Goal: Information Seeking & Learning: Check status

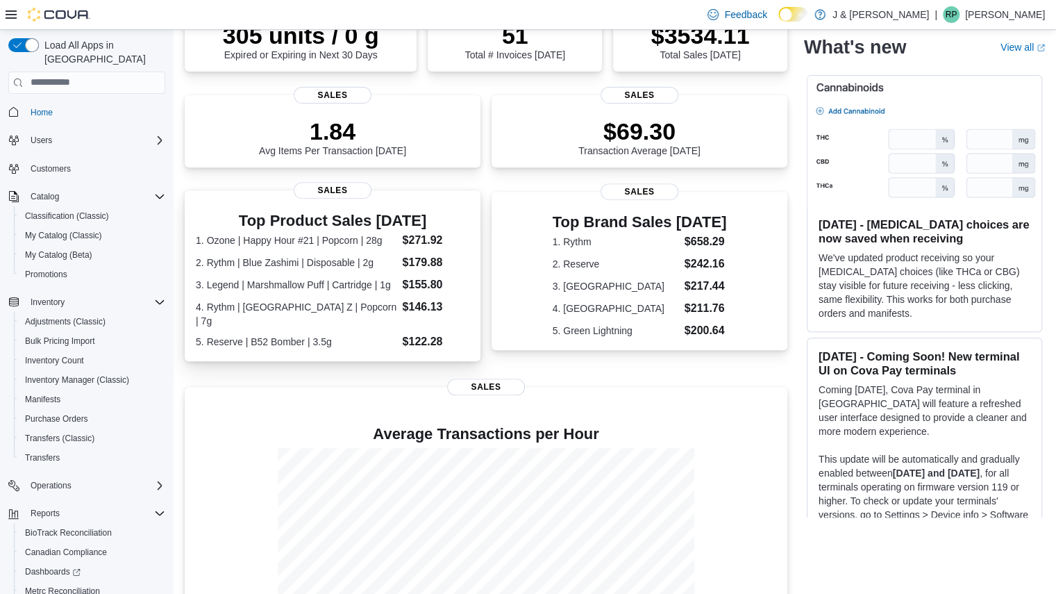
scroll to position [319, 0]
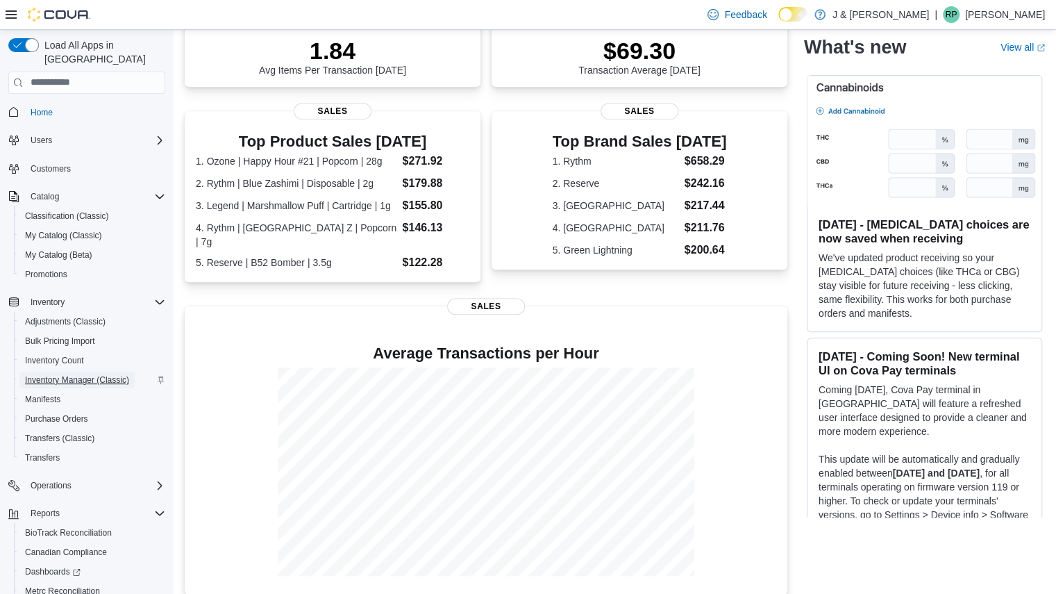
click at [72, 374] on span "Inventory Manager (Classic)" at bounding box center [77, 379] width 104 height 11
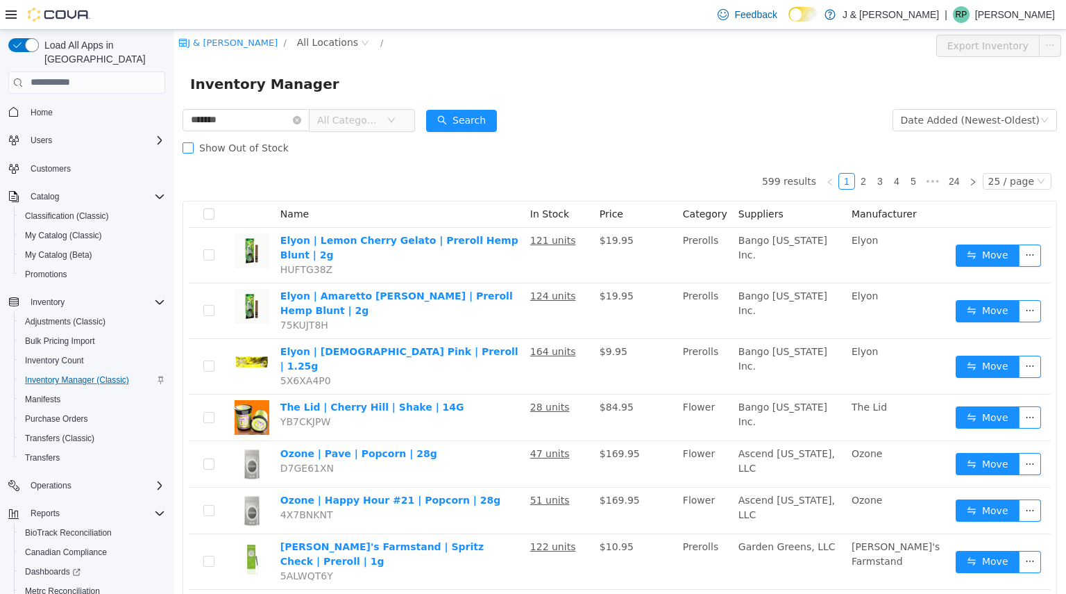
type input "*******"
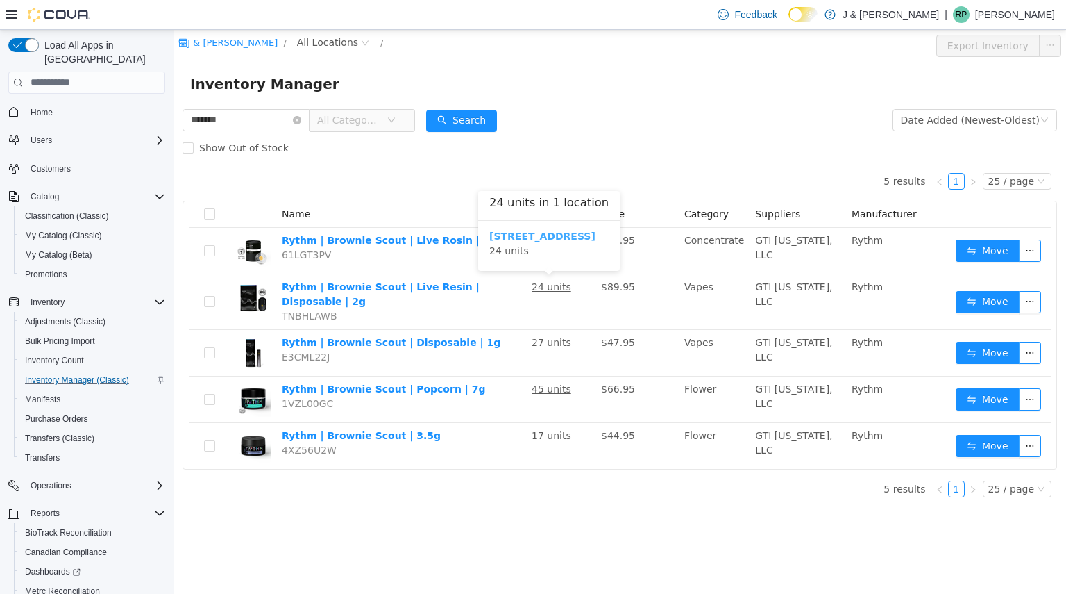
click at [544, 233] on b "3055 Route 23, Oak Ridge" at bounding box center [543, 235] width 106 height 11
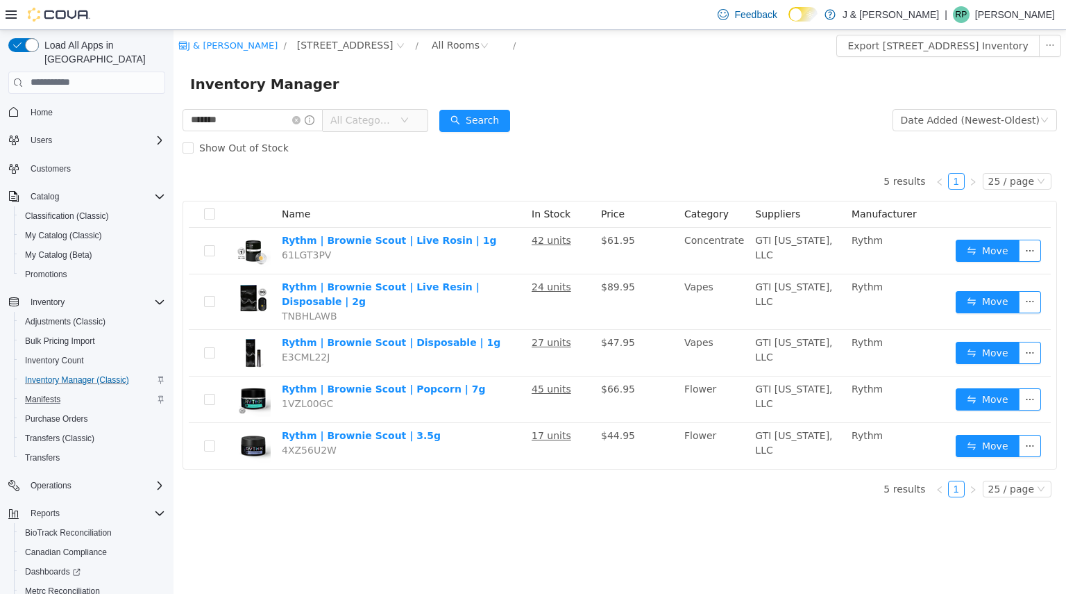
scroll to position [79, 0]
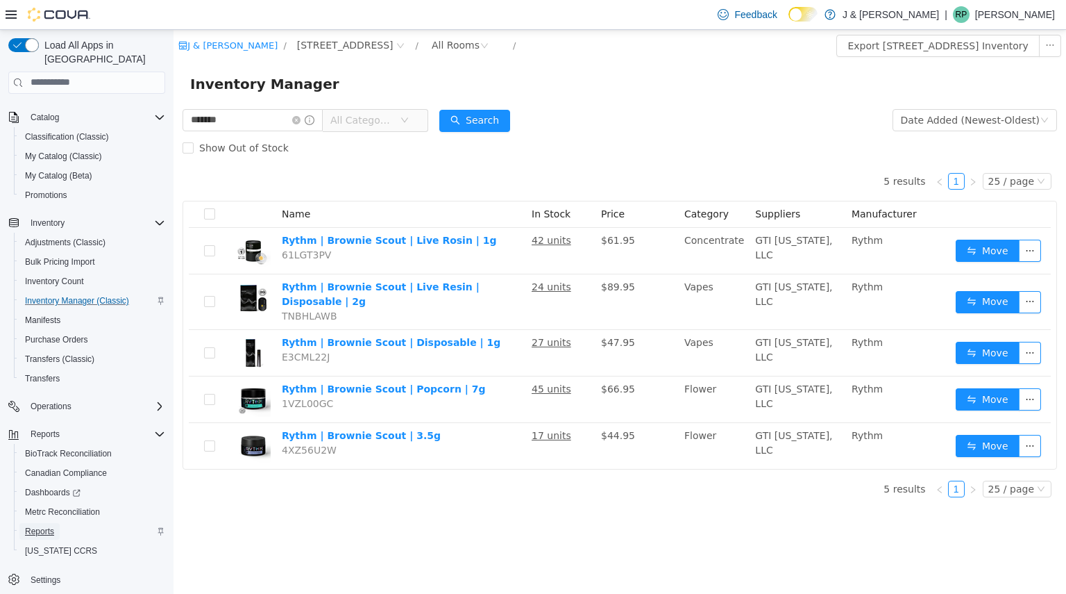
click at [44, 526] on span "Reports" at bounding box center [39, 531] width 29 height 11
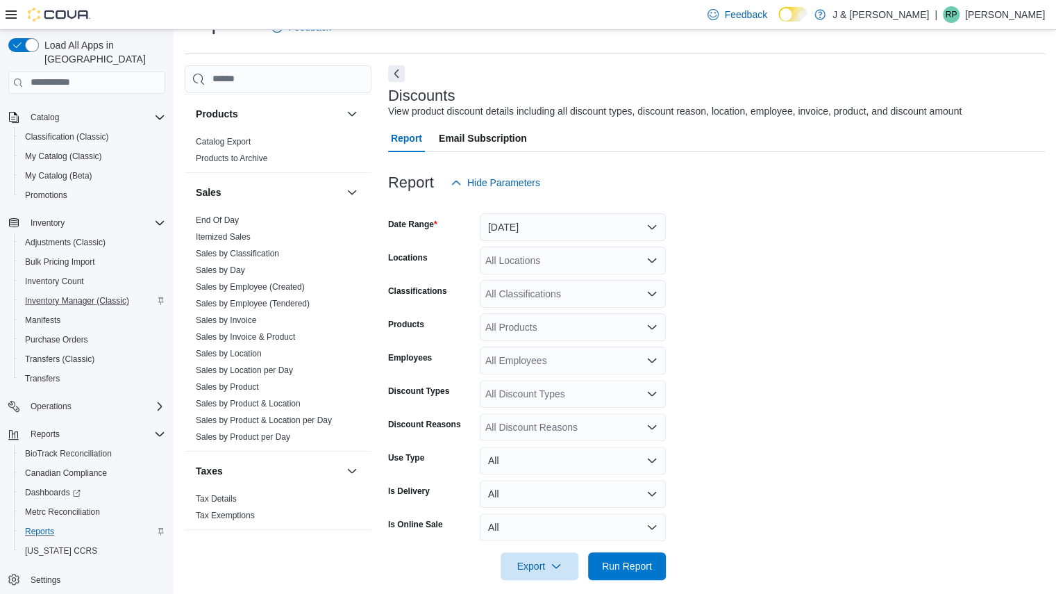
scroll to position [883, 0]
click at [228, 382] on link "Sales by Product" at bounding box center [227, 387] width 63 height 10
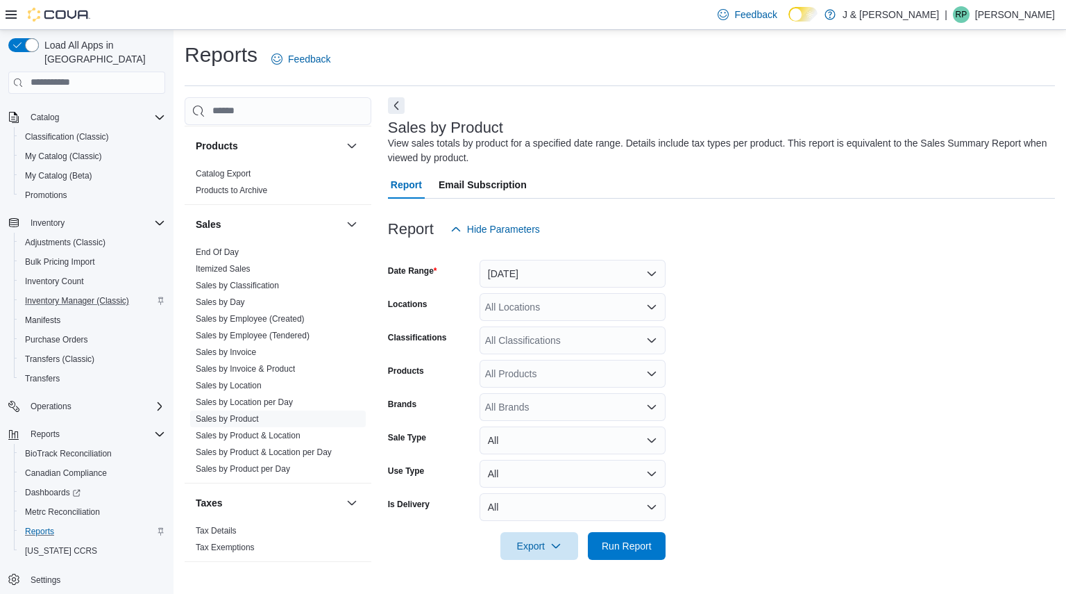
click at [558, 376] on div "All Products" at bounding box center [573, 374] width 186 height 28
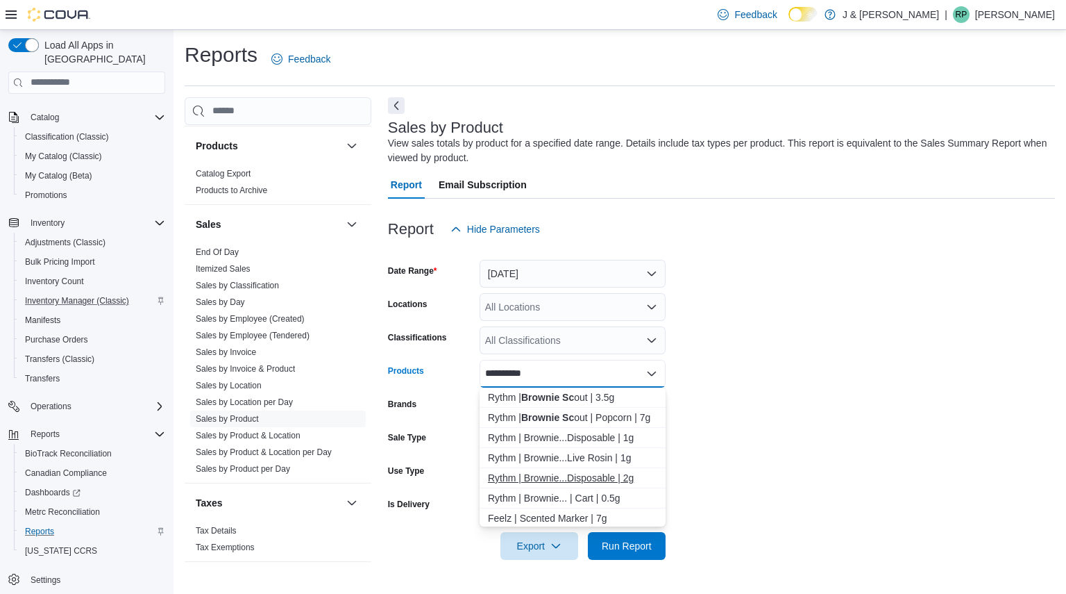
type input "**********"
click at [575, 478] on div "Rythm | Brownie...Disposable | 2g" at bounding box center [572, 478] width 169 height 14
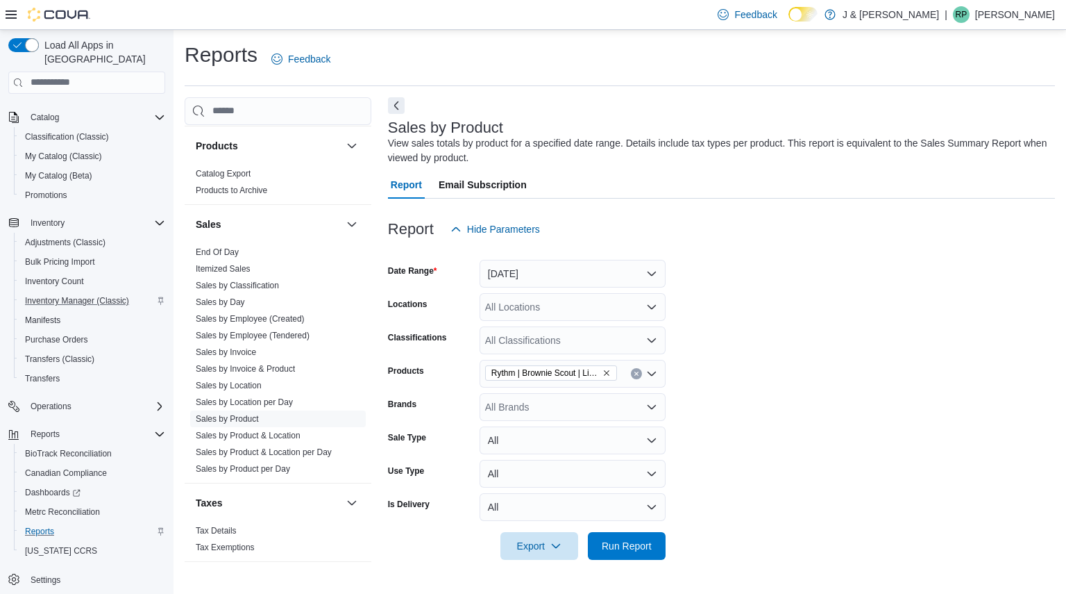
click at [701, 394] on form "Date Range Yesterday Locations All Locations Classifications All Classification…" at bounding box center [721, 401] width 667 height 317
click at [622, 557] on span "Run Report" at bounding box center [626, 545] width 61 height 28
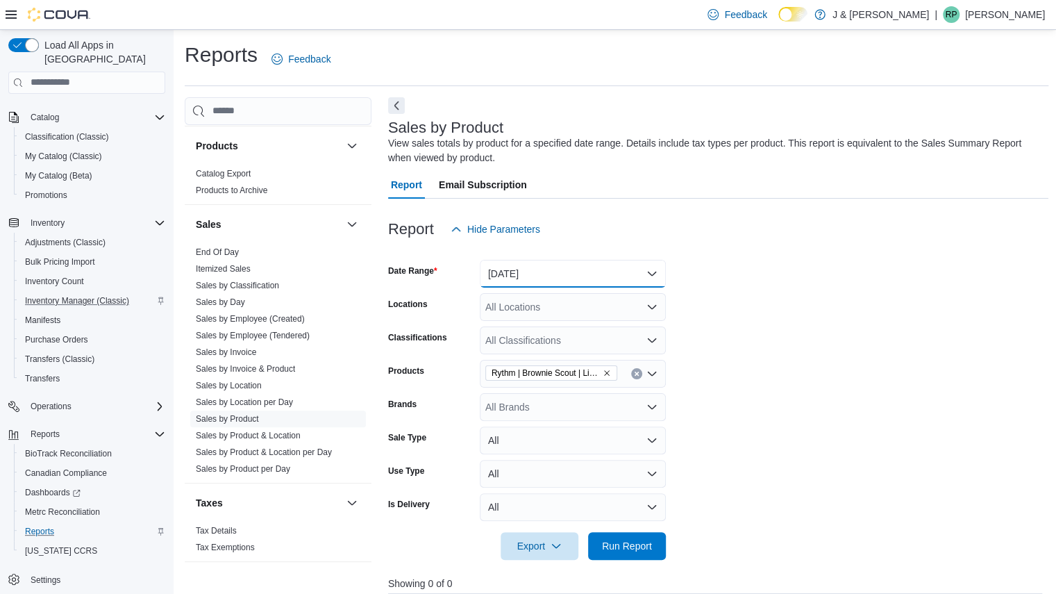
click at [560, 266] on button "Yesterday" at bounding box center [573, 274] width 186 height 28
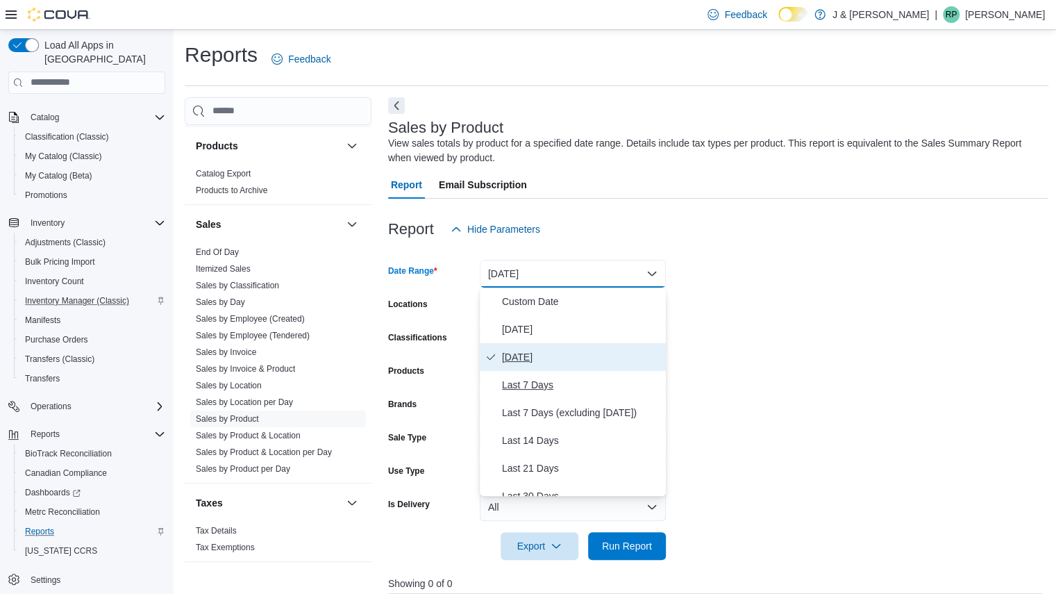
scroll to position [208, 0]
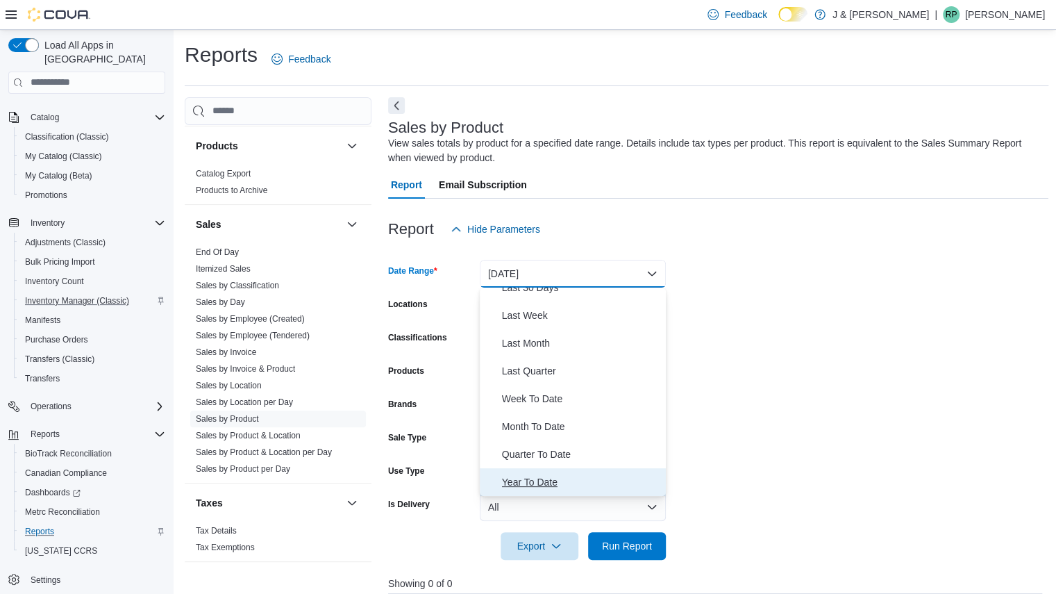
click at [530, 480] on span "Year To Date" at bounding box center [581, 482] width 158 height 17
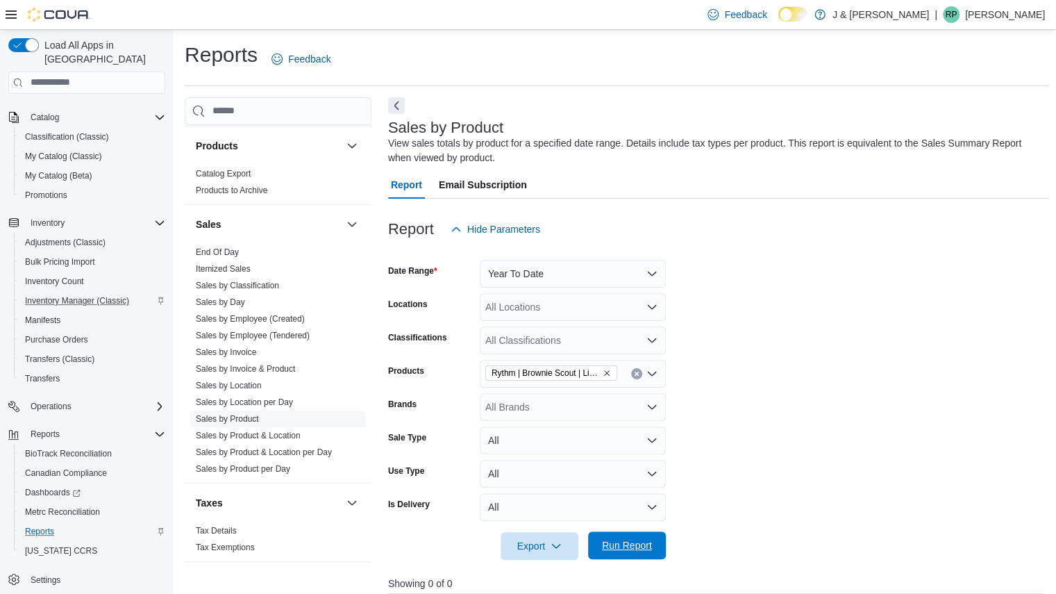
click at [642, 552] on span "Run Report" at bounding box center [626, 545] width 61 height 28
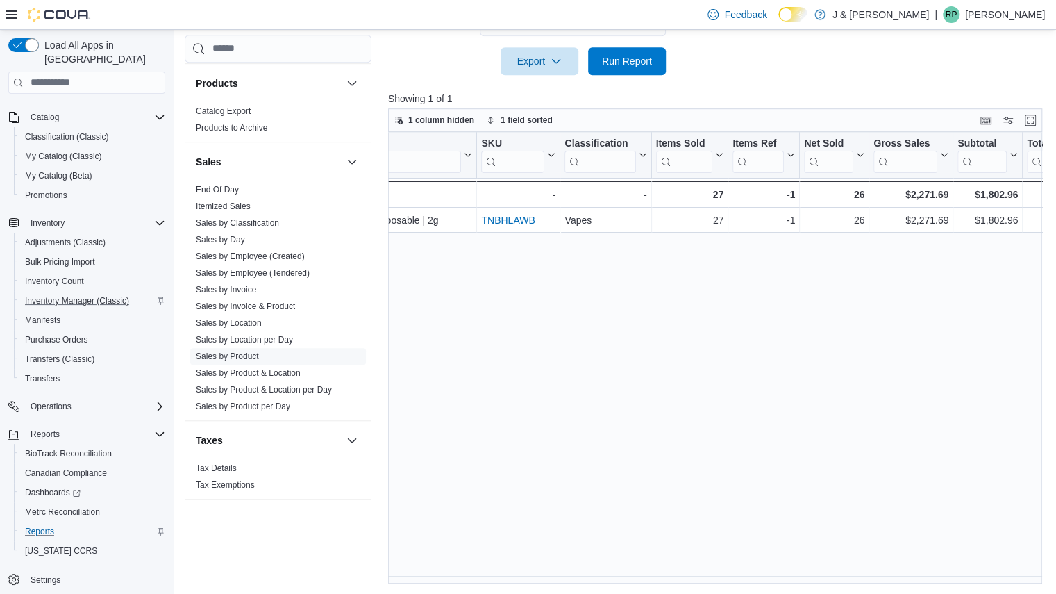
scroll to position [0, 183]
click at [240, 305] on link "Sales by Invoice & Product" at bounding box center [245, 306] width 99 height 10
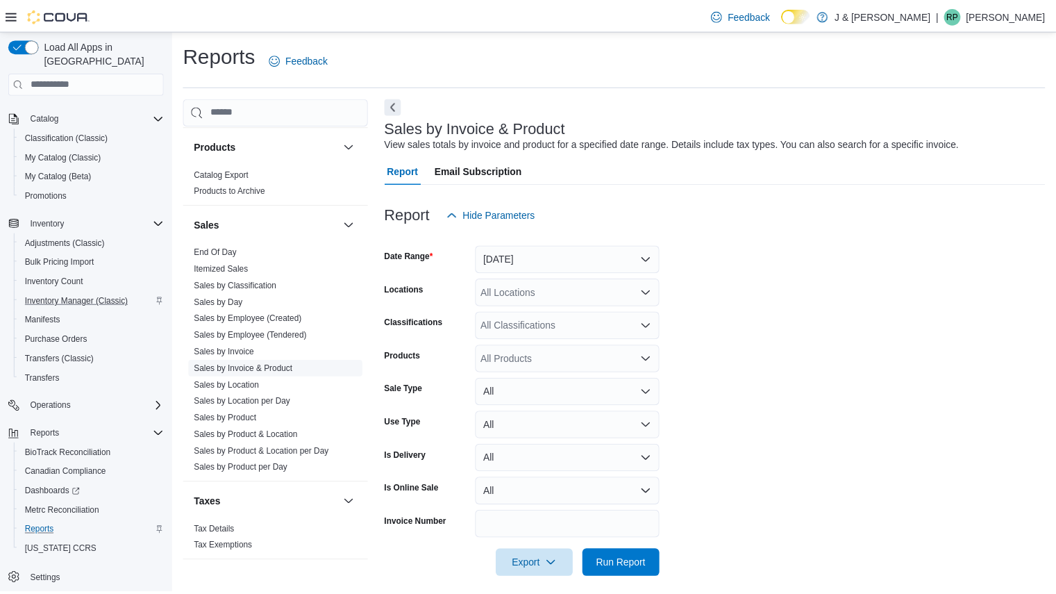
scroll to position [12, 0]
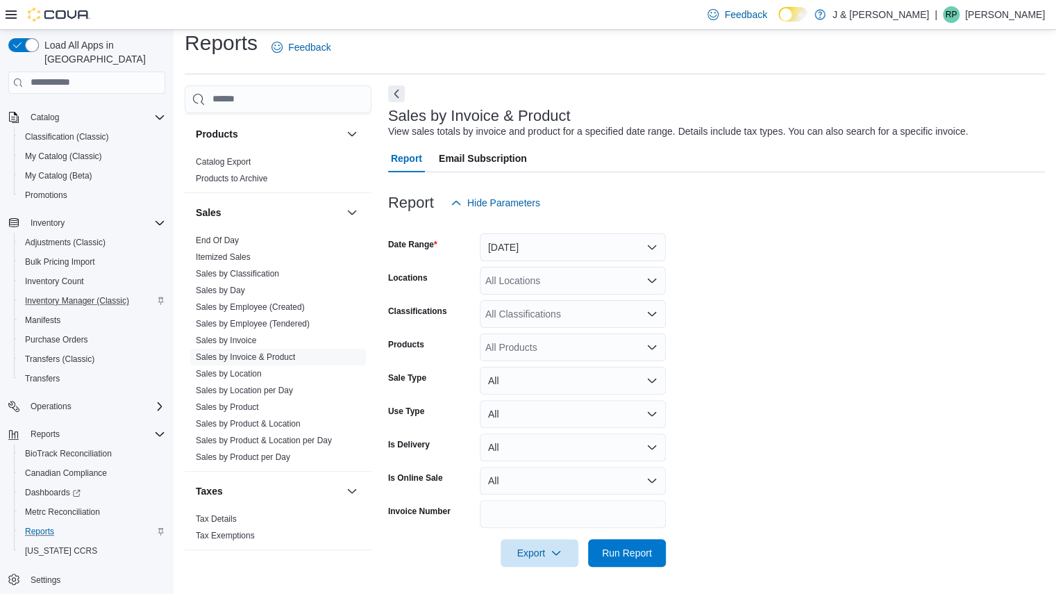
click at [514, 349] on div "All Products" at bounding box center [573, 347] width 186 height 28
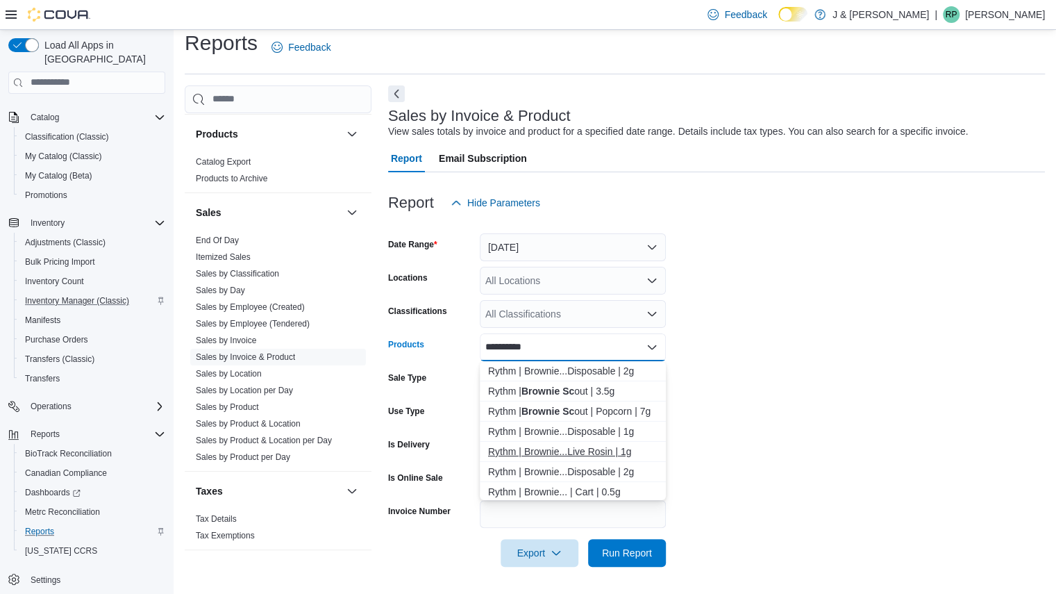
scroll to position [22, 0]
type input "**********"
click at [570, 453] on div "Rythm | Brownie...Disposable | 2g" at bounding box center [572, 449] width 169 height 14
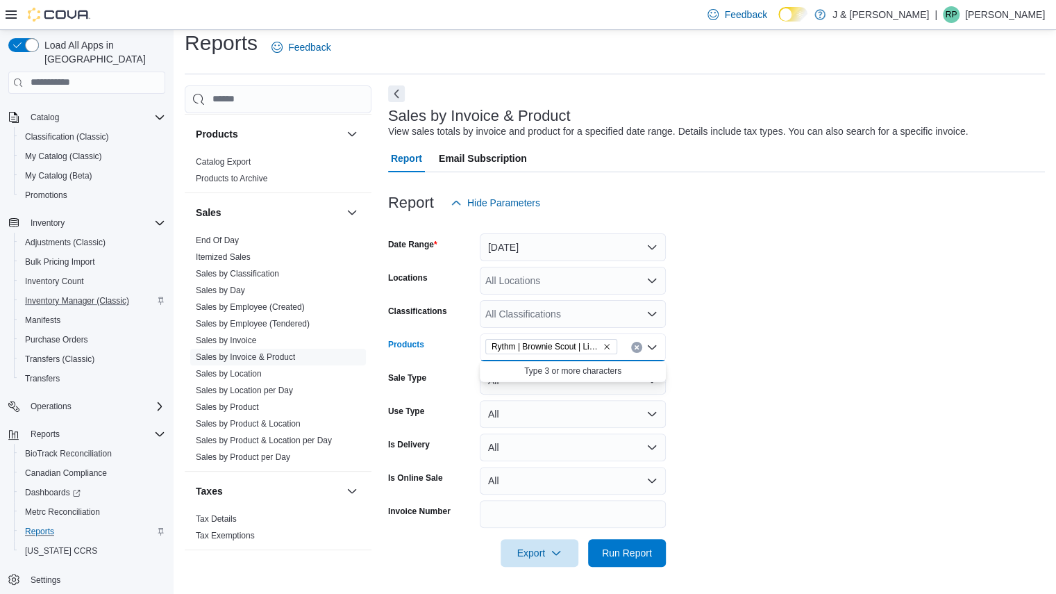
click at [769, 427] on form "Date Range Yesterday Locations All Locations Classifications All Classification…" at bounding box center [716, 392] width 657 height 350
click at [569, 244] on button "Yesterday" at bounding box center [573, 247] width 186 height 28
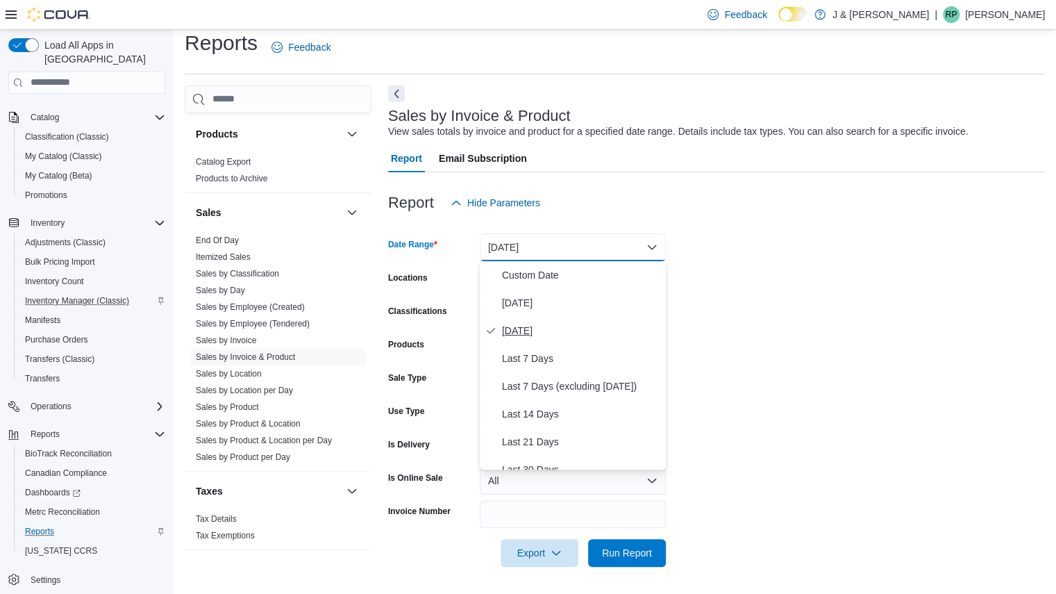
scroll to position [208, 0]
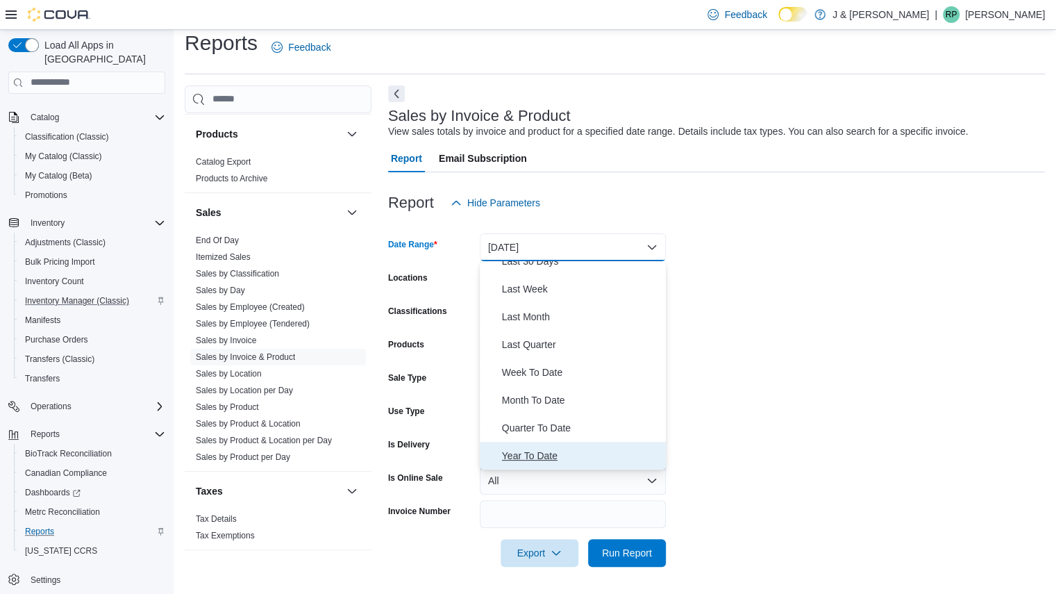
click at [534, 455] on span "Year To Date" at bounding box center [581, 455] width 158 height 17
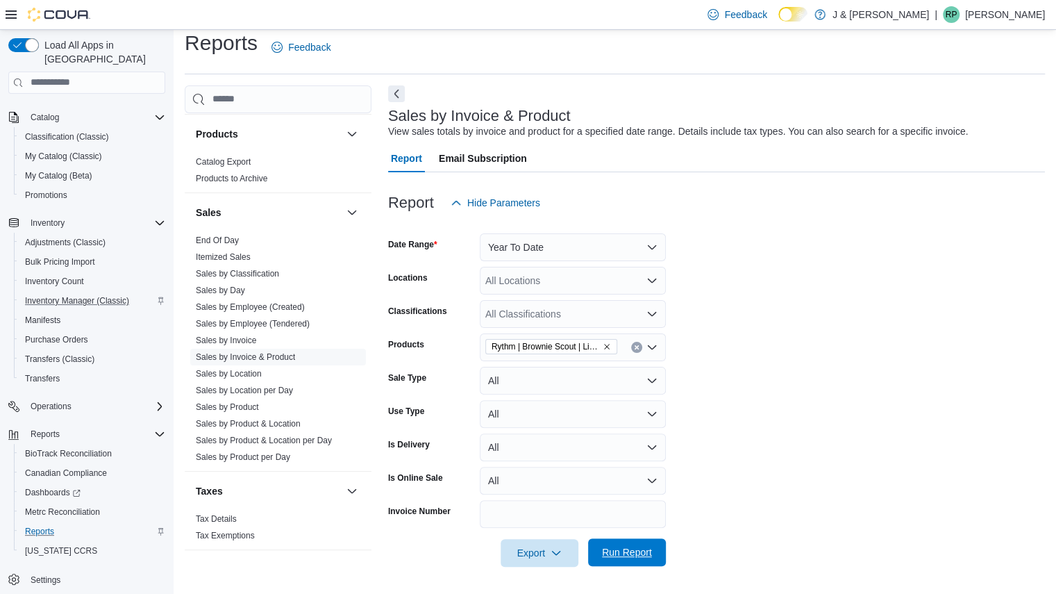
click at [643, 560] on span "Run Report" at bounding box center [626, 552] width 61 height 28
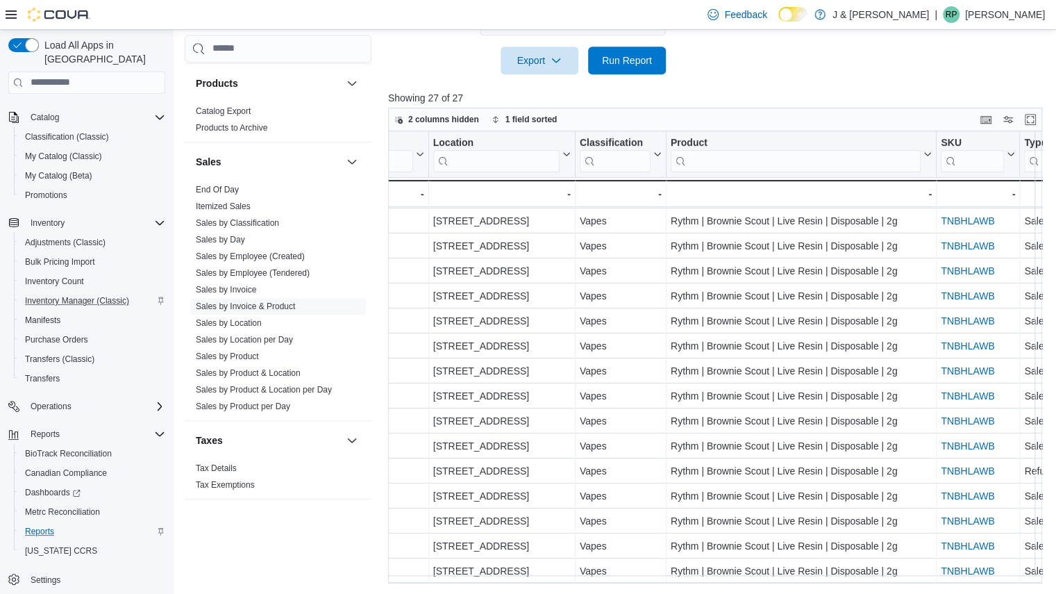
scroll to position [306, 0]
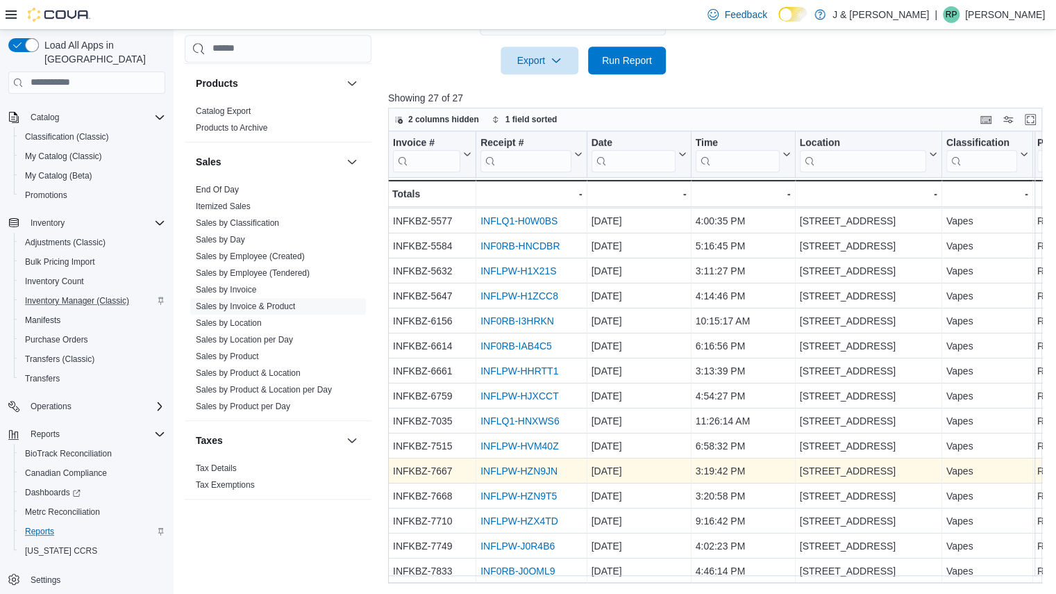
click at [538, 465] on link "INFLPW-HZN9JN" at bounding box center [518, 470] width 77 height 11
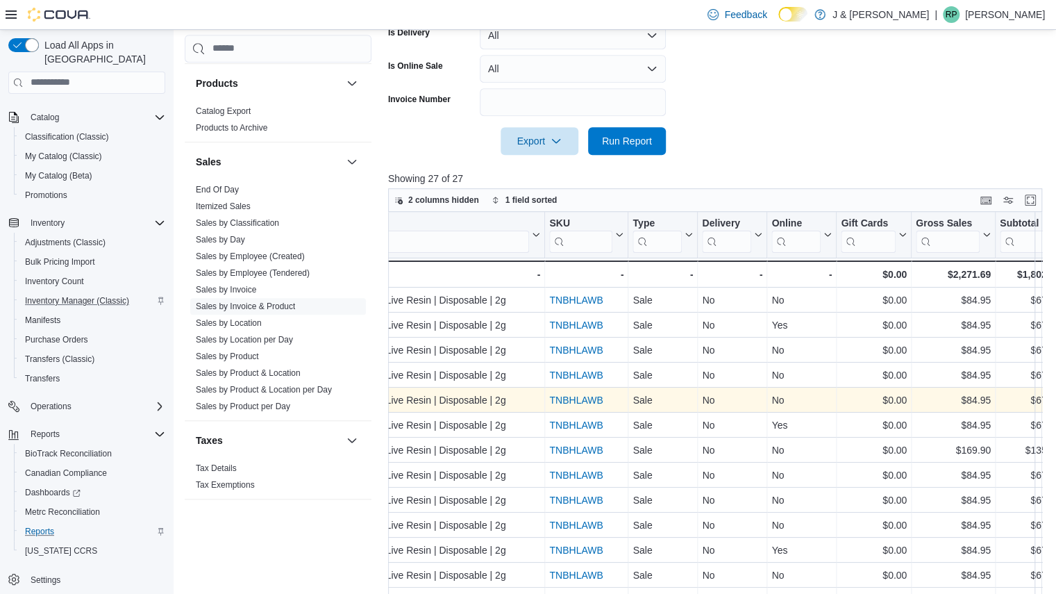
scroll to position [0, 0]
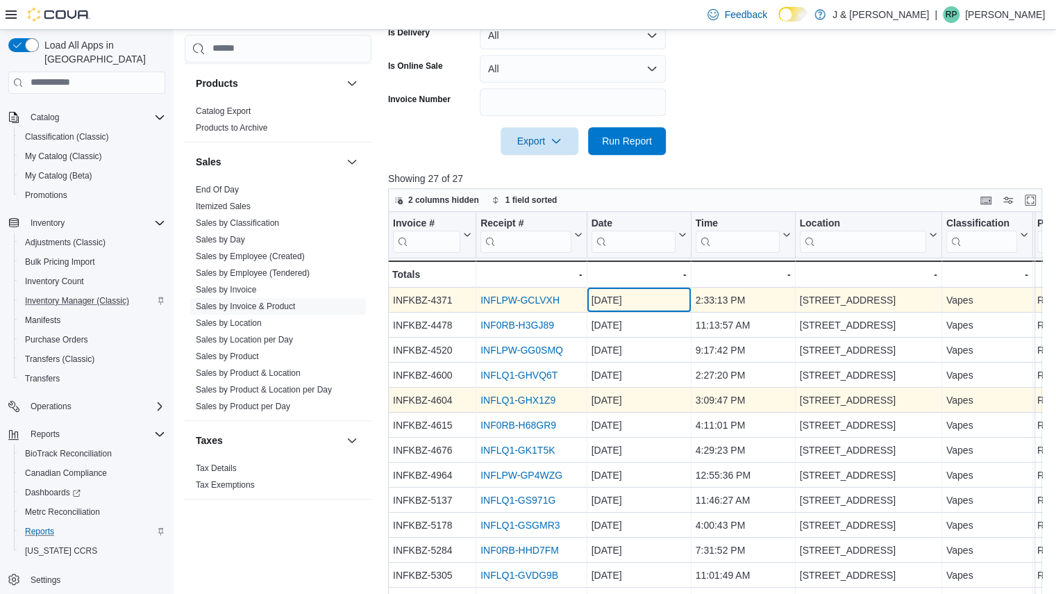
click at [648, 308] on div "Jul 19, 2025 - Date, column 3, row 1" at bounding box center [639, 299] width 104 height 25
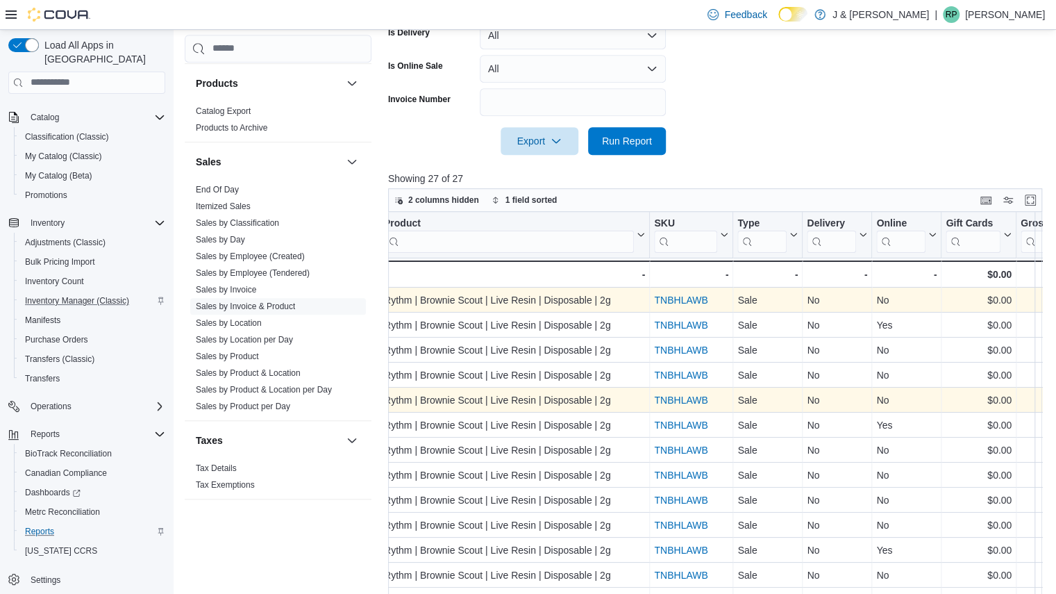
scroll to position [0, 664]
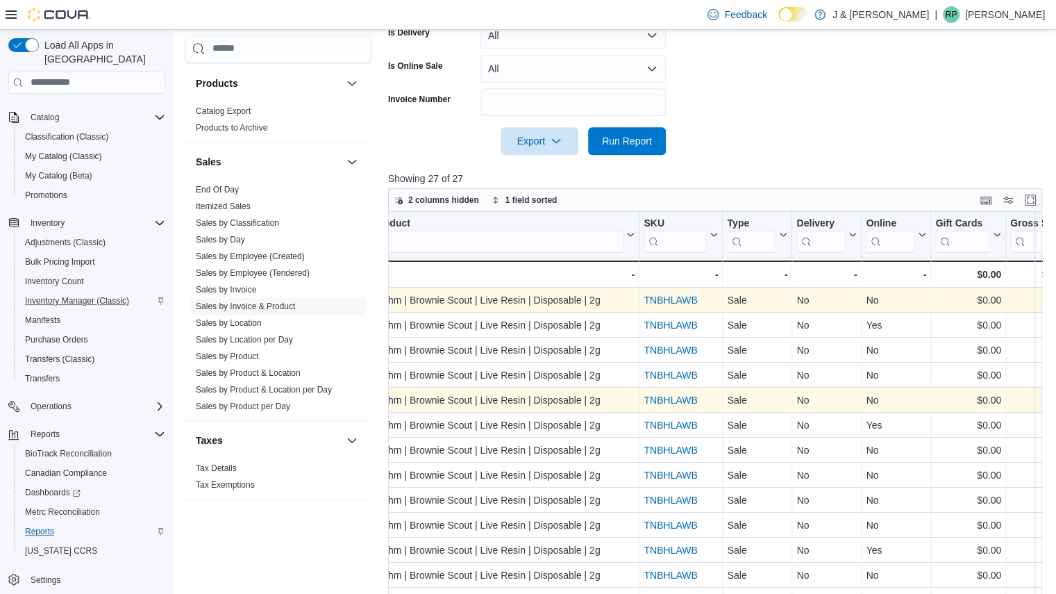
click at [660, 305] on div "TNBHLAWB" at bounding box center [681, 300] width 74 height 17
click at [668, 298] on link "TNBHLAWB" at bounding box center [670, 299] width 53 height 11
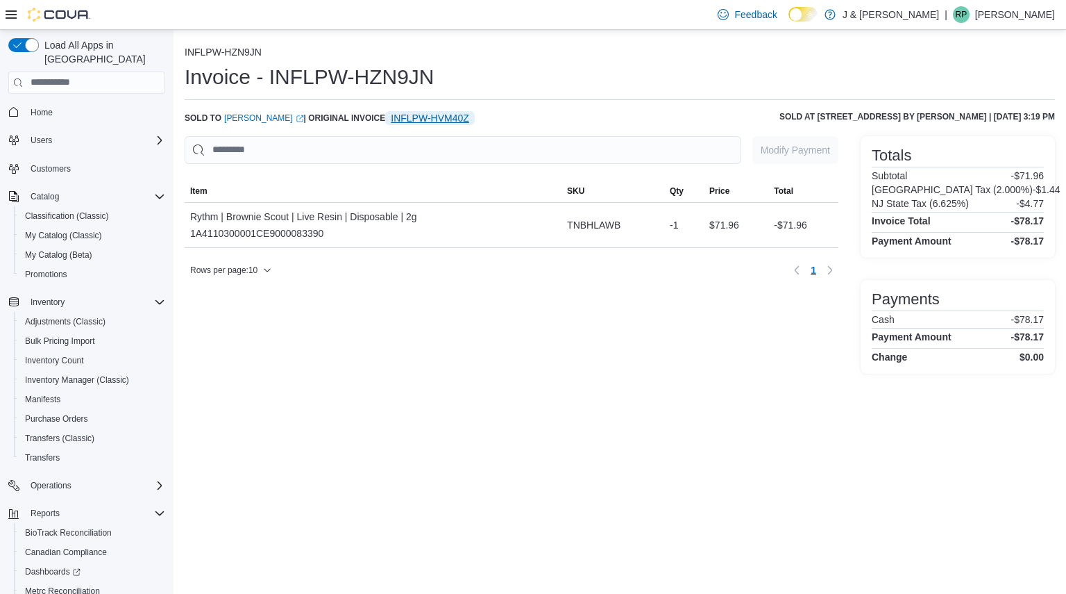
click at [429, 119] on span "INFLPW-HVM40Z" at bounding box center [430, 118] width 78 height 14
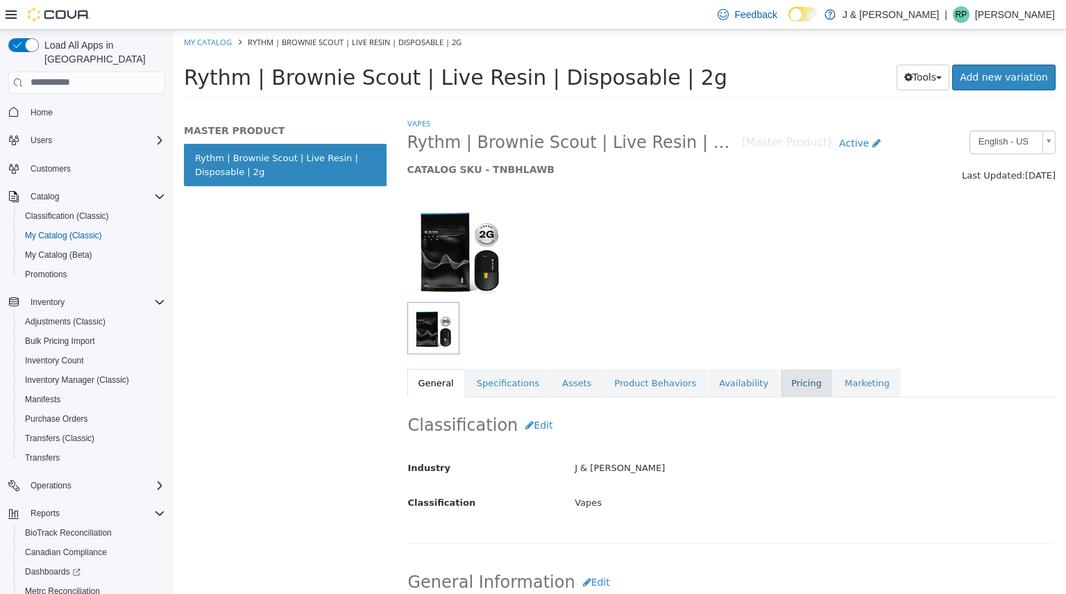
click at [780, 369] on link "Pricing" at bounding box center [806, 382] width 53 height 29
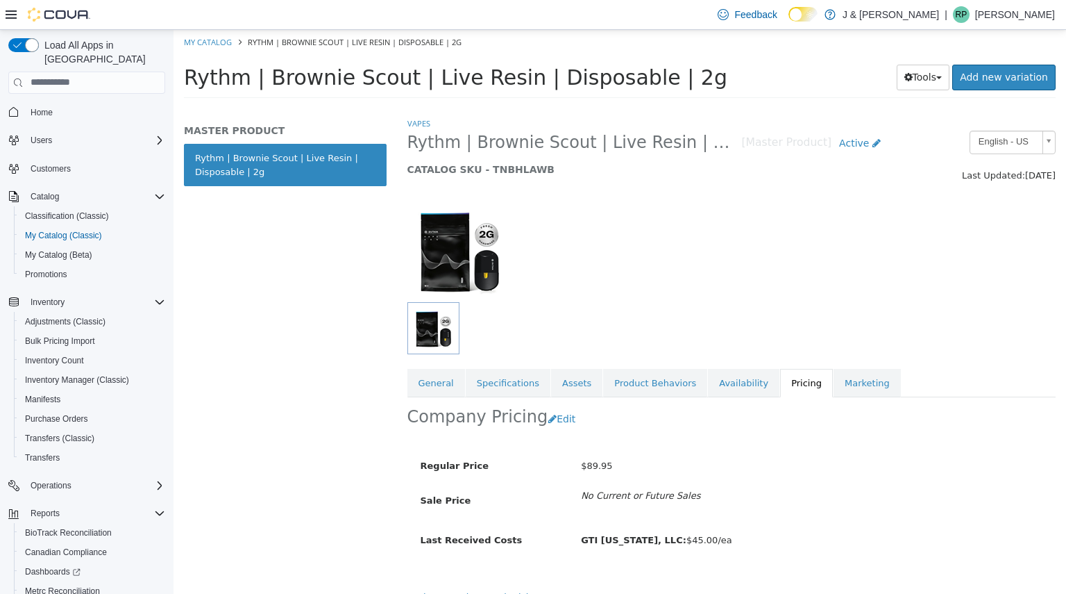
scroll to position [19, 0]
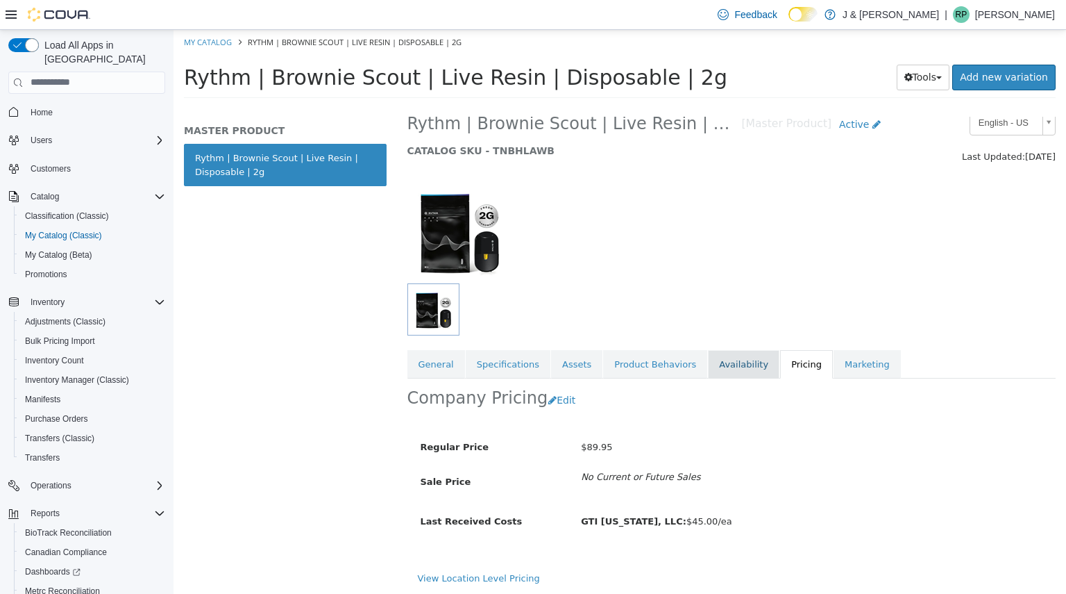
click at [708, 371] on link "Availability" at bounding box center [744, 363] width 72 height 29
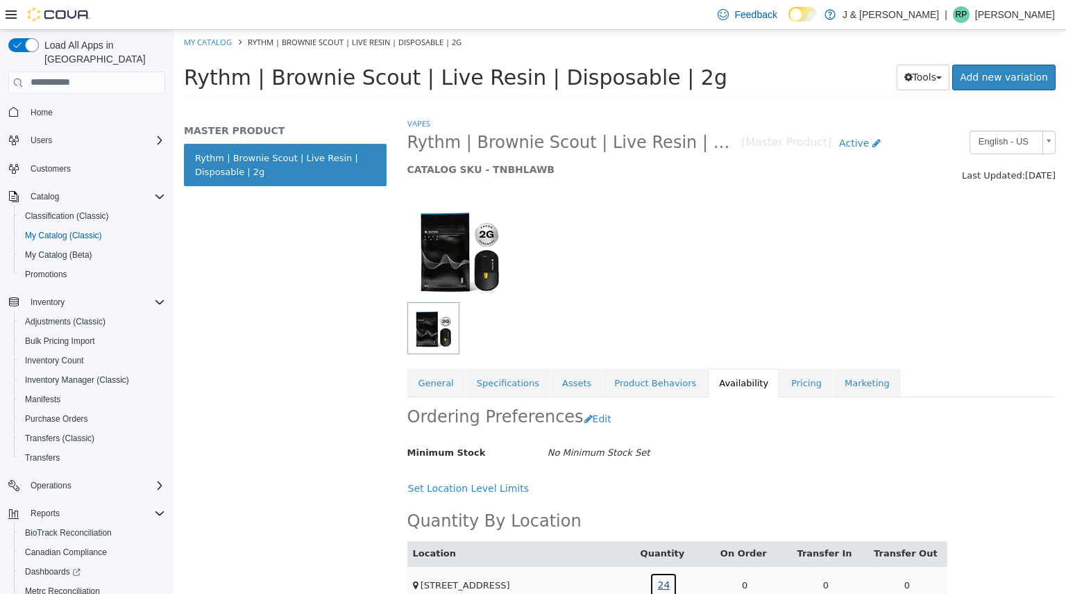
click at [662, 578] on link "24" at bounding box center [664, 584] width 28 height 26
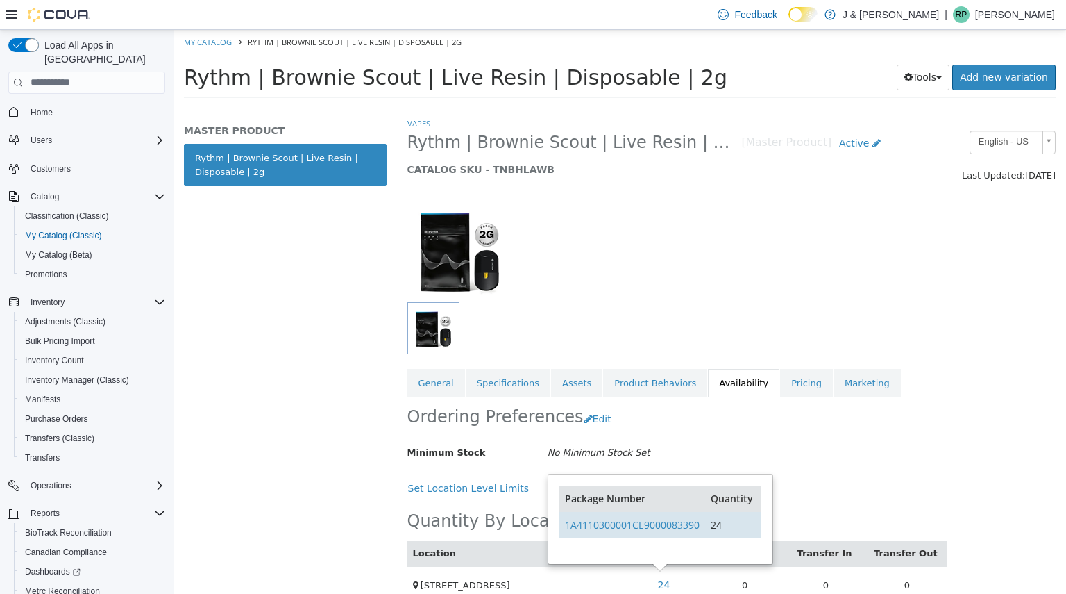
click at [700, 522] on td "1A4110300001CE9000083390" at bounding box center [633, 524] width 146 height 26
copy link "1A4110300001CE9000083390"
click at [81, 371] on span "Inventory Manager (Classic)" at bounding box center [77, 379] width 104 height 17
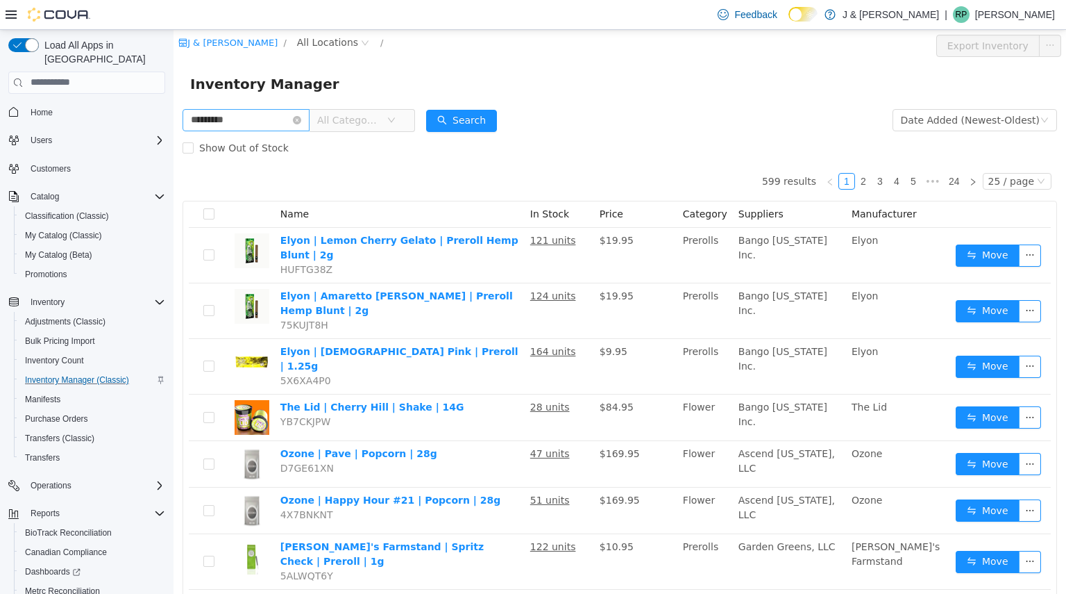
type input "*********"
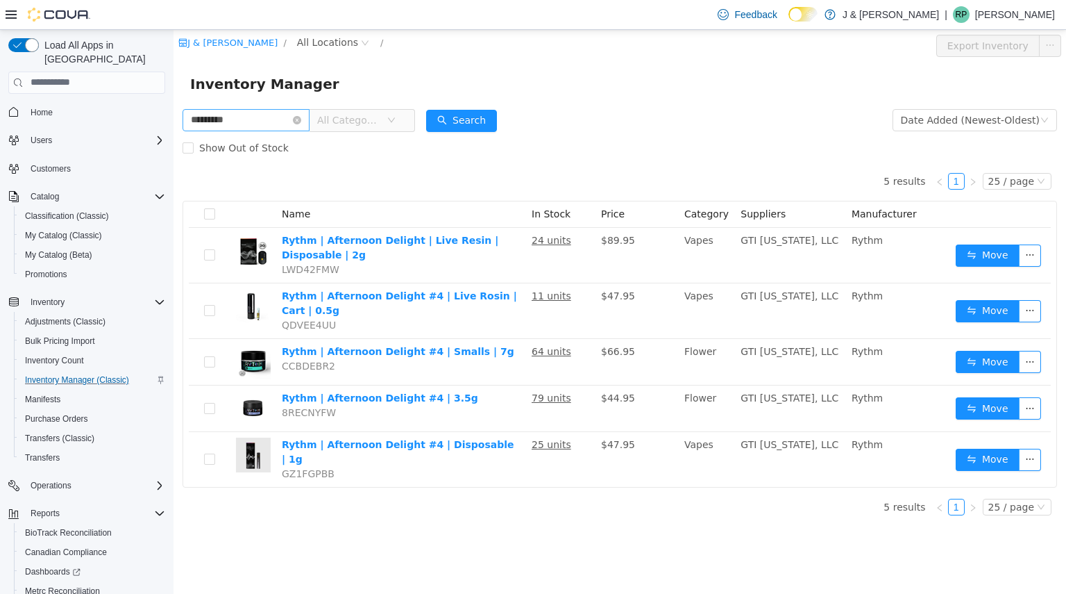
click at [255, 115] on input "*********" at bounding box center [246, 119] width 127 height 22
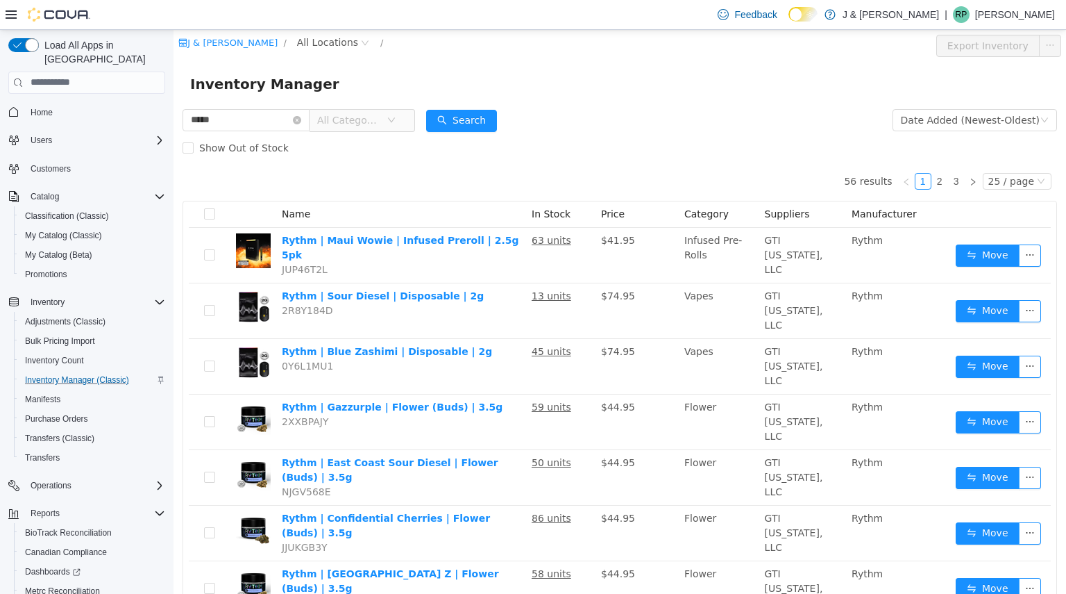
click at [401, 133] on div "Show Out of Stock" at bounding box center [620, 147] width 875 height 28
click at [396, 122] on icon "icon: down" at bounding box center [391, 119] width 8 height 8
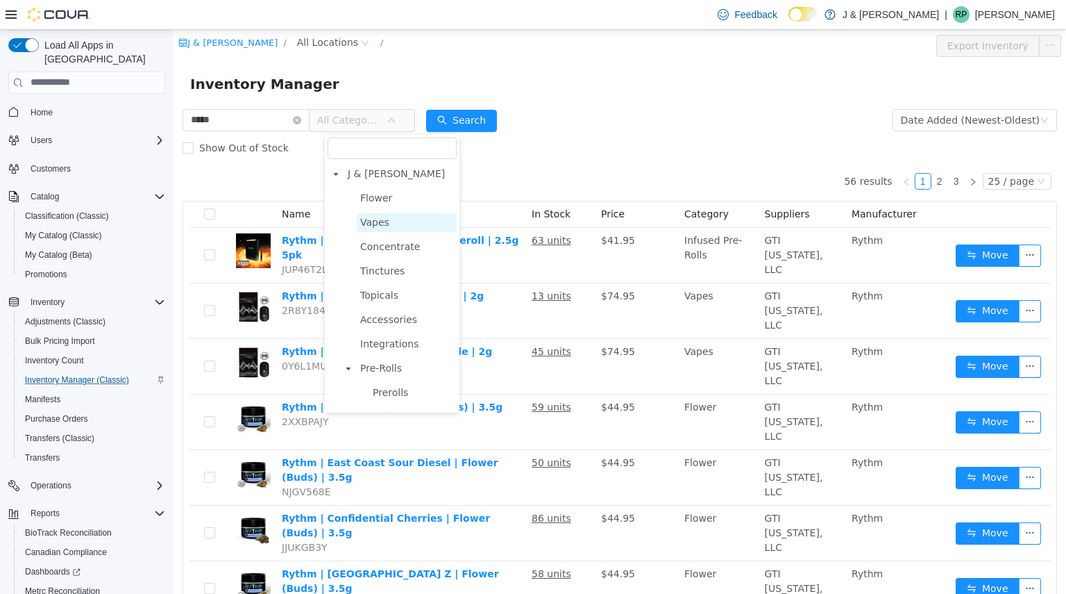
click at [388, 221] on span "Vapes" at bounding box center [407, 221] width 100 height 19
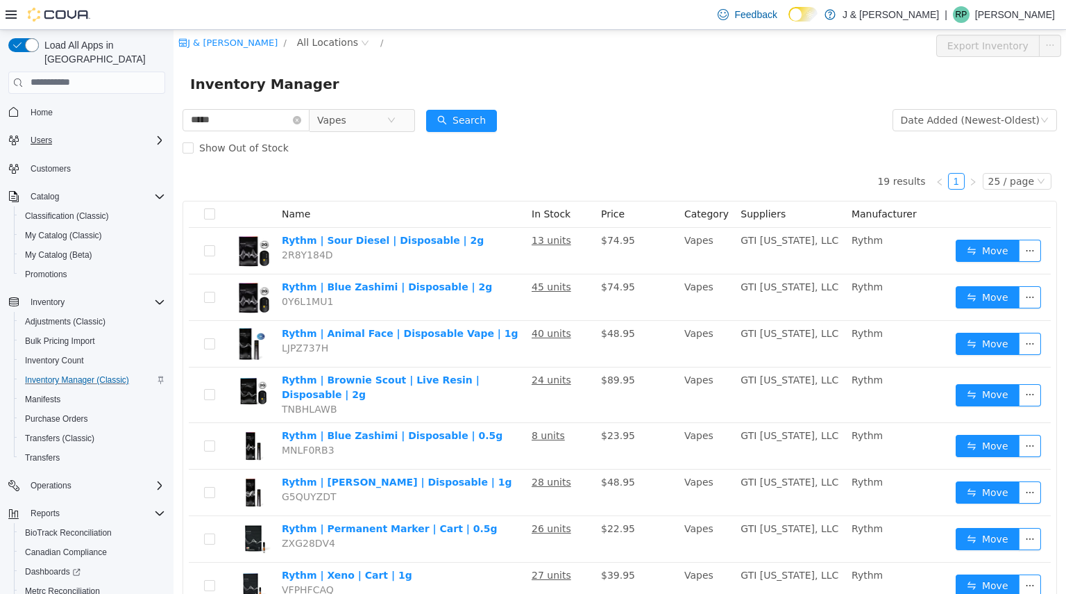
click at [82, 132] on div "Users" at bounding box center [95, 140] width 140 height 17
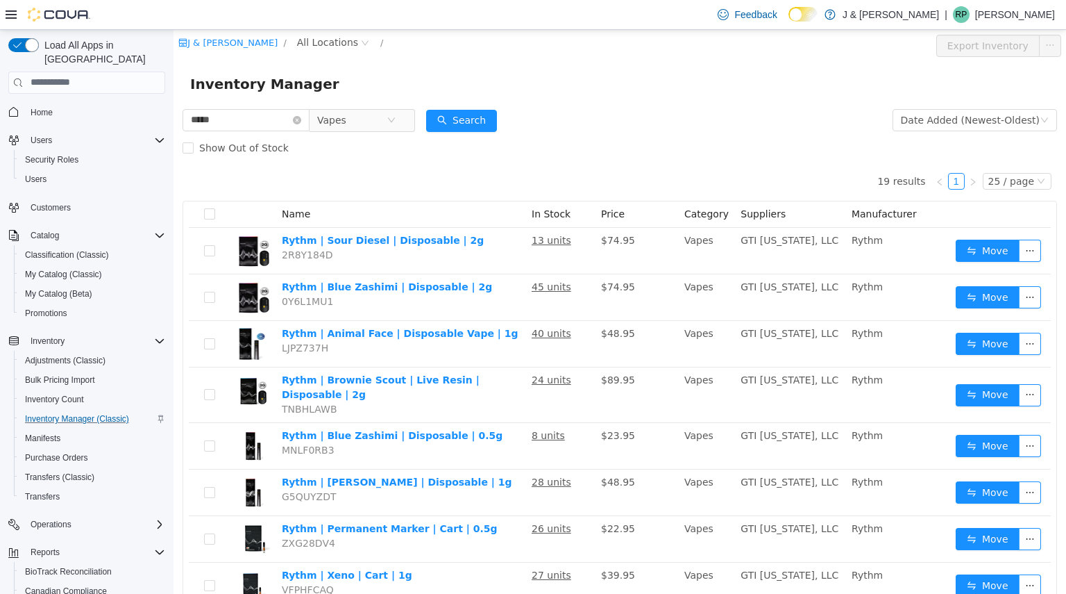
click at [535, 235] on b "[STREET_ADDRESS]" at bounding box center [543, 235] width 106 height 11
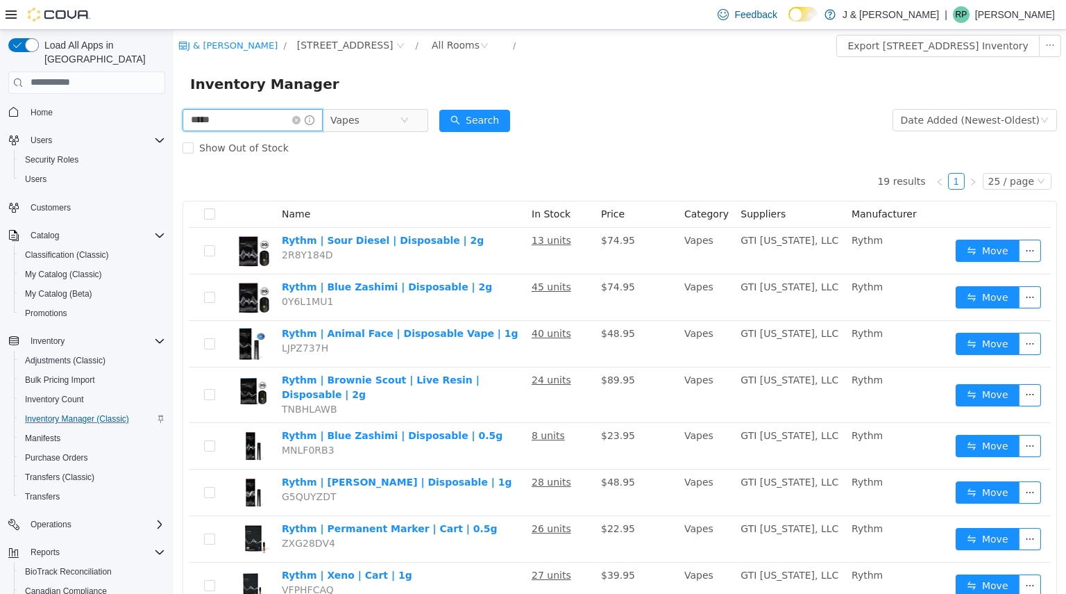
click at [273, 124] on input "*****" at bounding box center [253, 119] width 140 height 22
type input "****"
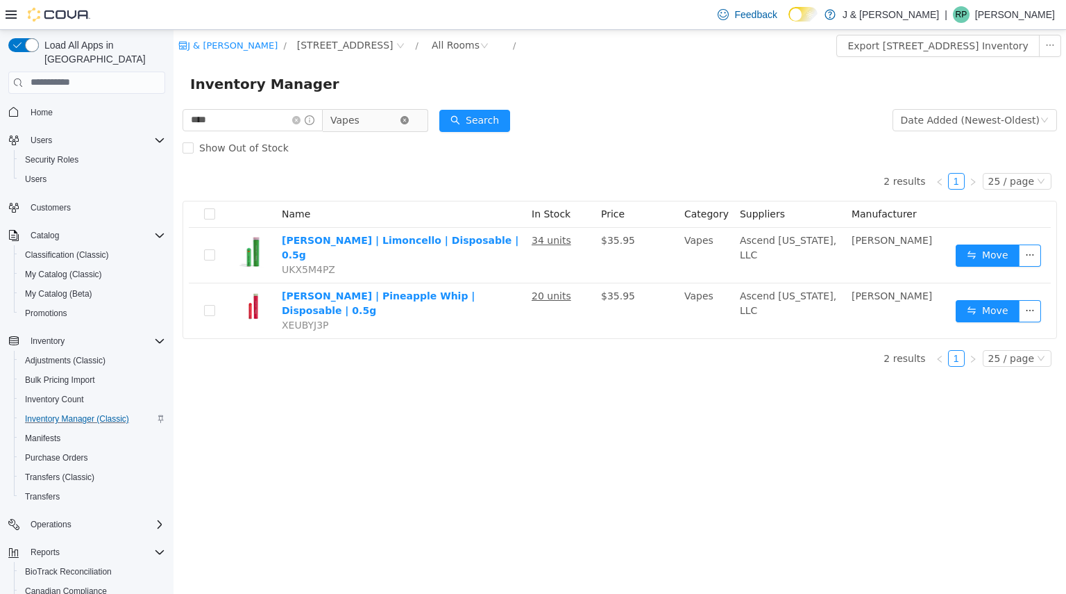
click at [409, 124] on icon "icon: close-circle" at bounding box center [405, 119] width 8 height 8
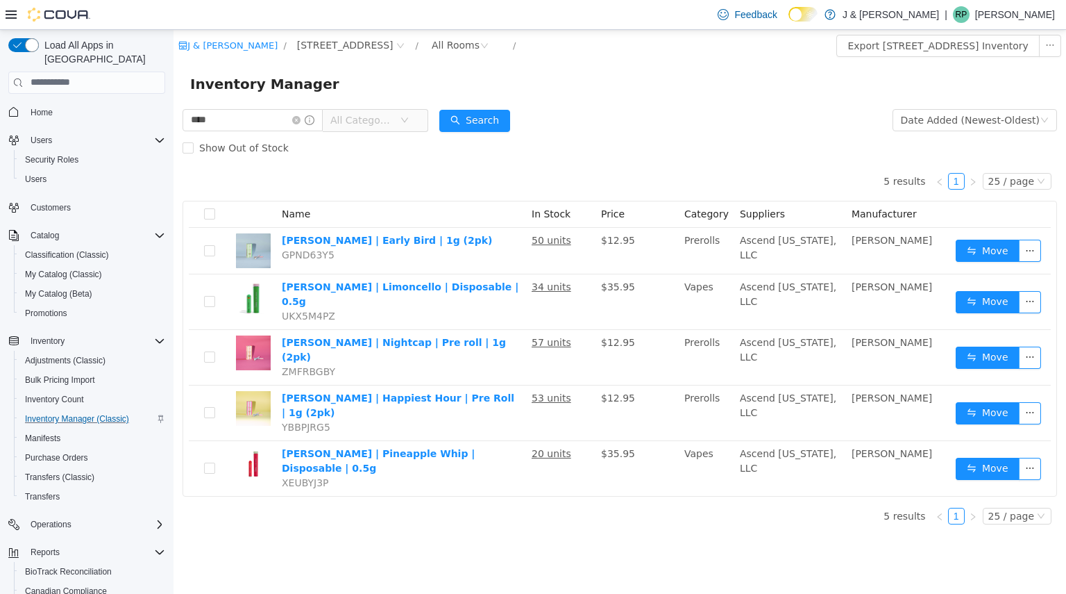
click at [408, 118] on icon "icon: down" at bounding box center [404, 119] width 7 height 5
click at [346, 550] on div "J & J Cannabis / 3055 Route 23, Oak Ridge / All Rooms / Export 3055 Route 23, O…" at bounding box center [620, 311] width 893 height 564
click at [432, 40] on div "All Rooms" at bounding box center [456, 44] width 48 height 21
click at [454, 124] on li "Vault - Backstock Room" at bounding box center [451, 117] width 83 height 22
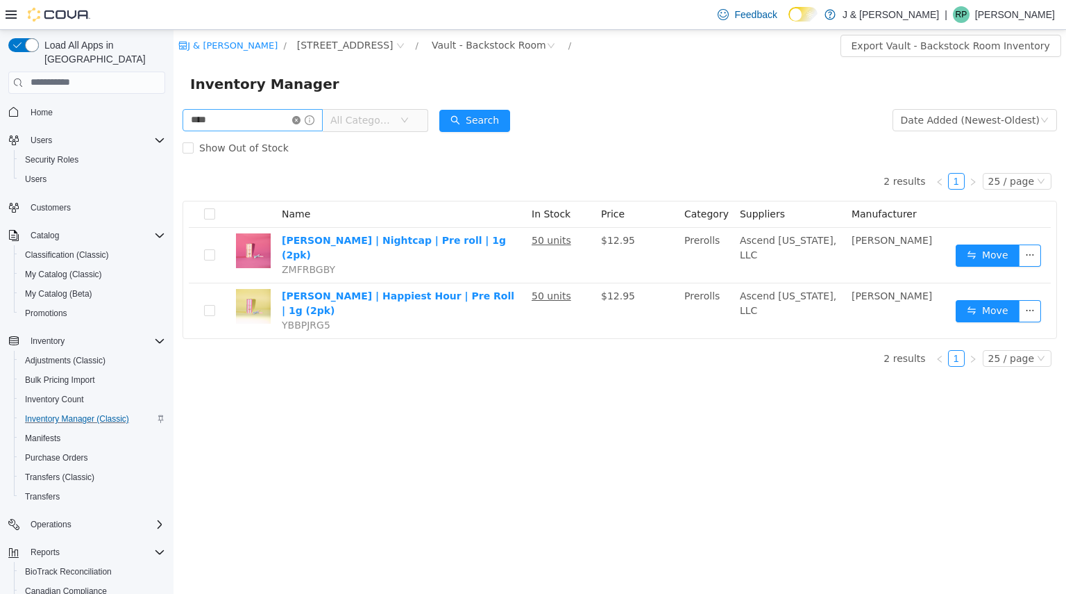
click at [301, 119] on icon "icon: close-circle" at bounding box center [296, 119] width 8 height 8
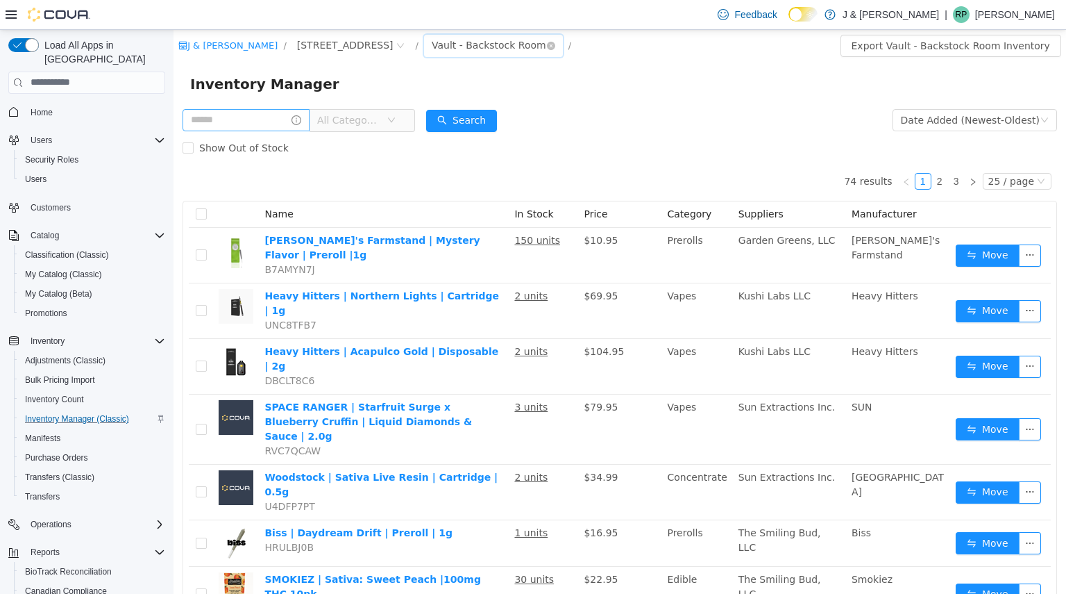
click at [475, 49] on div "Vault - Backstock Room" at bounding box center [489, 44] width 115 height 21
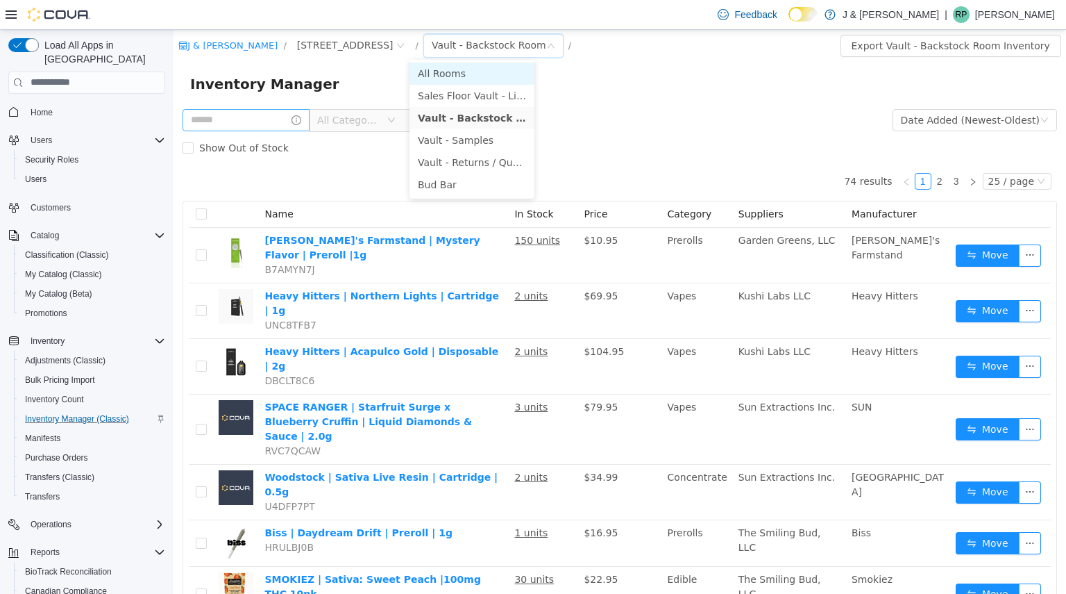
click at [453, 69] on li "All Rooms" at bounding box center [472, 73] width 125 height 22
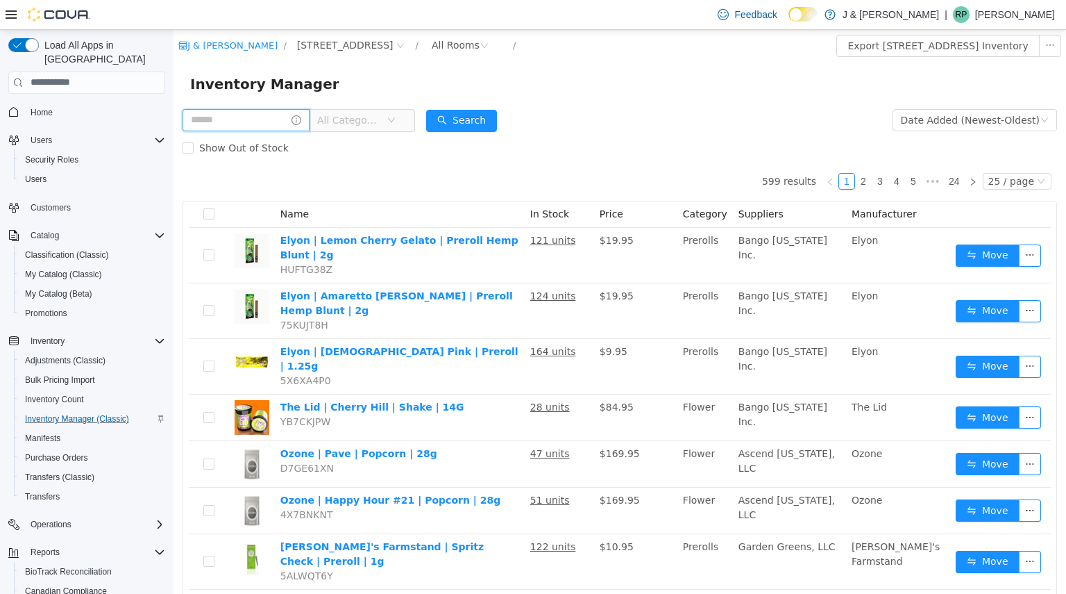
click at [272, 117] on input "text" at bounding box center [246, 119] width 127 height 22
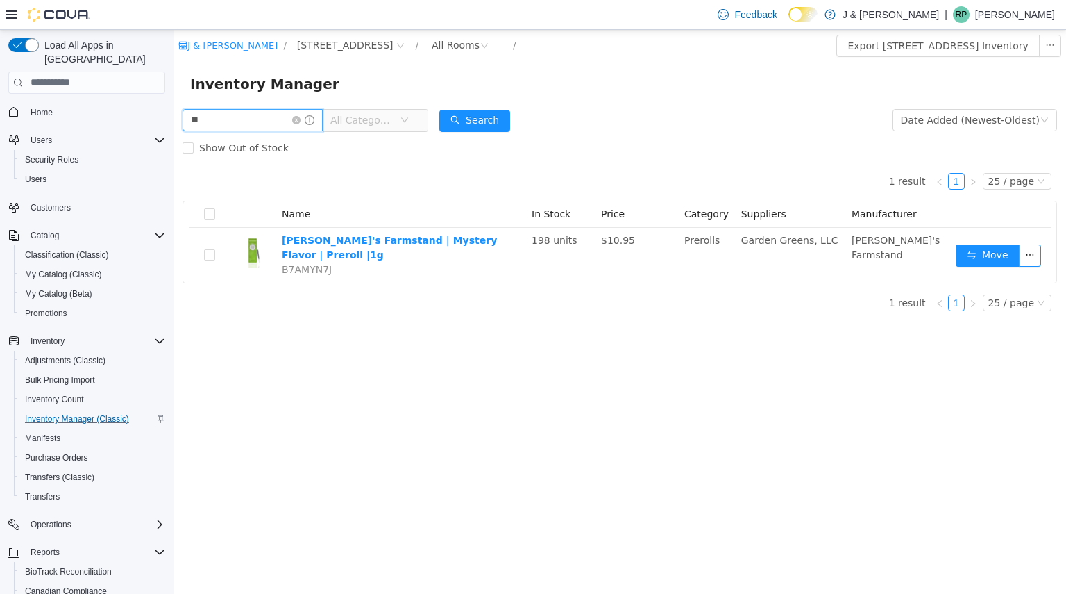
type input "*"
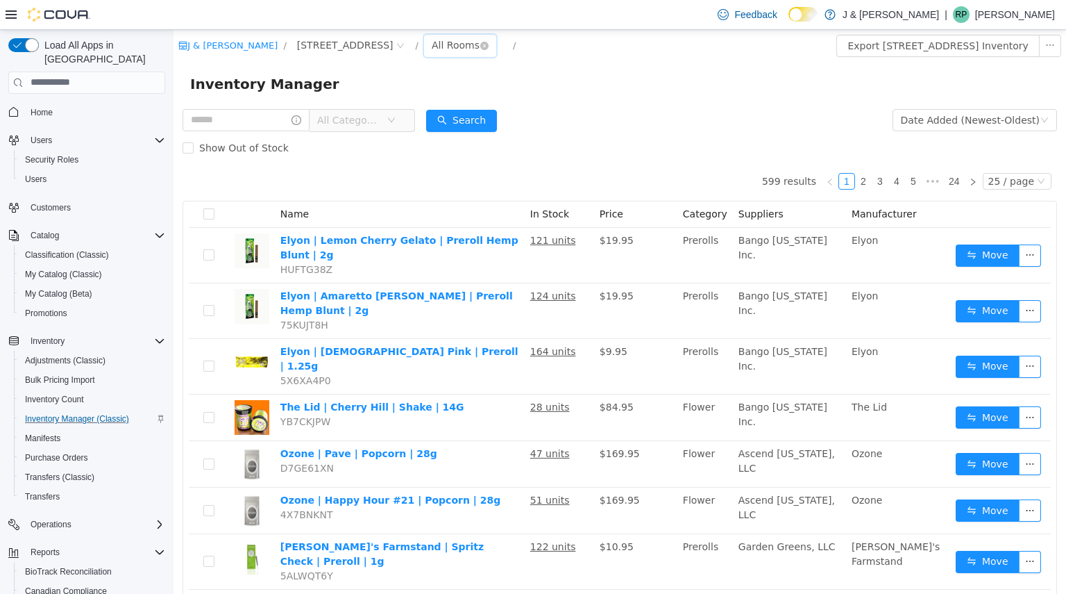
click at [443, 42] on div "All Rooms" at bounding box center [456, 44] width 48 height 21
click at [446, 116] on li "Vault - Backstock Room" at bounding box center [451, 117] width 83 height 22
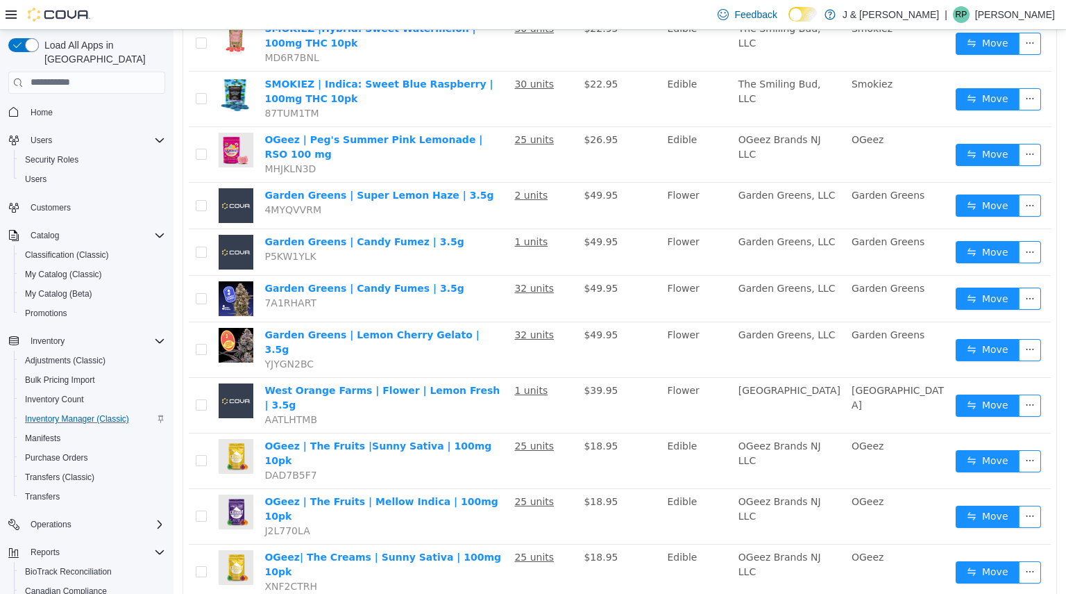
scroll to position [883, 0]
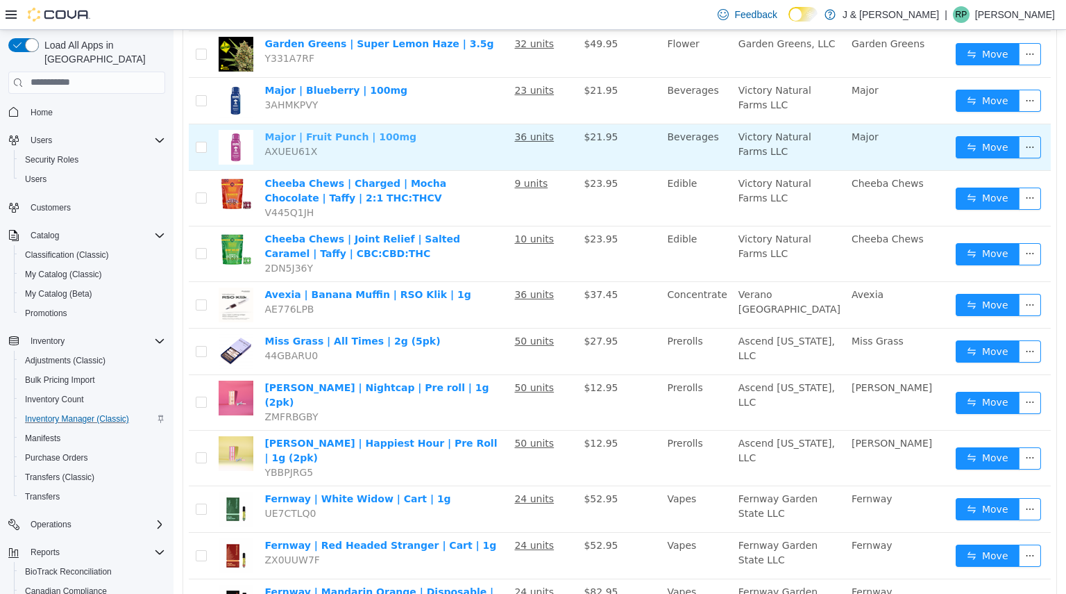
scroll to position [297, 0]
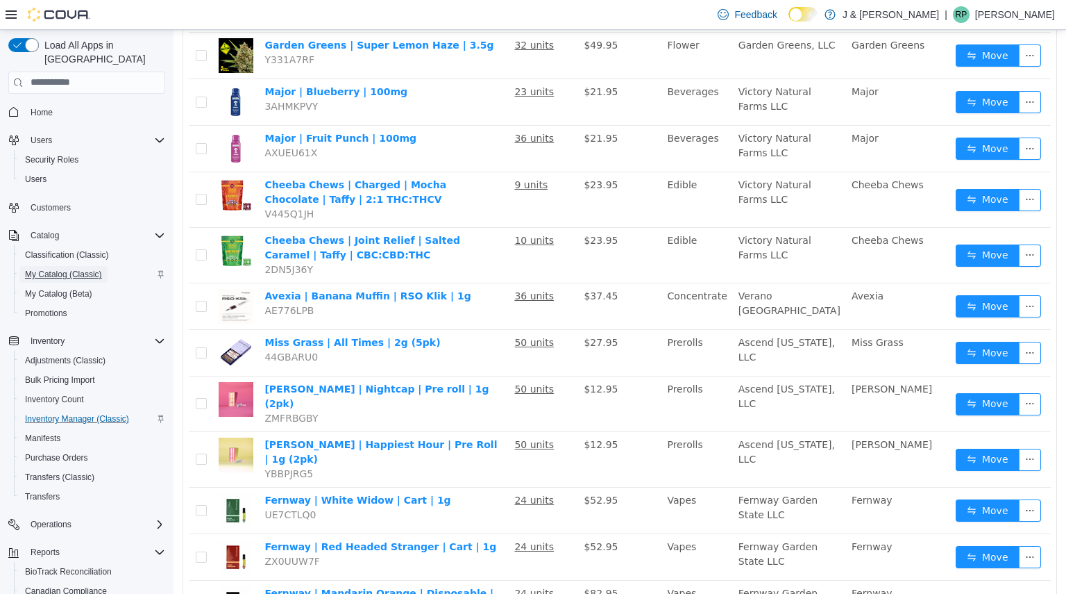
click at [78, 269] on span "My Catalog (Classic)" at bounding box center [63, 274] width 77 height 11
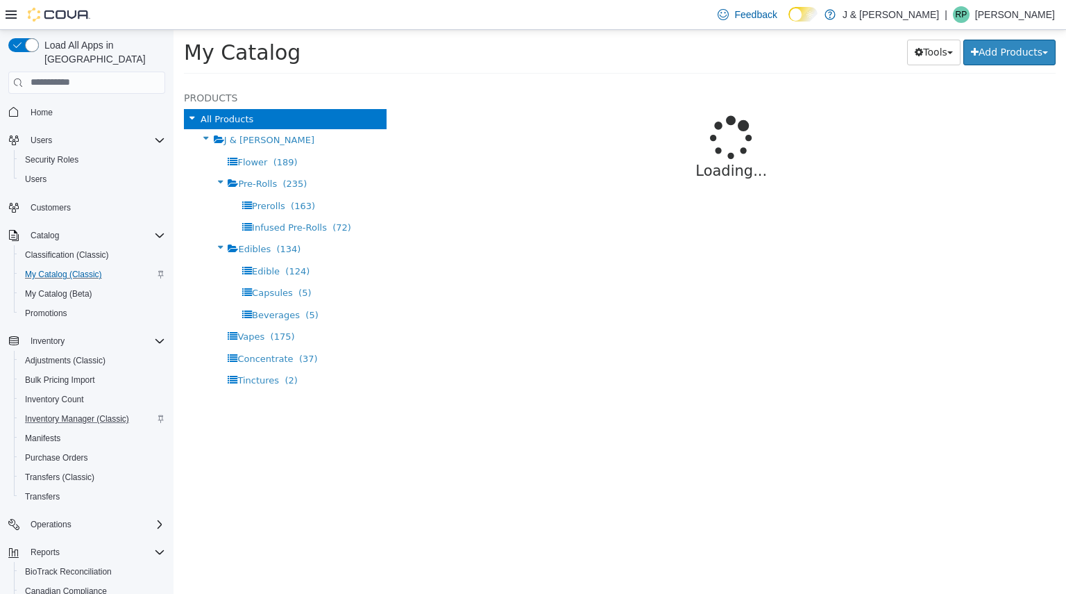
select select "**********"
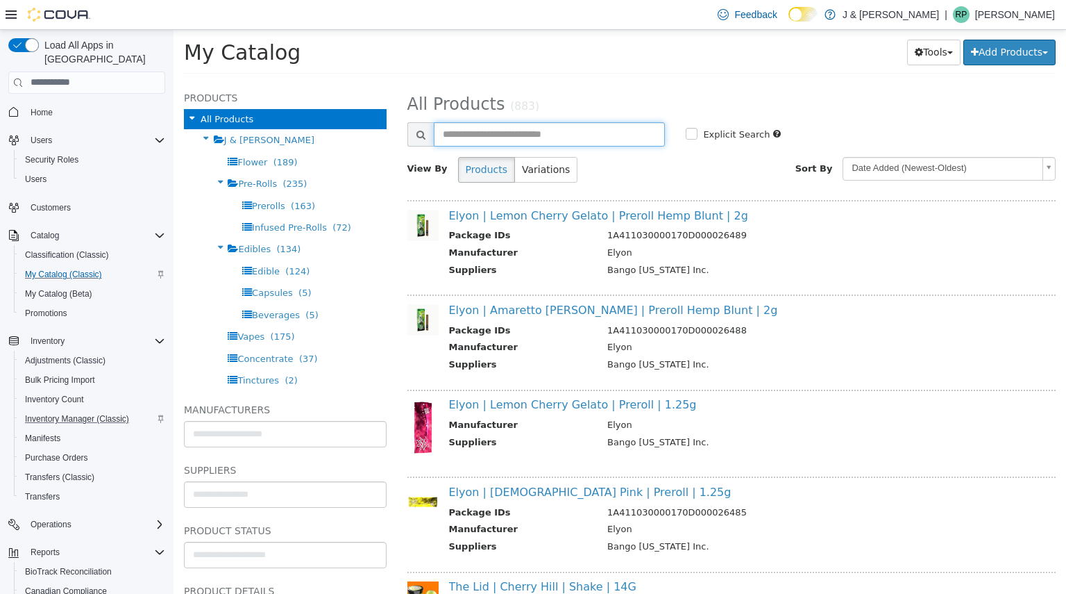
click at [568, 129] on input "text" at bounding box center [550, 134] width 232 height 24
type input "*****"
select select "**********"
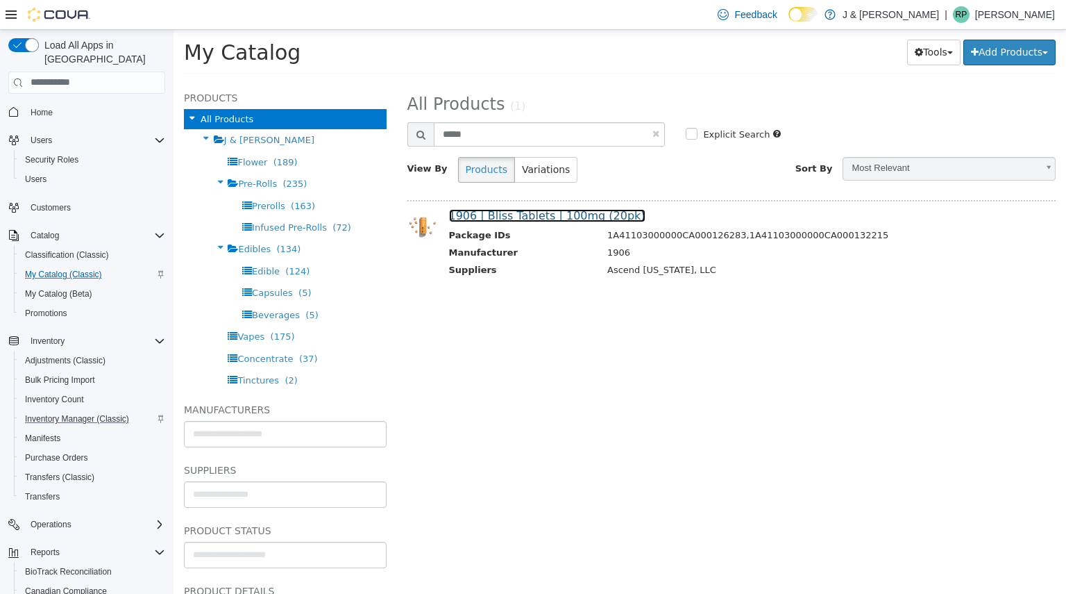
click at [567, 215] on link "1906 | Bliss Tablets | 100mg (20pk)" at bounding box center [547, 214] width 196 height 13
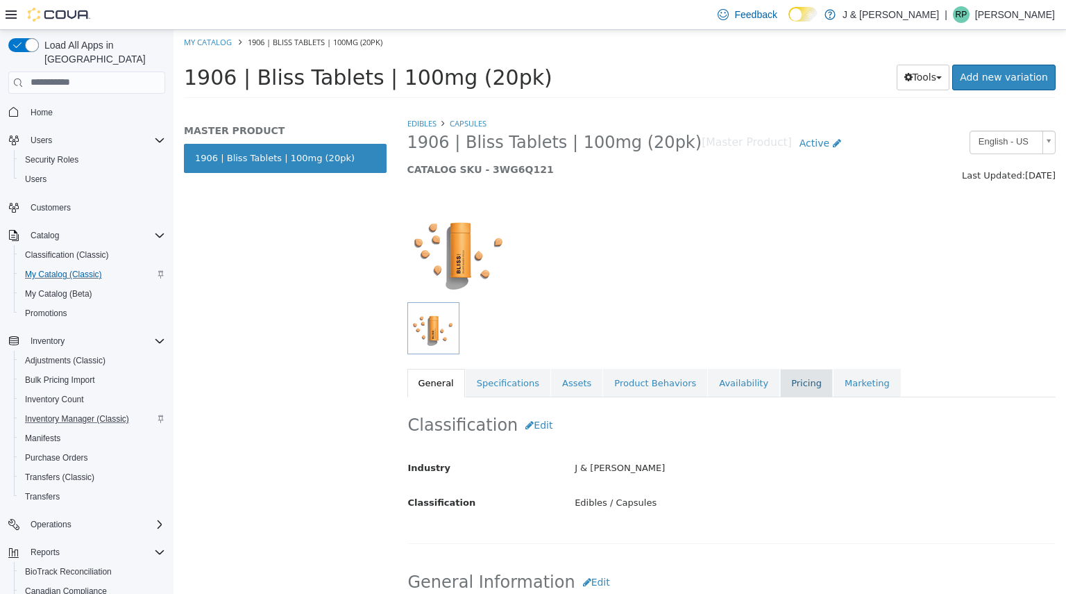
click at [780, 377] on link "Pricing" at bounding box center [806, 382] width 53 height 29
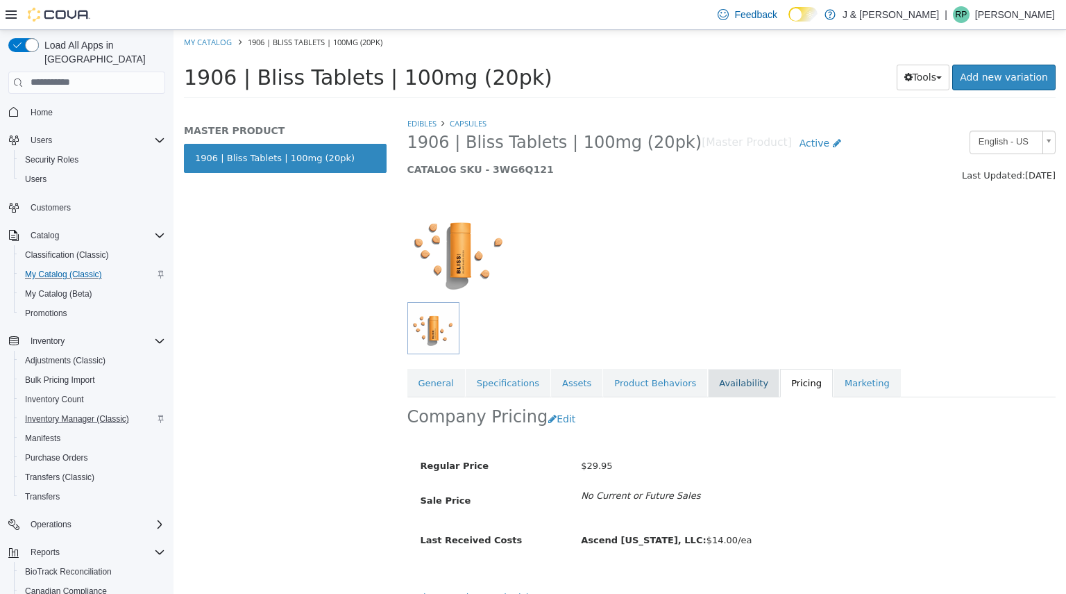
click at [708, 369] on link "Availability" at bounding box center [744, 382] width 72 height 29
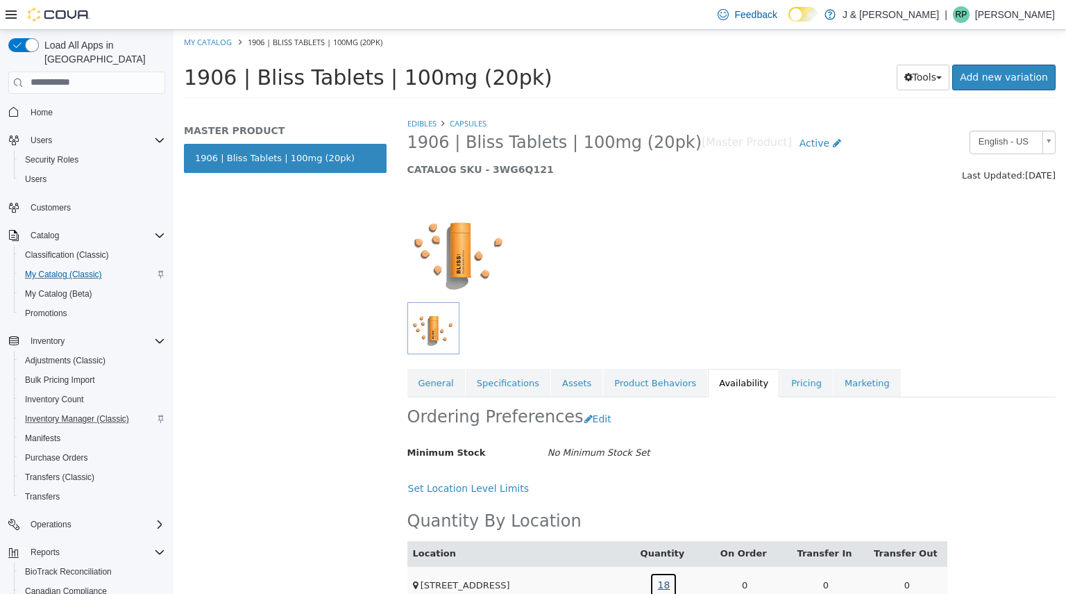
click at [662, 586] on link "18" at bounding box center [664, 584] width 28 height 26
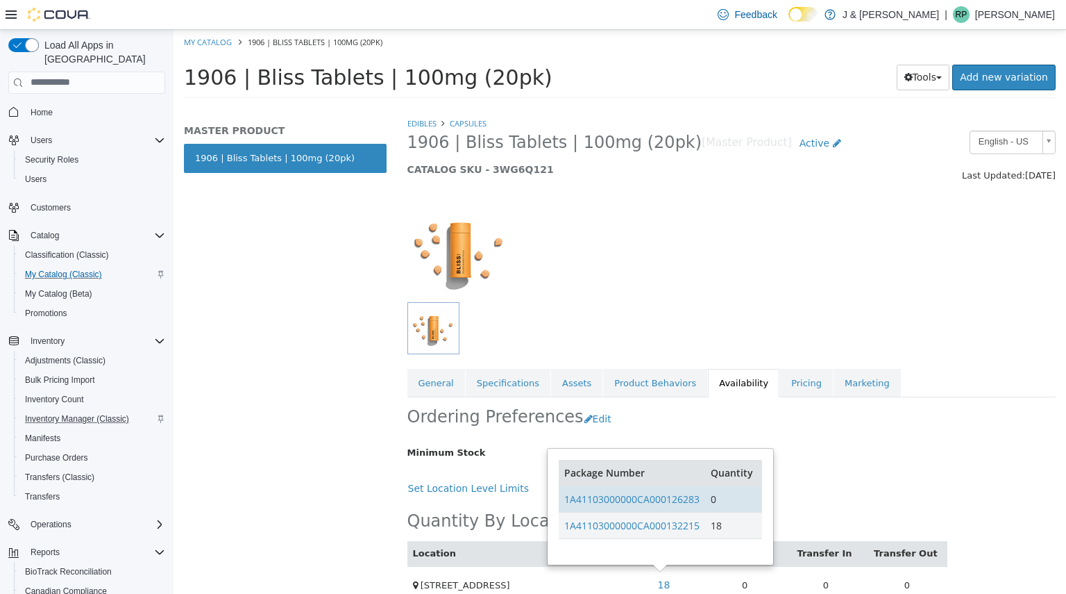
click at [701, 497] on td "1A41103000000CA000126283" at bounding box center [632, 498] width 147 height 26
copy link "1A41103000000CA000126283"
click at [718, 505] on td "0" at bounding box center [733, 498] width 56 height 26
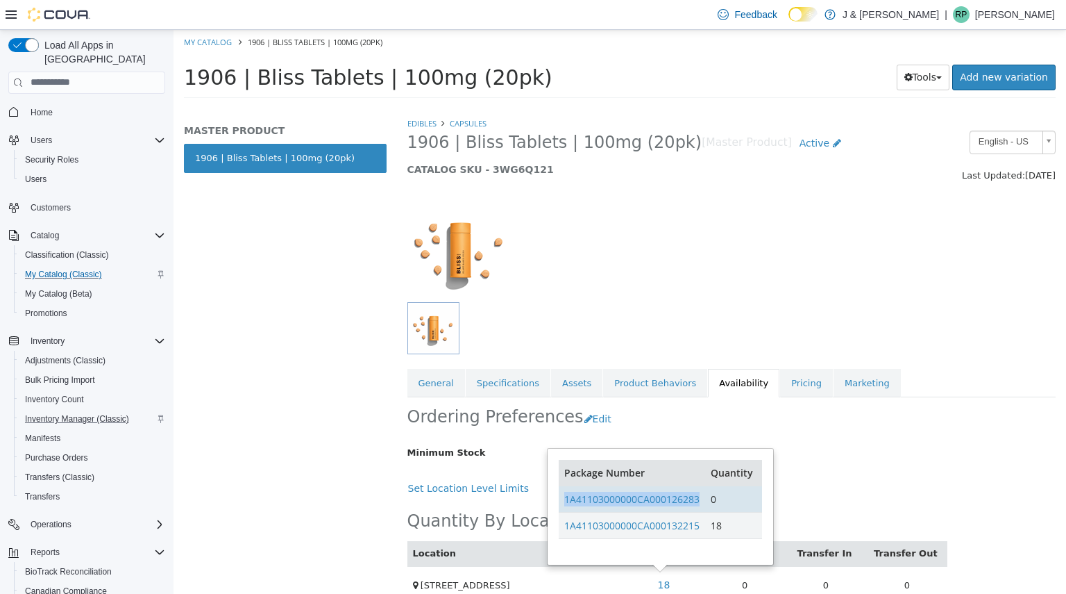
drag, startPoint x: 701, startPoint y: 497, endPoint x: 564, endPoint y: 501, distance: 136.8
click at [564, 501] on td "1A41103000000CA000126283" at bounding box center [632, 498] width 147 height 26
copy link "1A41103000000CA000126283"
click at [53, 269] on span "My Catalog (Classic)" at bounding box center [63, 274] width 77 height 11
click at [210, 44] on link "My Catalog" at bounding box center [208, 41] width 48 height 10
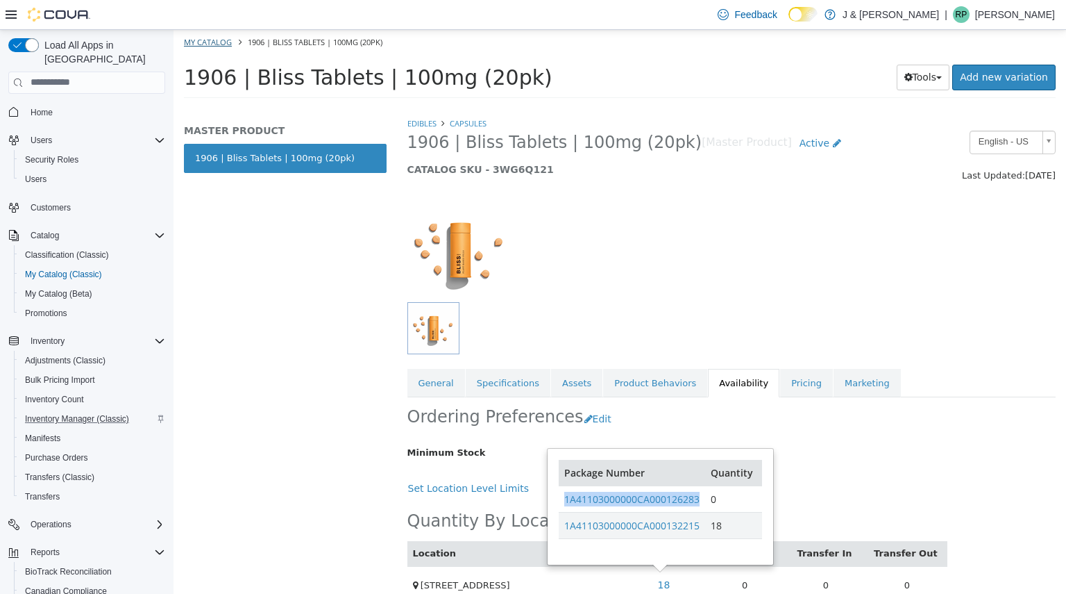
select select "**********"
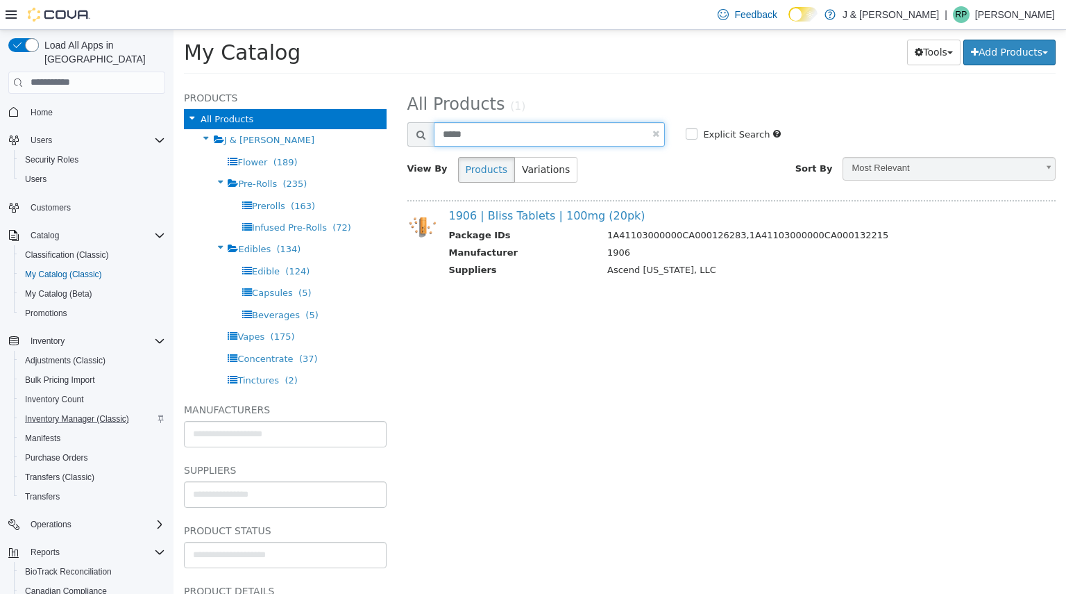
click at [461, 133] on input "*****" at bounding box center [550, 134] width 232 height 24
type input "*******"
select select "**********"
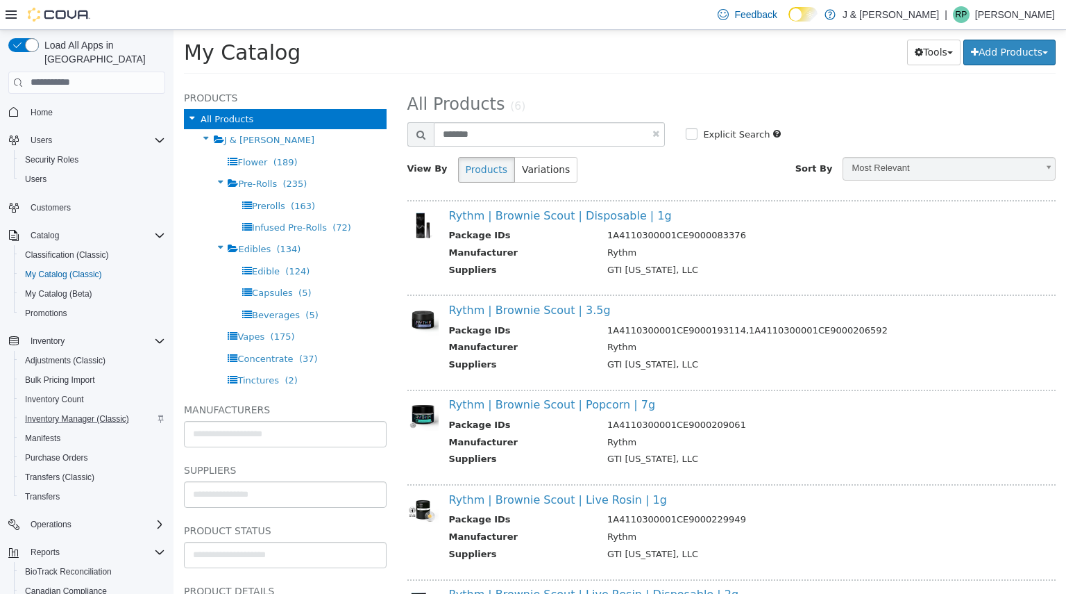
scroll to position [199, 0]
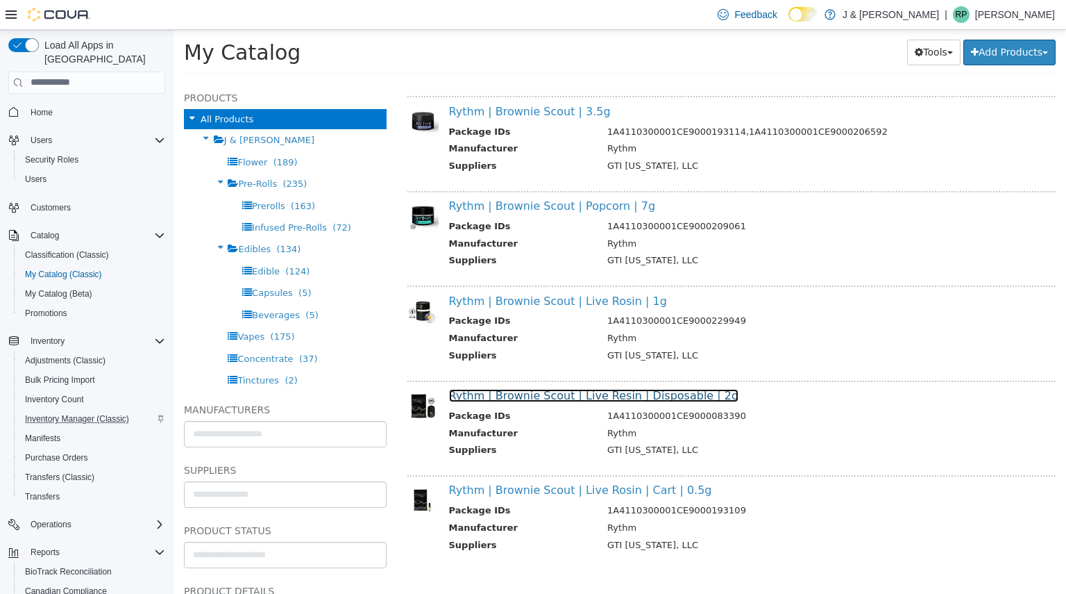
click at [558, 398] on link "Rythm | Brownie Scout | Live Resin | Disposable | 2g" at bounding box center [594, 394] width 290 height 13
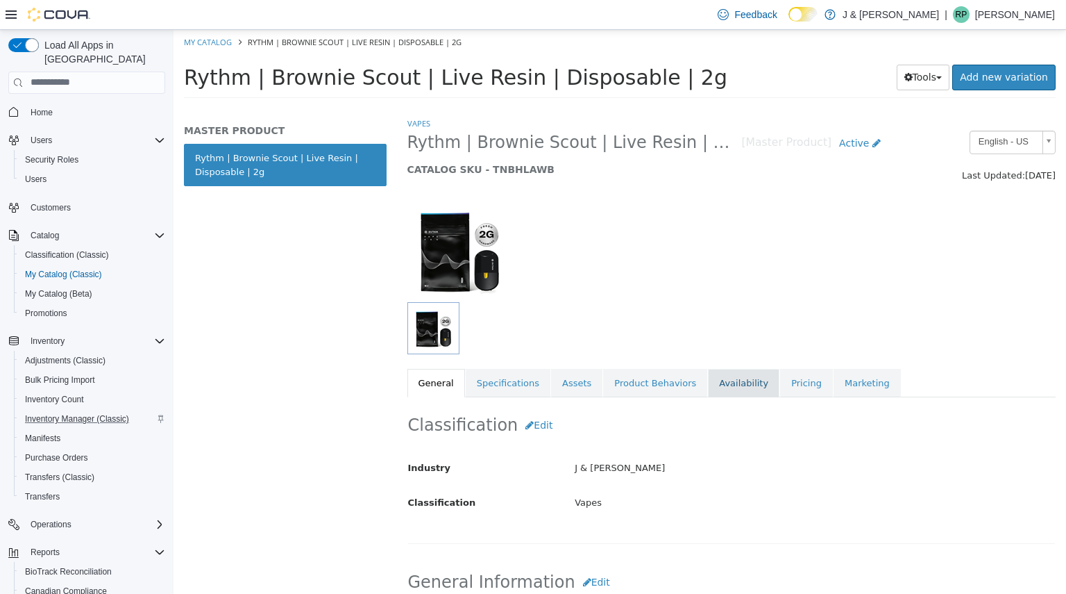
click at [730, 382] on link "Availability" at bounding box center [744, 382] width 72 height 29
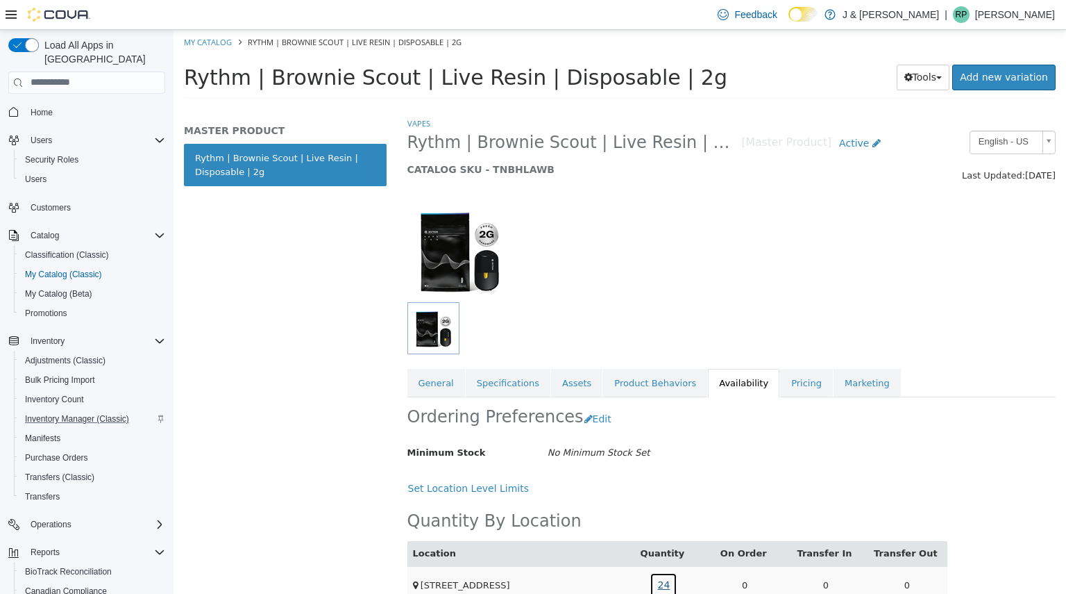
click at [659, 585] on link "24" at bounding box center [664, 584] width 28 height 26
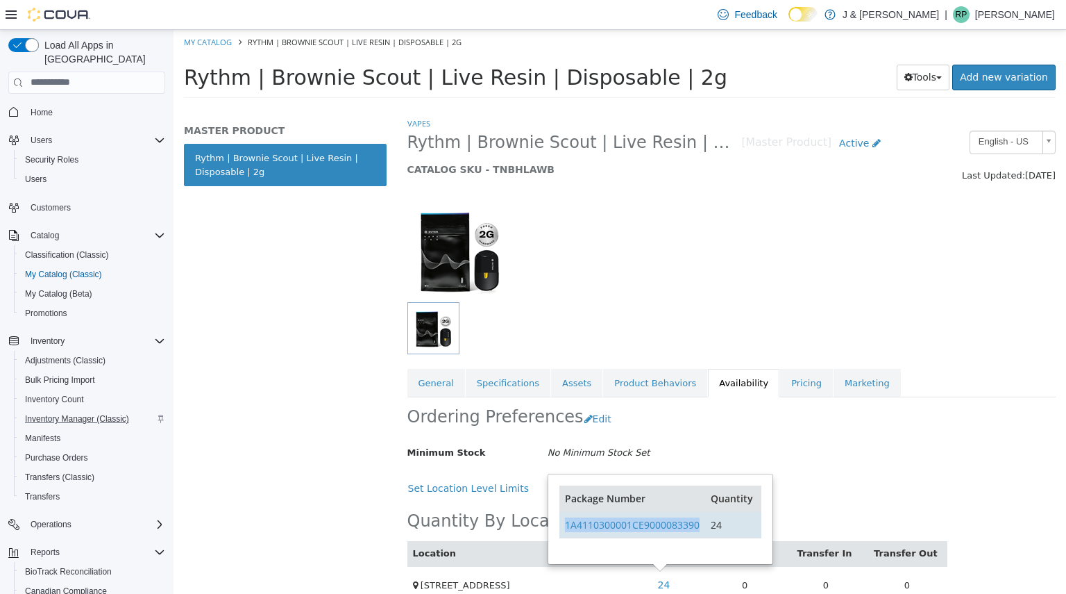
drag, startPoint x: 703, startPoint y: 519, endPoint x: 560, endPoint y: 528, distance: 143.3
click at [560, 528] on td "1A4110300001CE9000083390" at bounding box center [633, 524] width 146 height 26
copy link "1A4110300001CE9000083390"
click at [780, 384] on link "Pricing" at bounding box center [806, 382] width 53 height 29
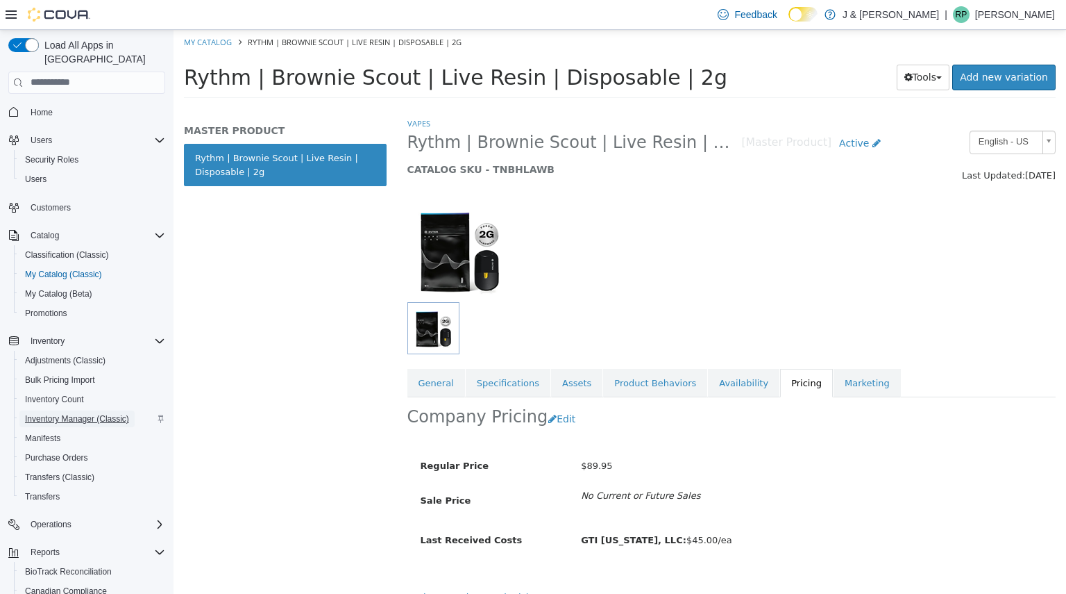
click at [66, 413] on span "Inventory Manager (Classic)" at bounding box center [77, 418] width 104 height 11
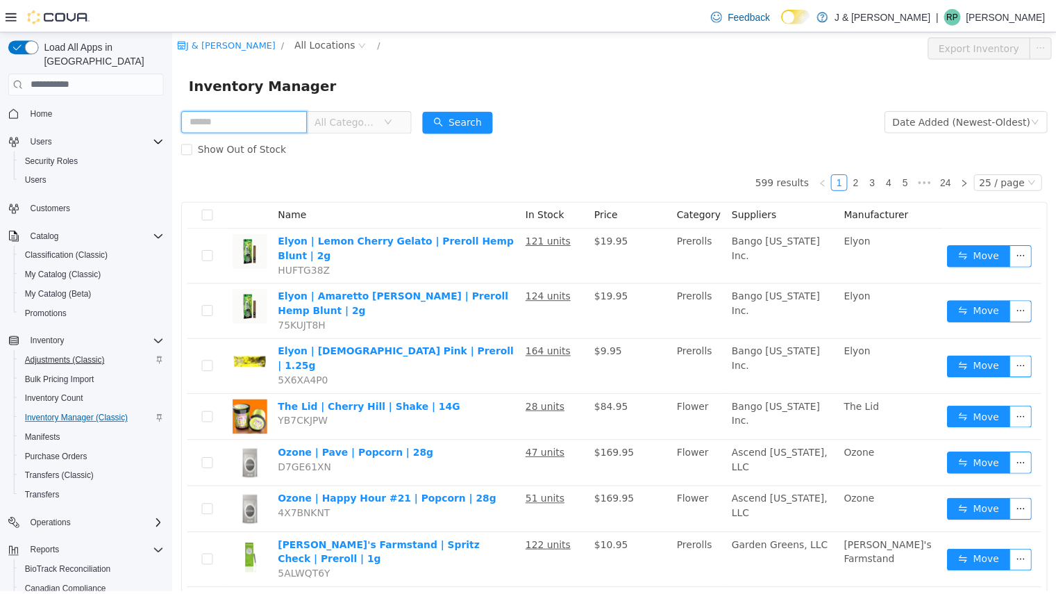
scroll to position [118, 0]
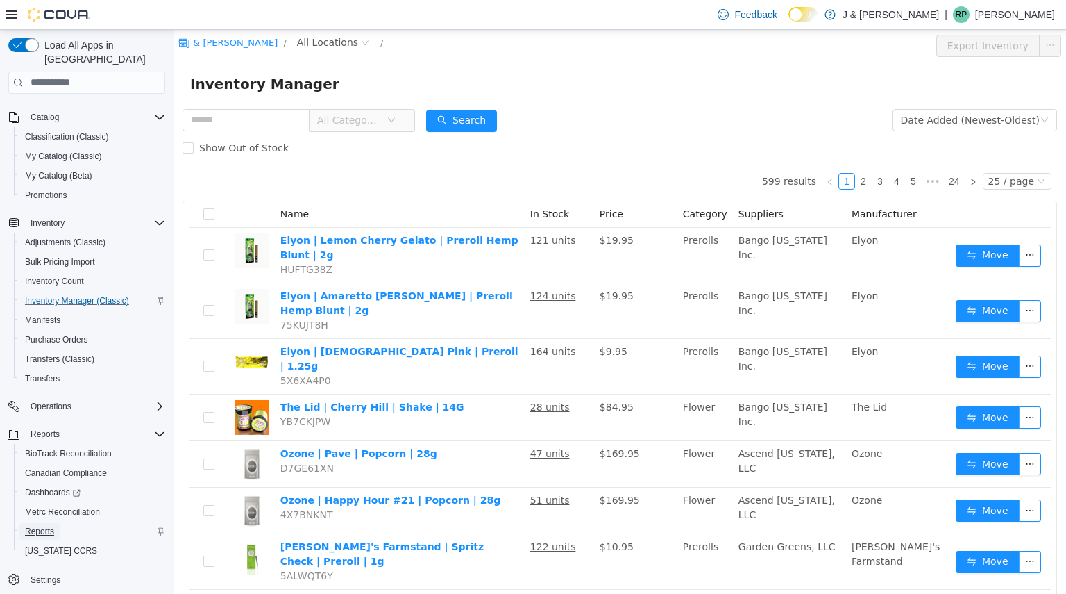
click at [45, 525] on span "Reports" at bounding box center [39, 531] width 29 height 17
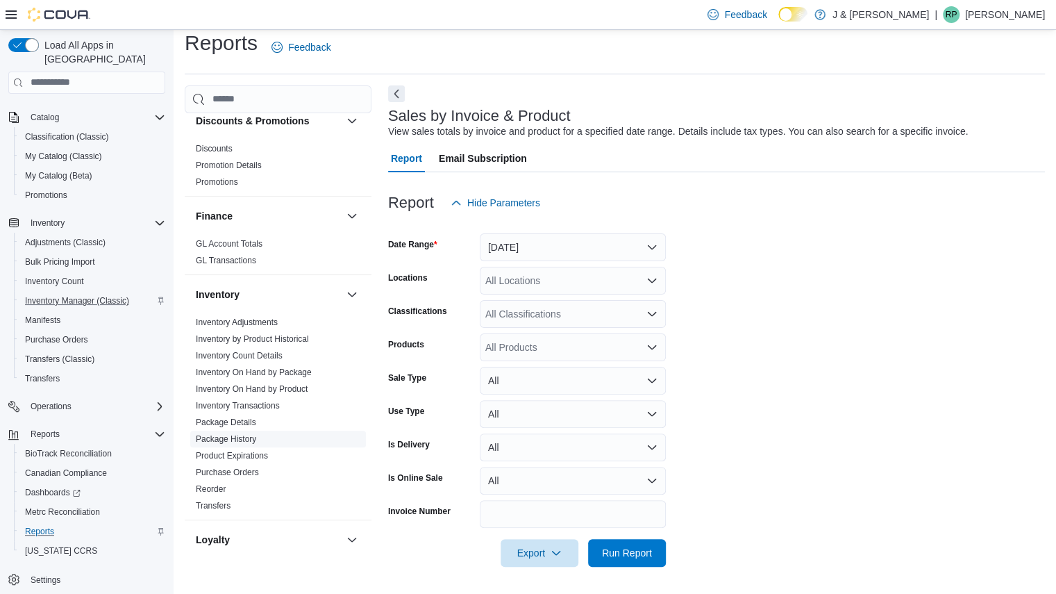
scroll to position [360, 0]
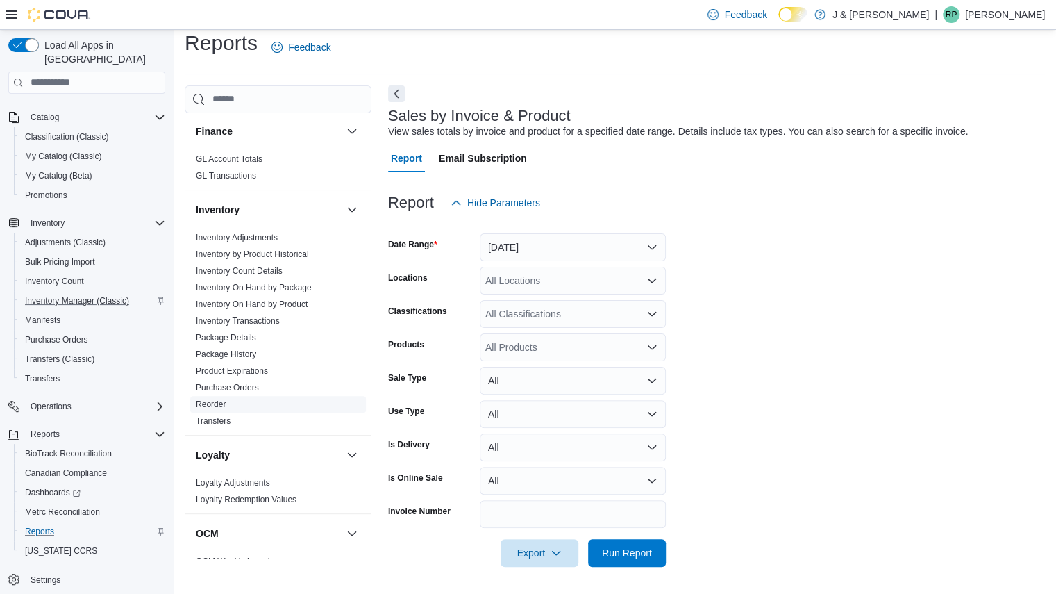
click at [224, 402] on link "Reorder" at bounding box center [211, 404] width 30 height 10
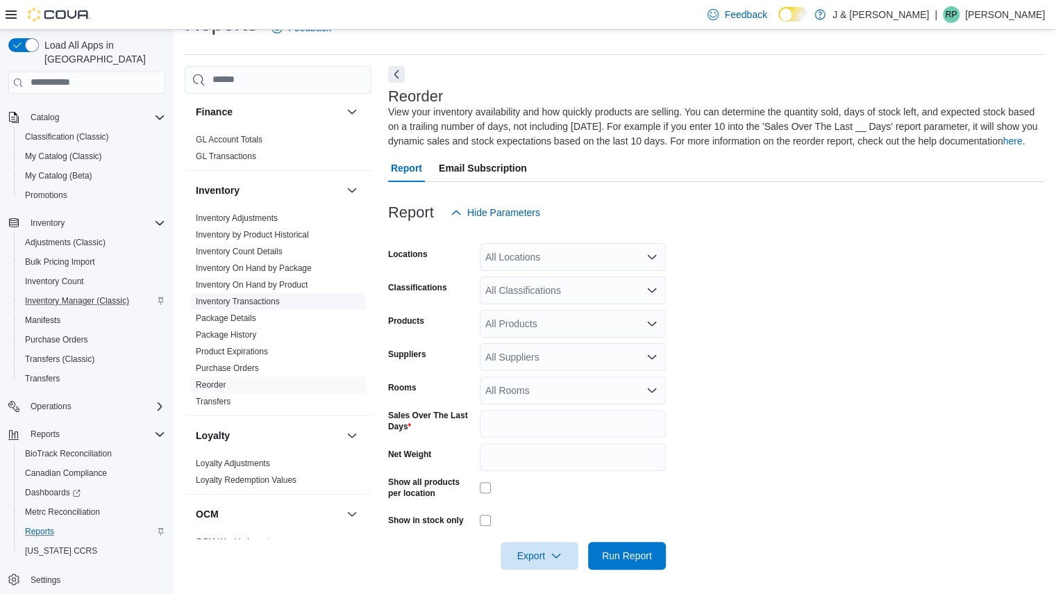
scroll to position [34, 0]
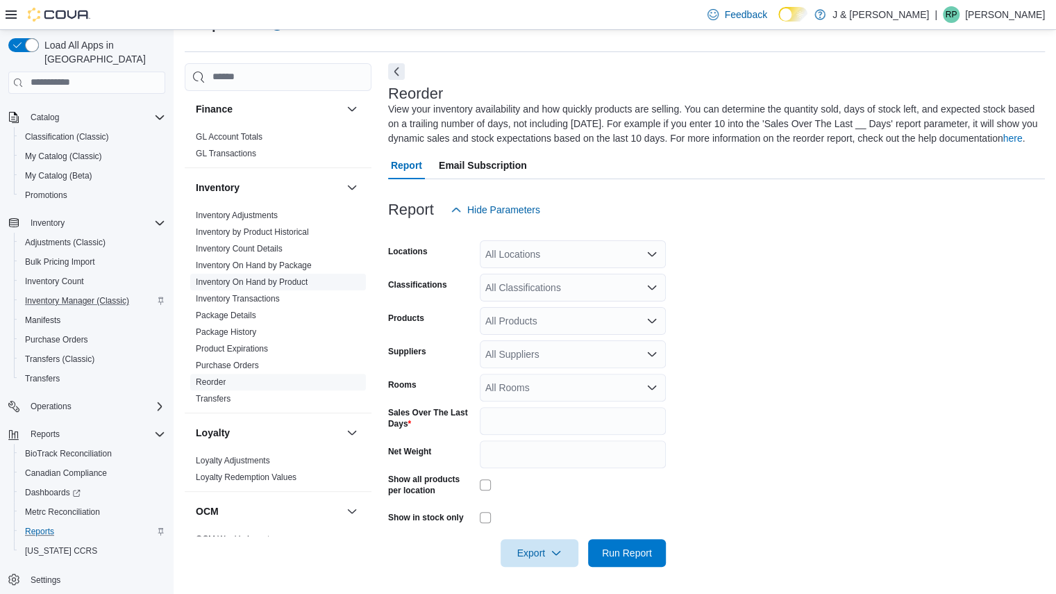
click at [251, 279] on link "Inventory On Hand by Product" at bounding box center [252, 282] width 112 height 10
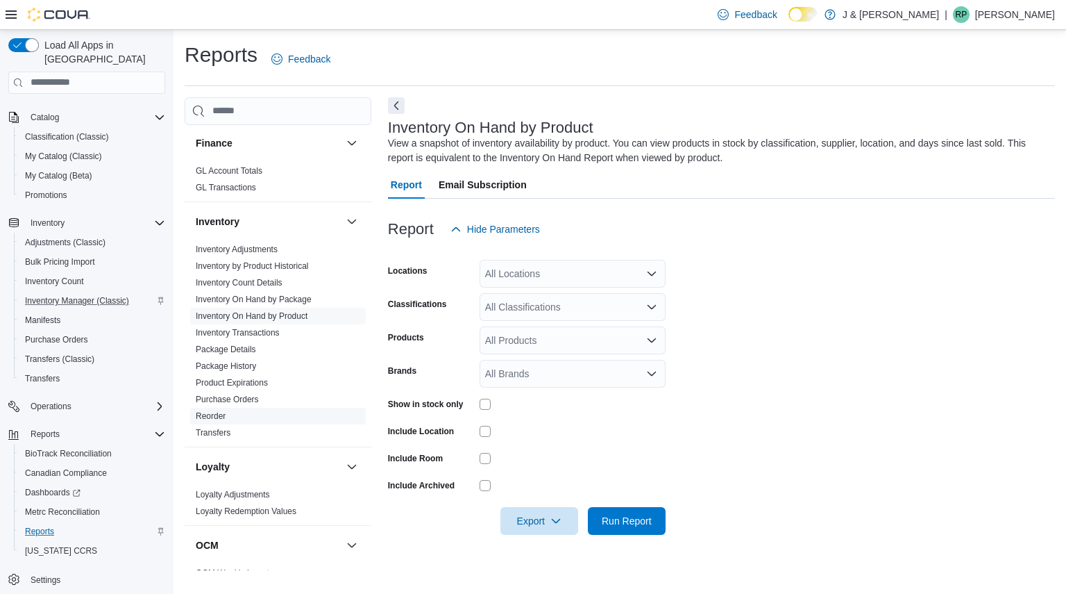
click at [240, 412] on span "Reorder" at bounding box center [278, 416] width 176 height 17
click at [218, 415] on link "Reorder" at bounding box center [211, 416] width 30 height 10
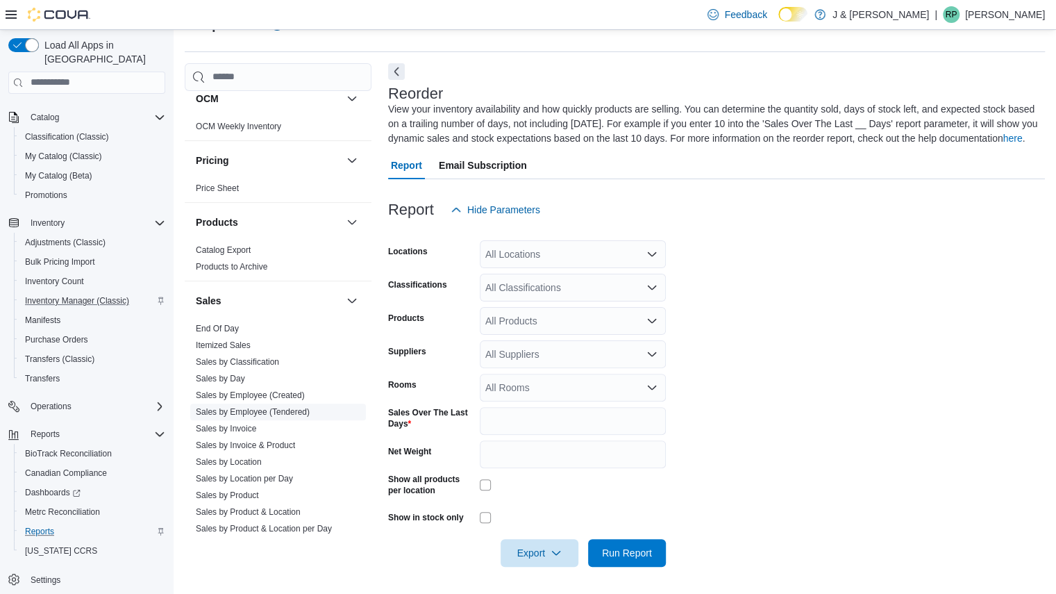
scroll to position [947, 0]
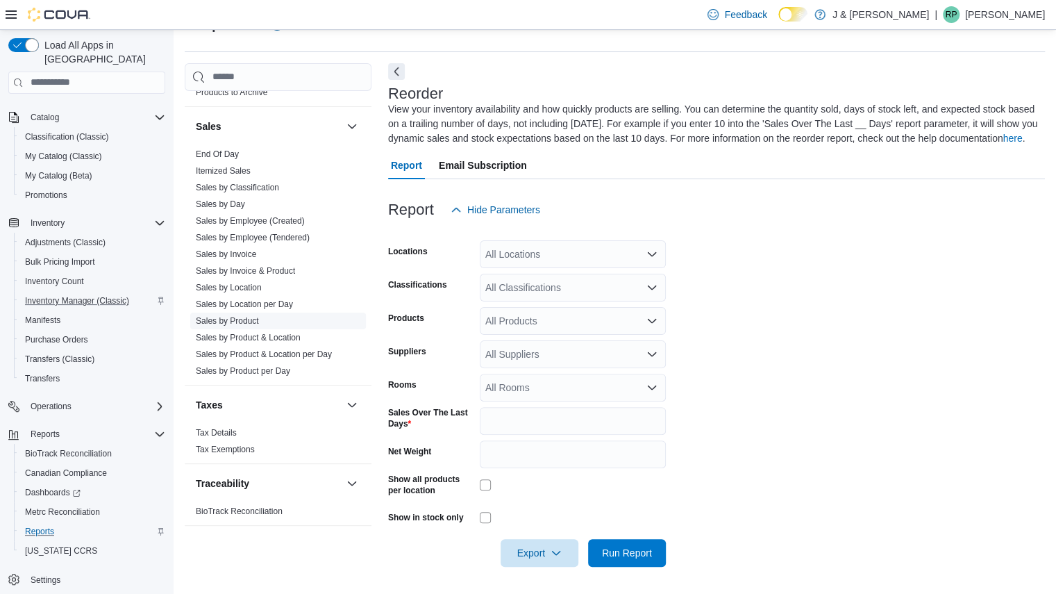
click at [247, 316] on link "Sales by Product" at bounding box center [227, 321] width 63 height 10
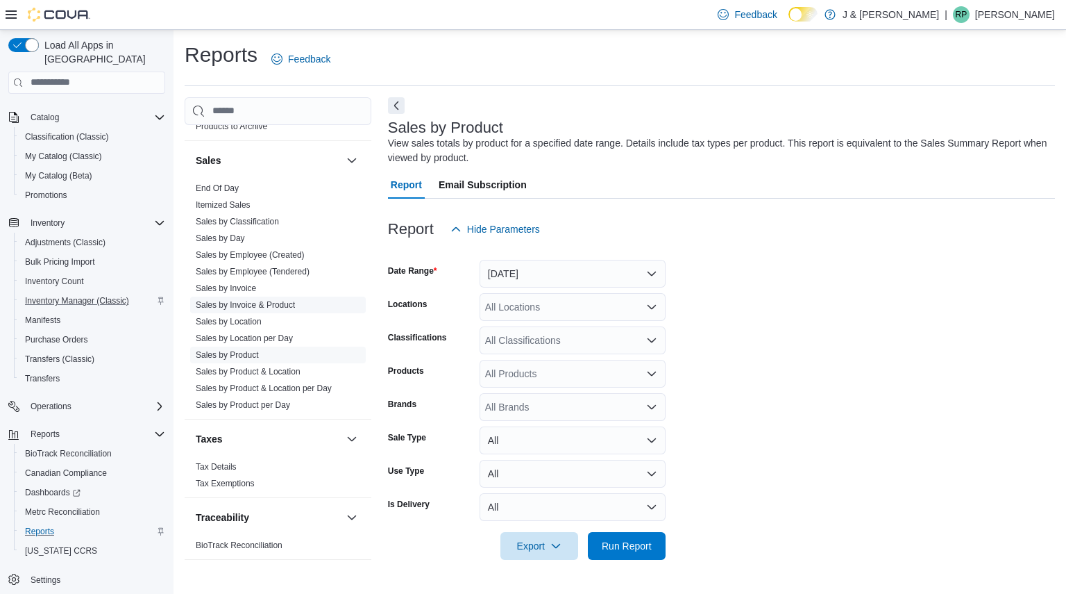
click at [260, 303] on link "Sales by Invoice & Product" at bounding box center [245, 305] width 99 height 10
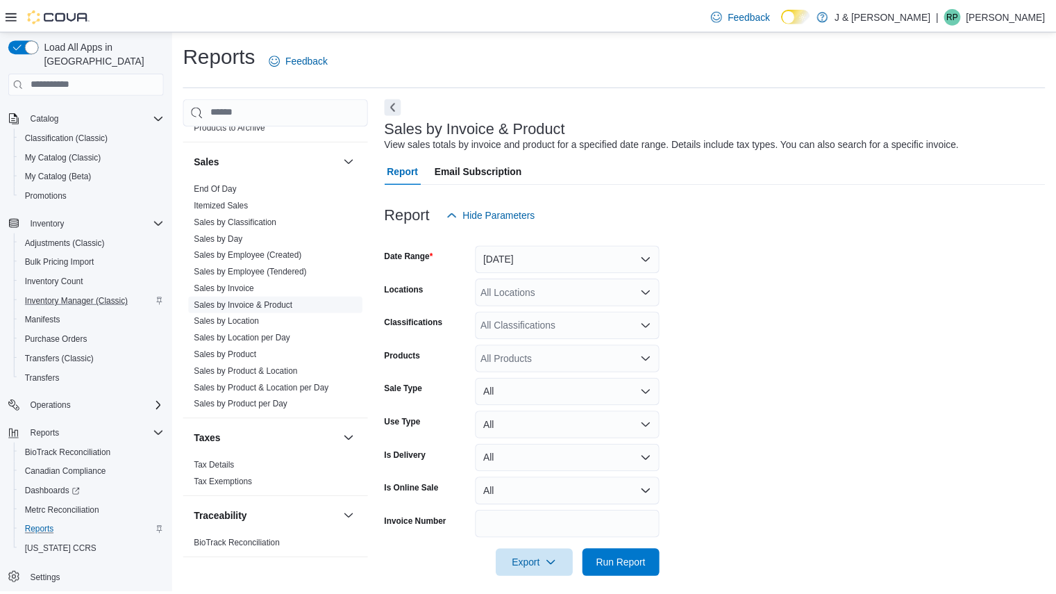
scroll to position [12, 0]
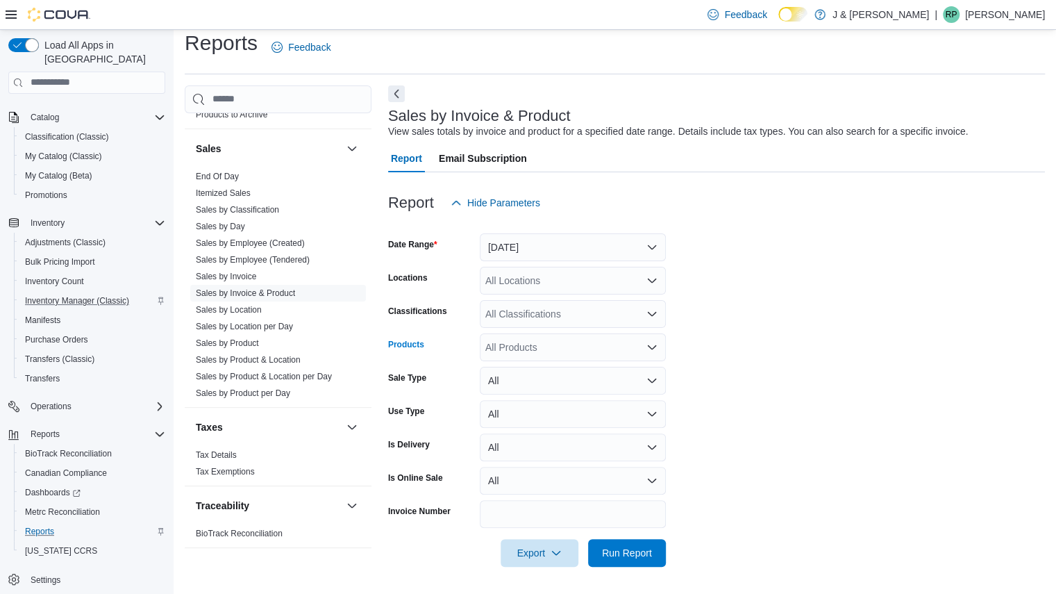
click at [546, 341] on div "All Products" at bounding box center [573, 347] width 186 height 28
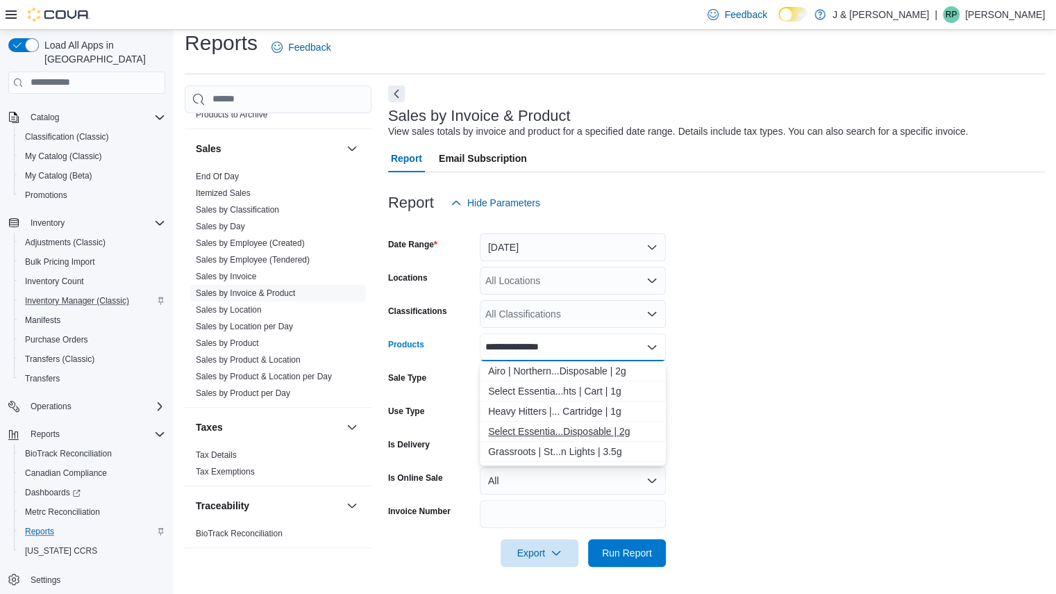
type input "**********"
click at [549, 430] on div "Select Essentia...Disposable | 2g" at bounding box center [572, 431] width 169 height 14
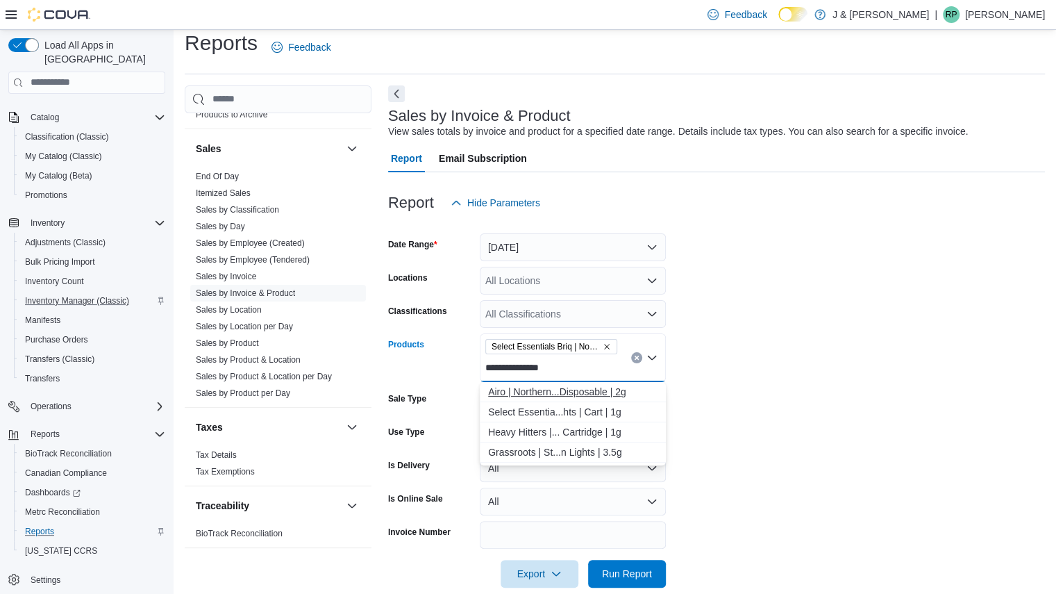
type input "**********"
click at [580, 395] on div "Airo | Northern...Disposable | 2g" at bounding box center [572, 392] width 169 height 14
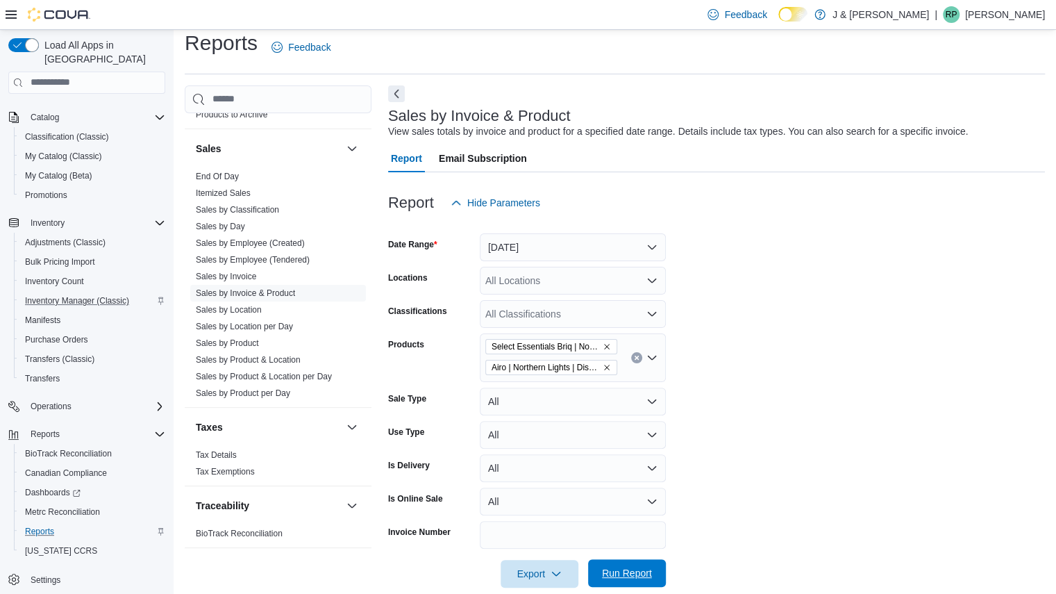
click at [616, 577] on span "Run Report" at bounding box center [627, 573] width 50 height 14
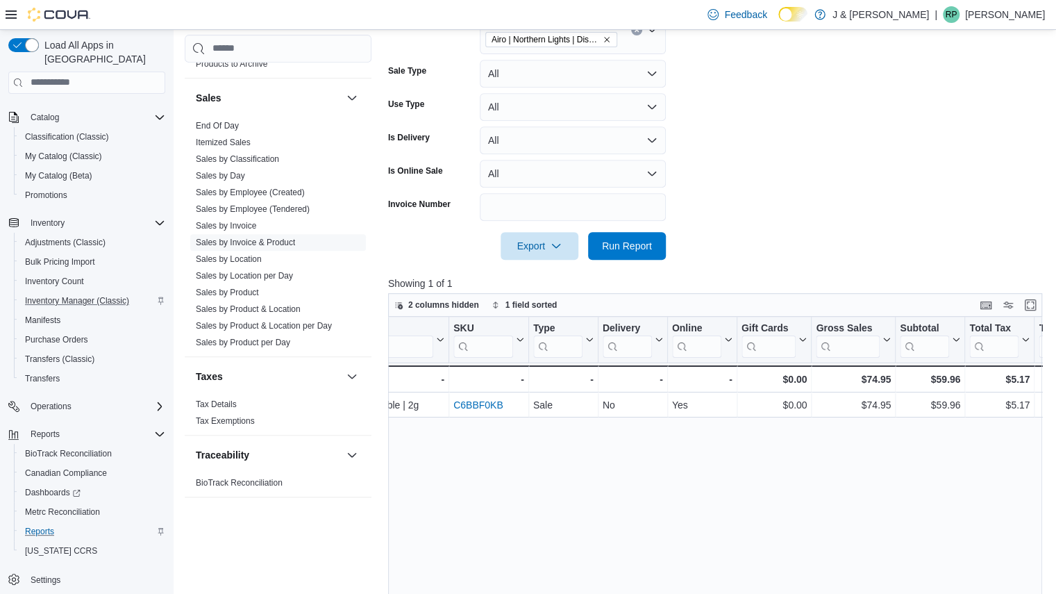
scroll to position [91, 0]
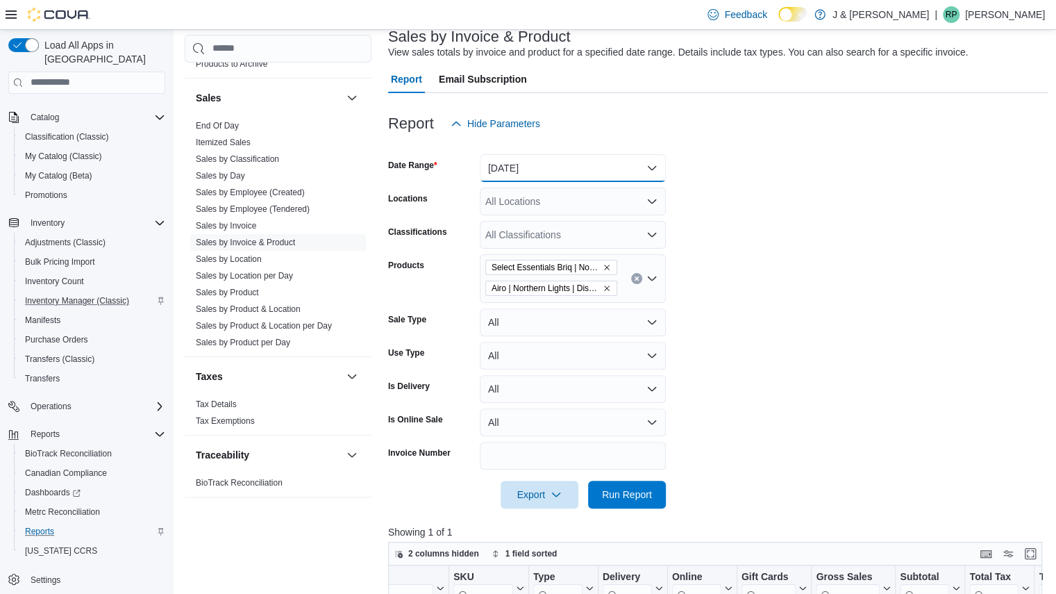
click at [549, 160] on button "[DATE]" at bounding box center [573, 168] width 186 height 28
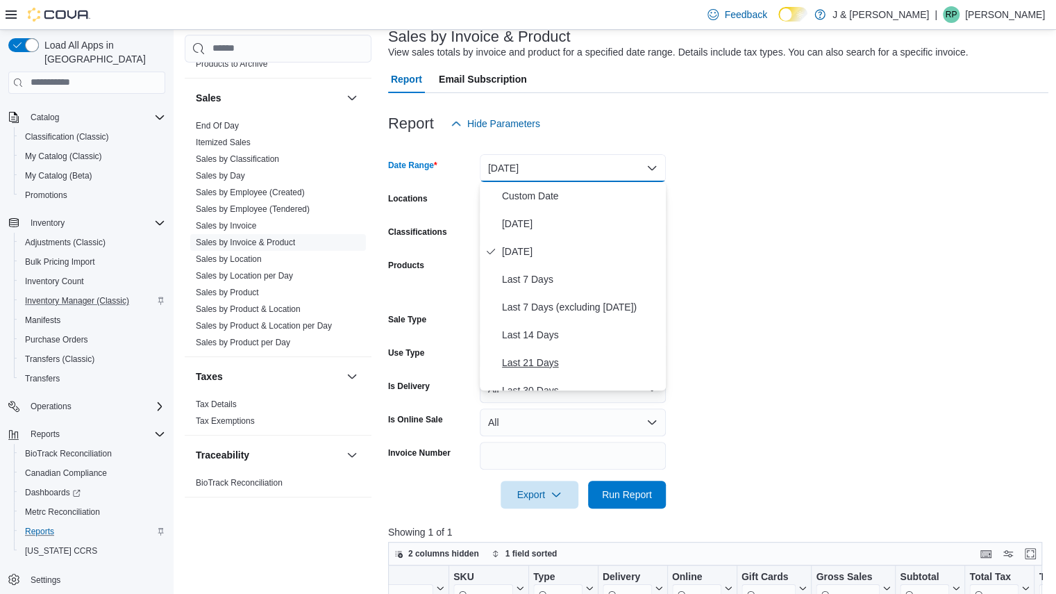
scroll to position [208, 0]
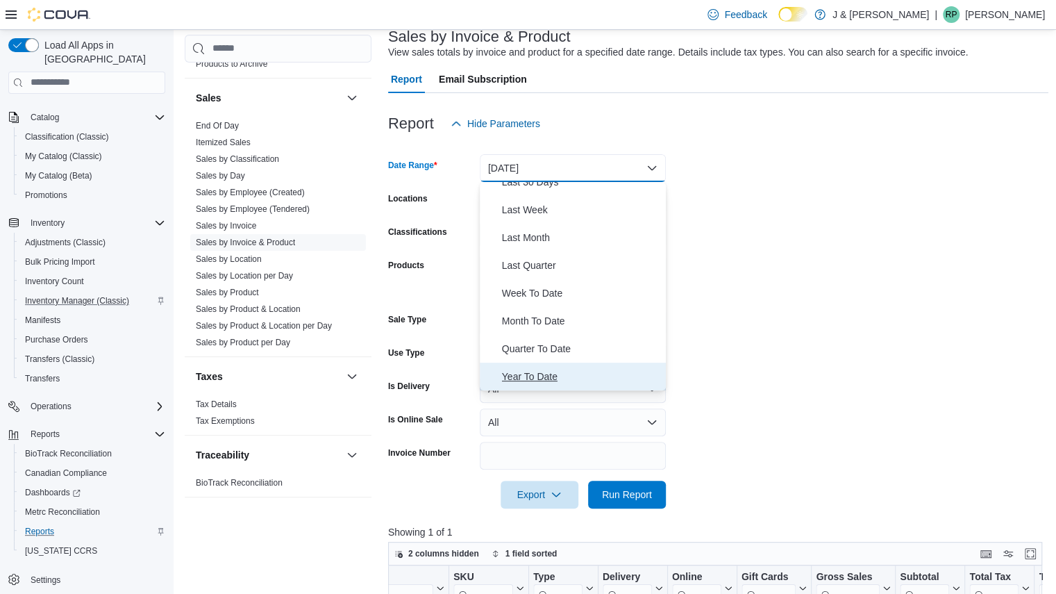
click at [533, 377] on span "Year To Date" at bounding box center [581, 376] width 158 height 17
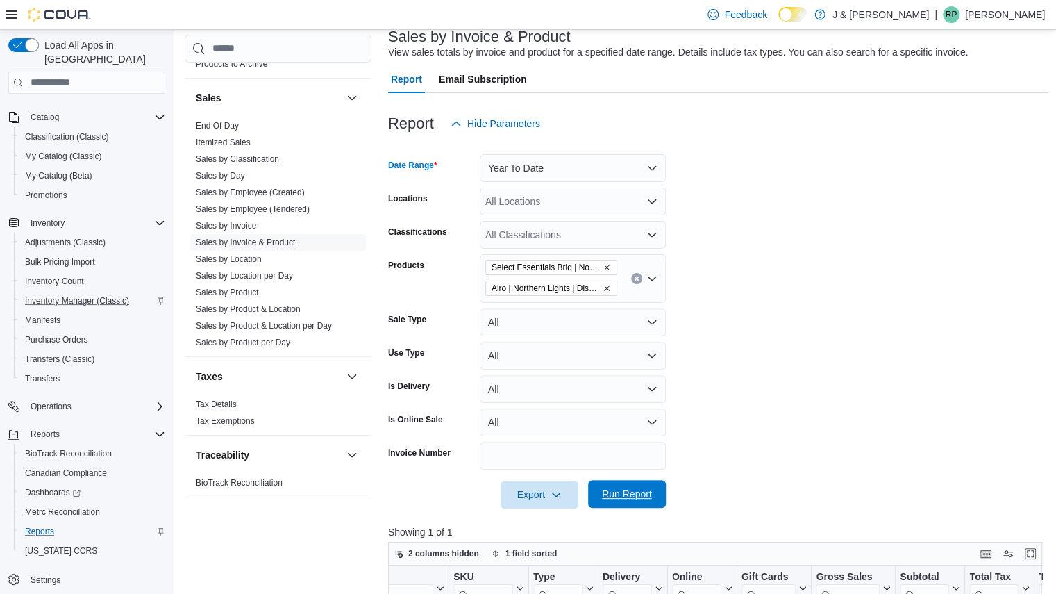
click at [624, 487] on span "Run Report" at bounding box center [626, 494] width 61 height 28
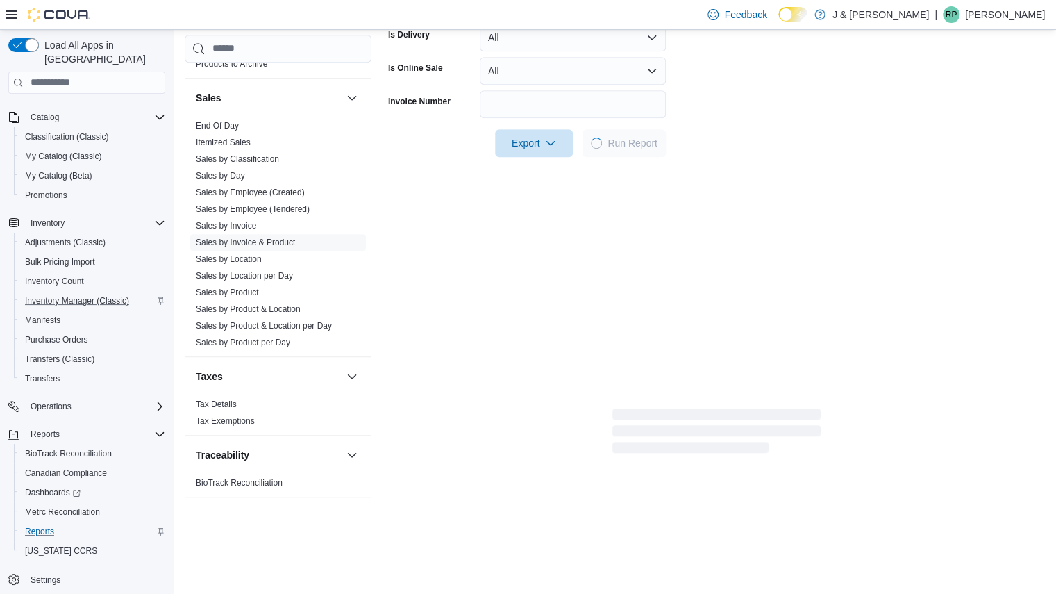
scroll to position [471, 0]
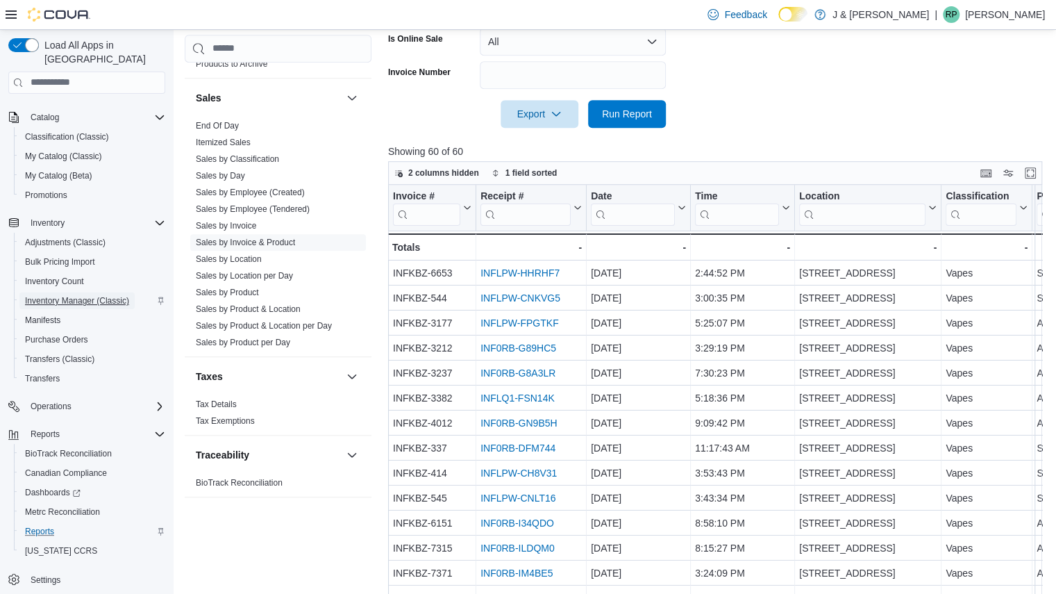
click at [52, 295] on span "Inventory Manager (Classic)" at bounding box center [77, 300] width 104 height 11
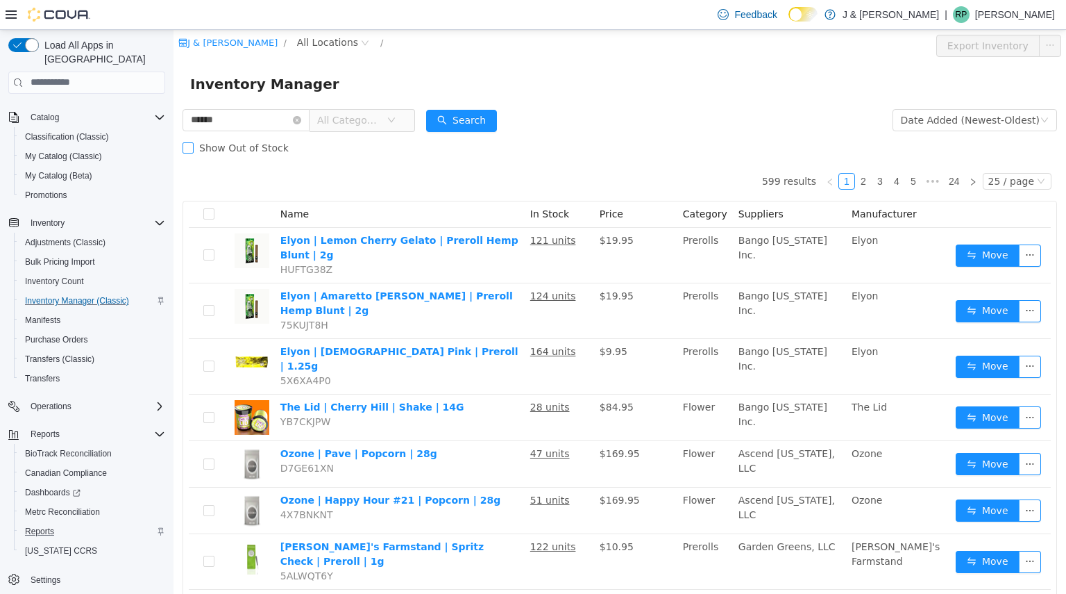
type input "******"
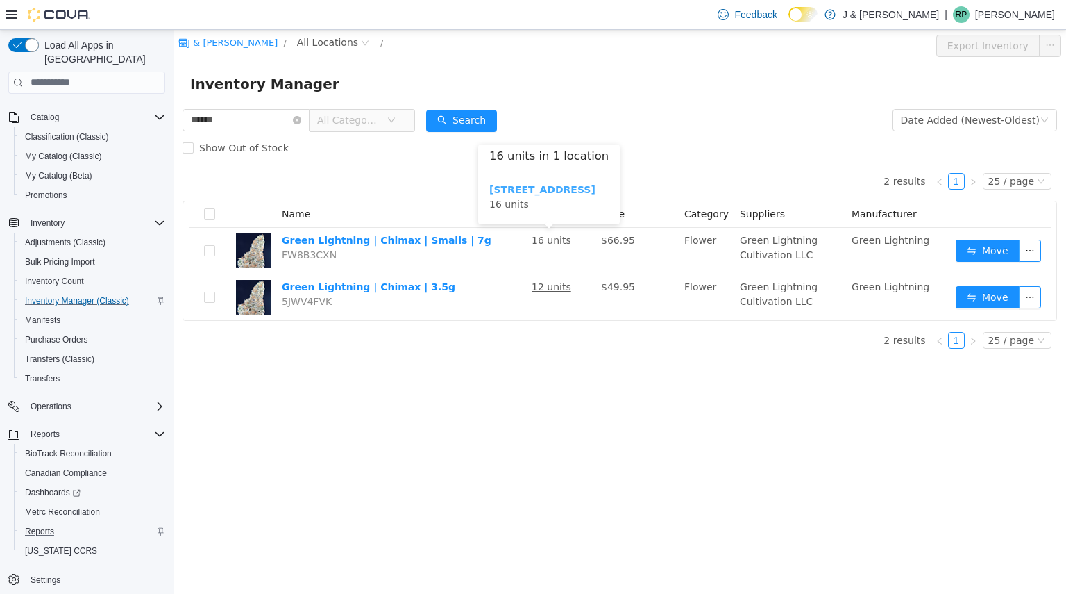
click at [548, 190] on b "[STREET_ADDRESS]" at bounding box center [543, 188] width 106 height 11
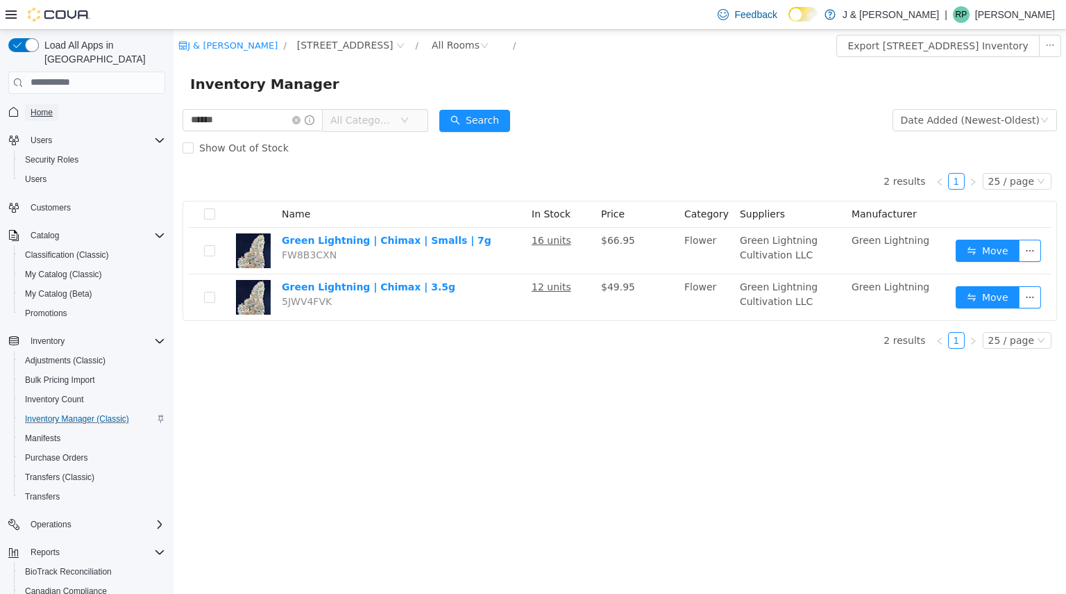
click at [33, 107] on span "Home" at bounding box center [42, 112] width 22 height 11
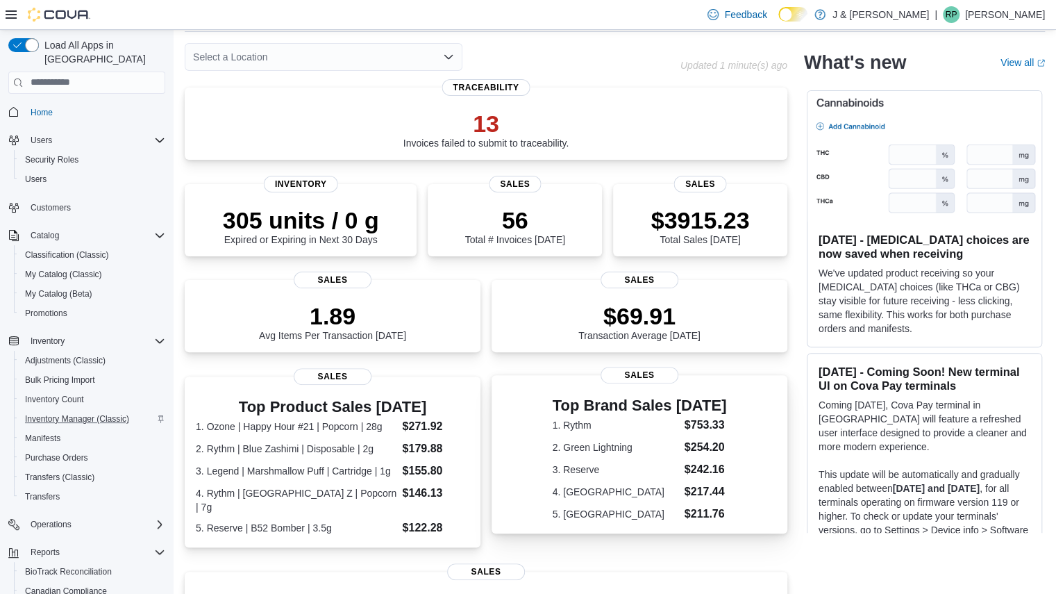
scroll to position [53, 0]
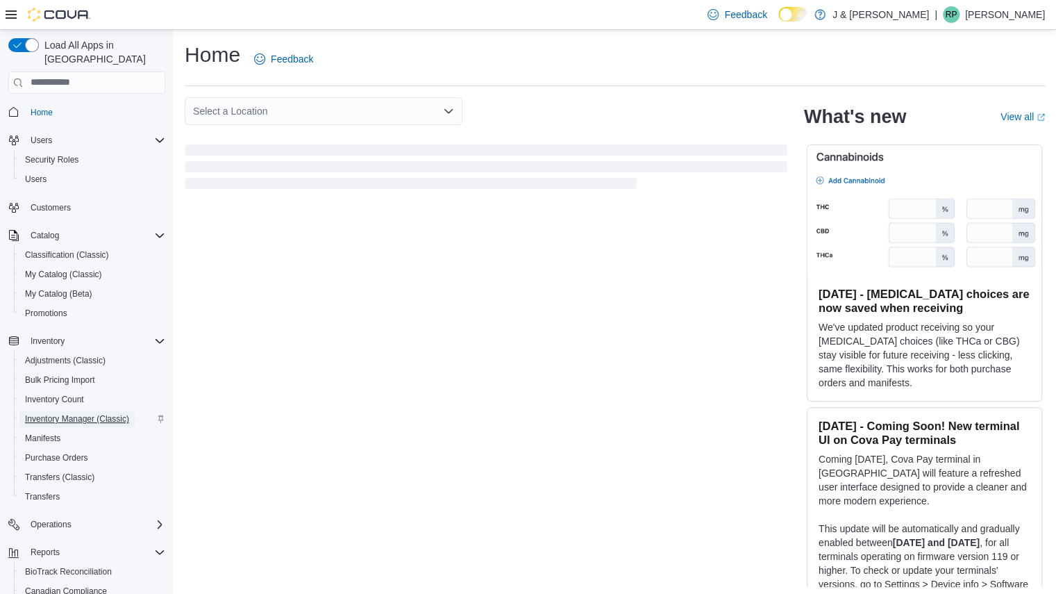
click at [85, 410] on span "Inventory Manager (Classic)" at bounding box center [77, 418] width 104 height 17
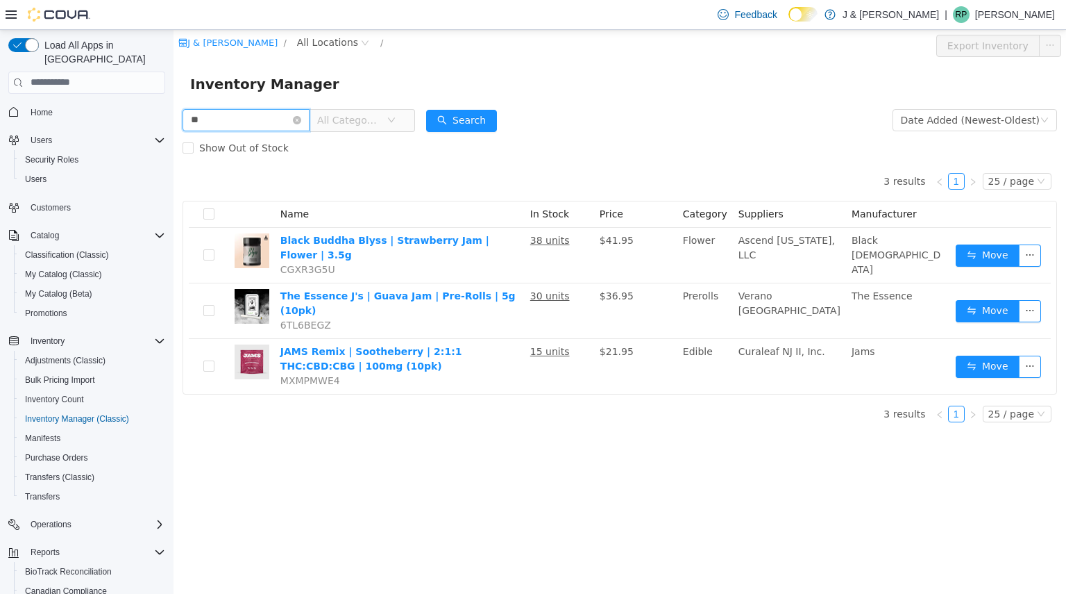
type input "*"
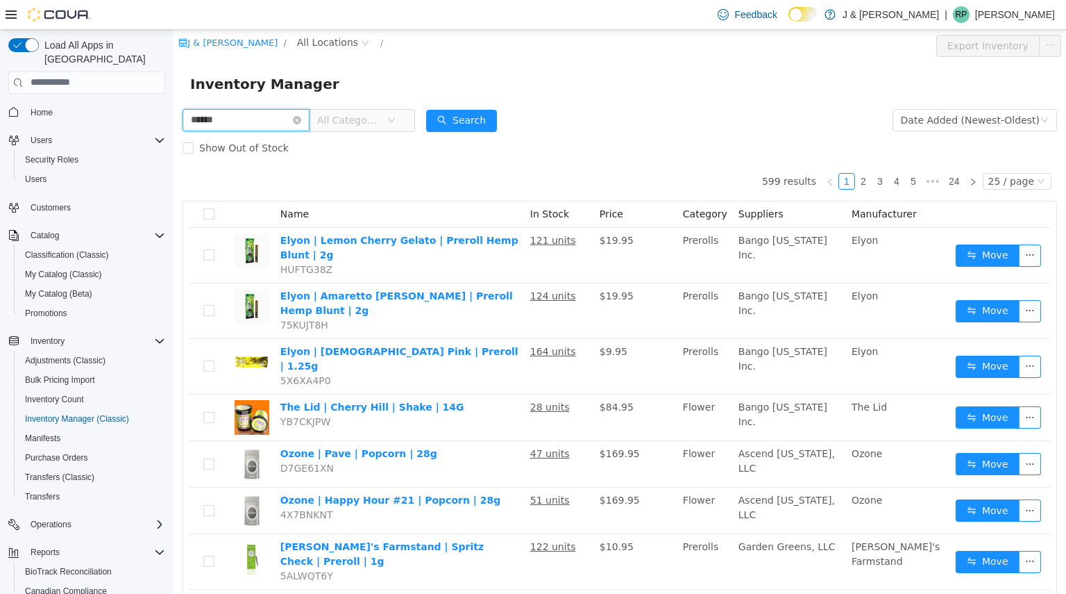
type input "******"
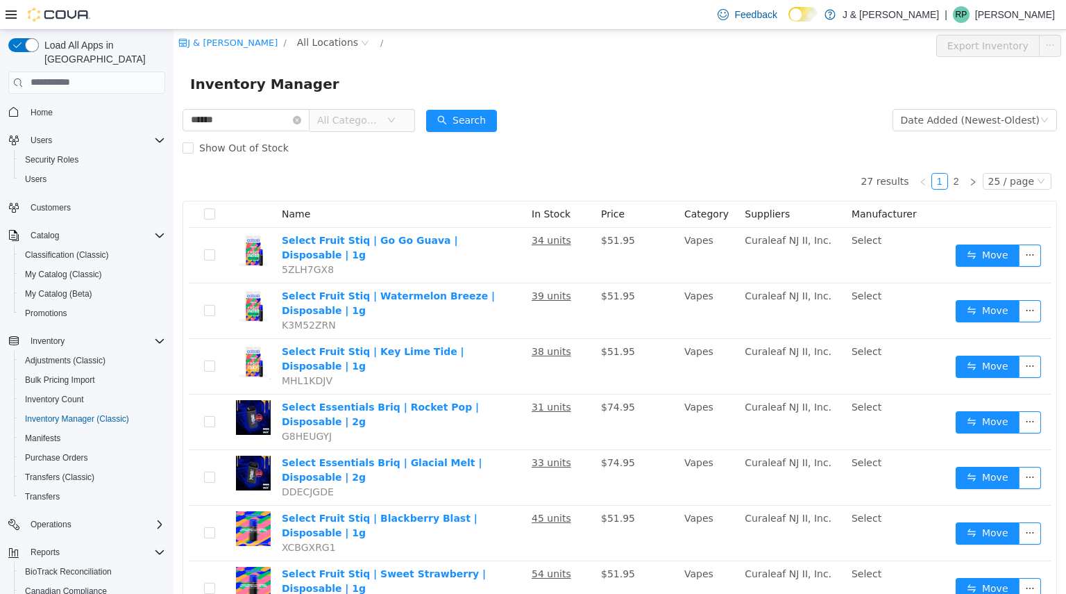
click at [380, 119] on span "All Categories" at bounding box center [348, 119] width 63 height 14
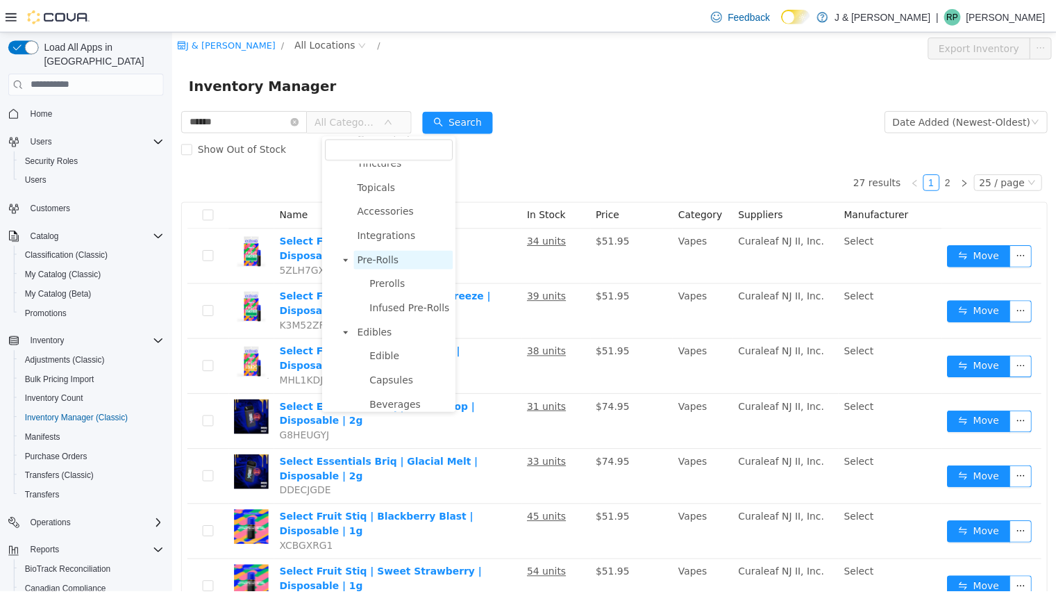
scroll to position [146, 0]
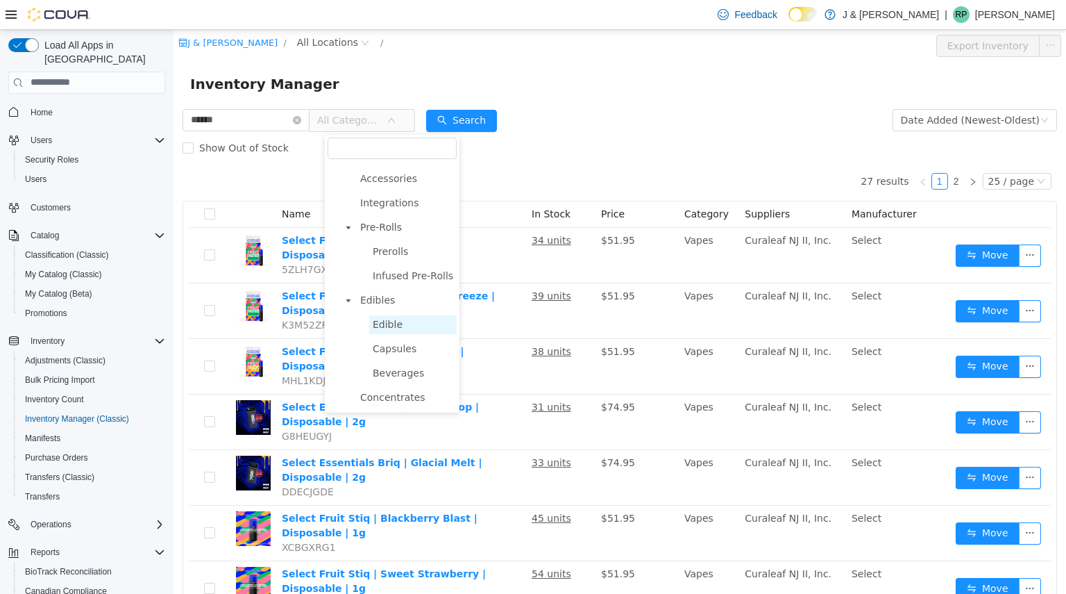
click at [389, 318] on span "Edible" at bounding box center [388, 323] width 30 height 11
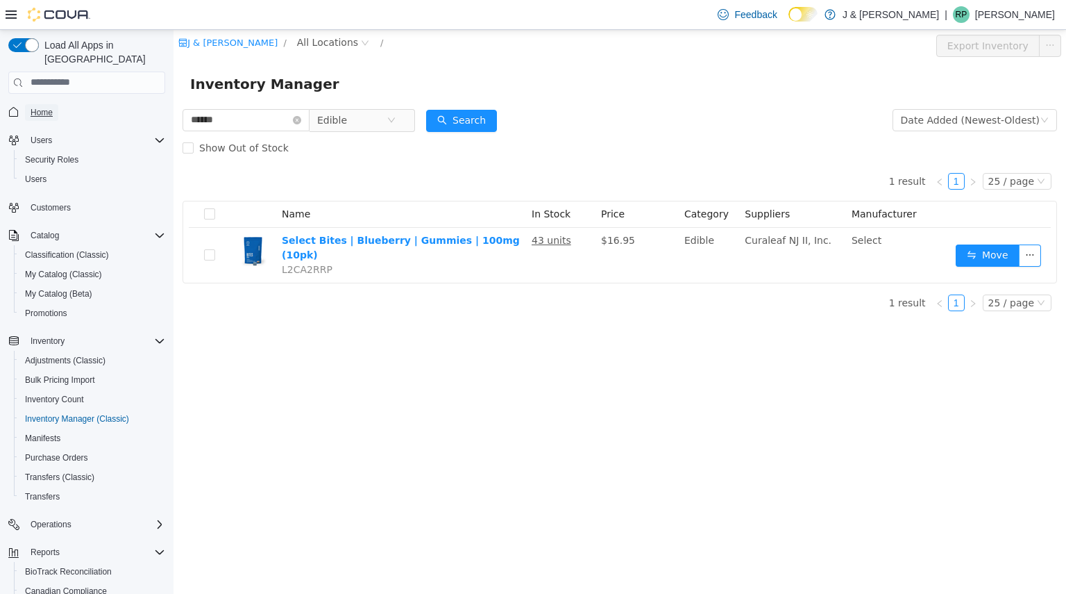
click at [30, 104] on link "Home" at bounding box center [41, 112] width 33 height 17
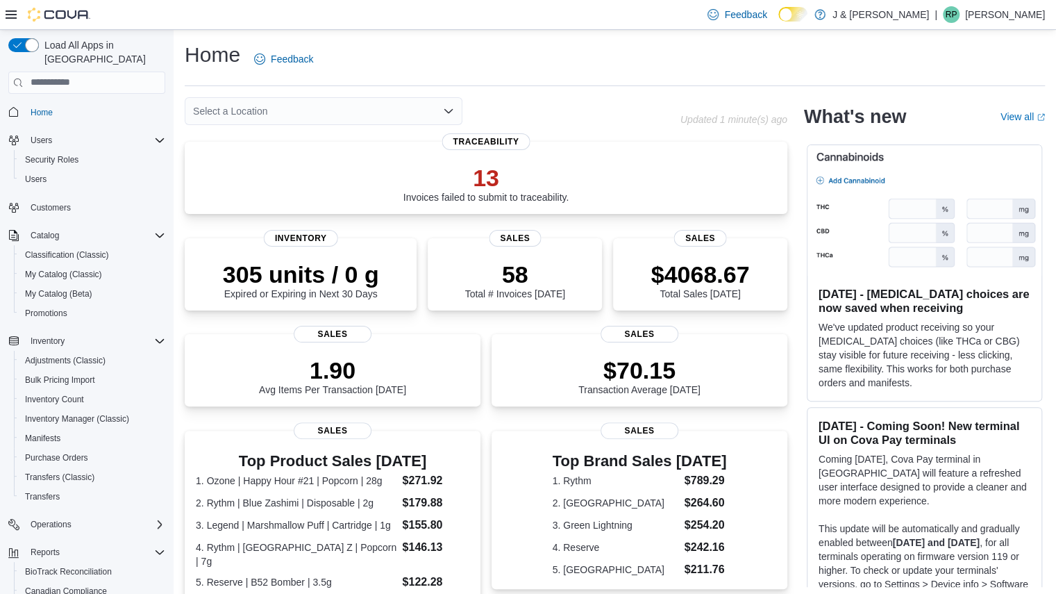
scroll to position [319, 0]
click at [64, 410] on span "Inventory Manager (Classic)" at bounding box center [77, 418] width 104 height 17
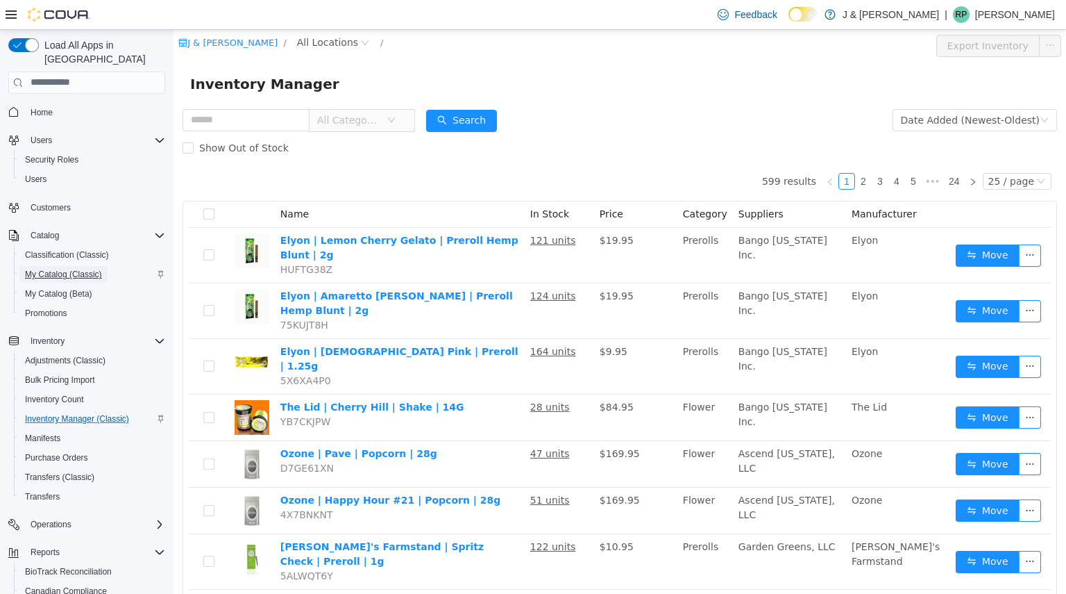
click at [72, 269] on span "My Catalog (Classic)" at bounding box center [63, 274] width 77 height 11
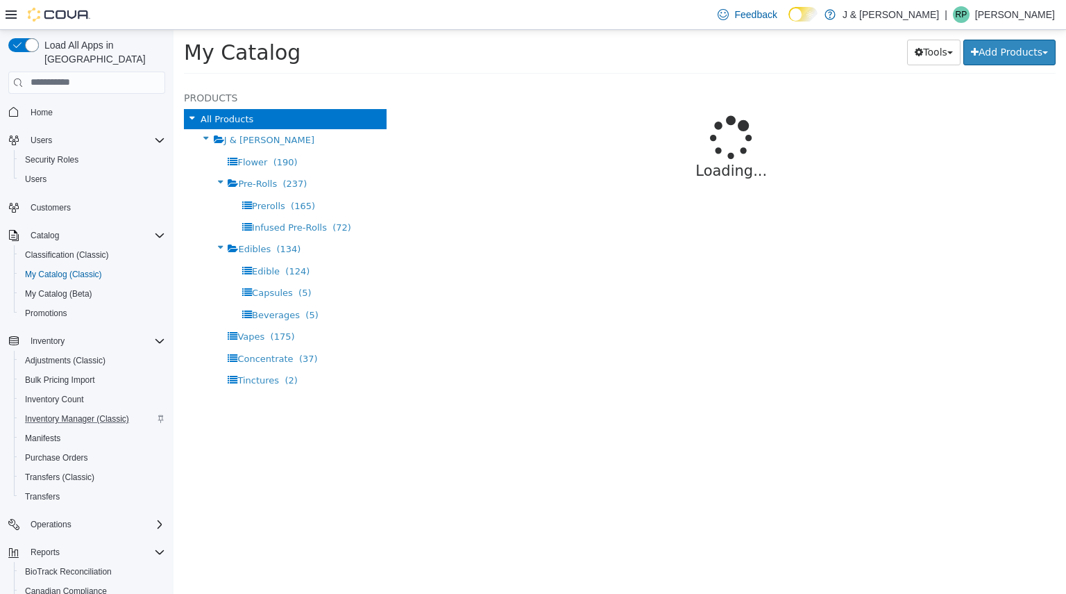
select select "**********"
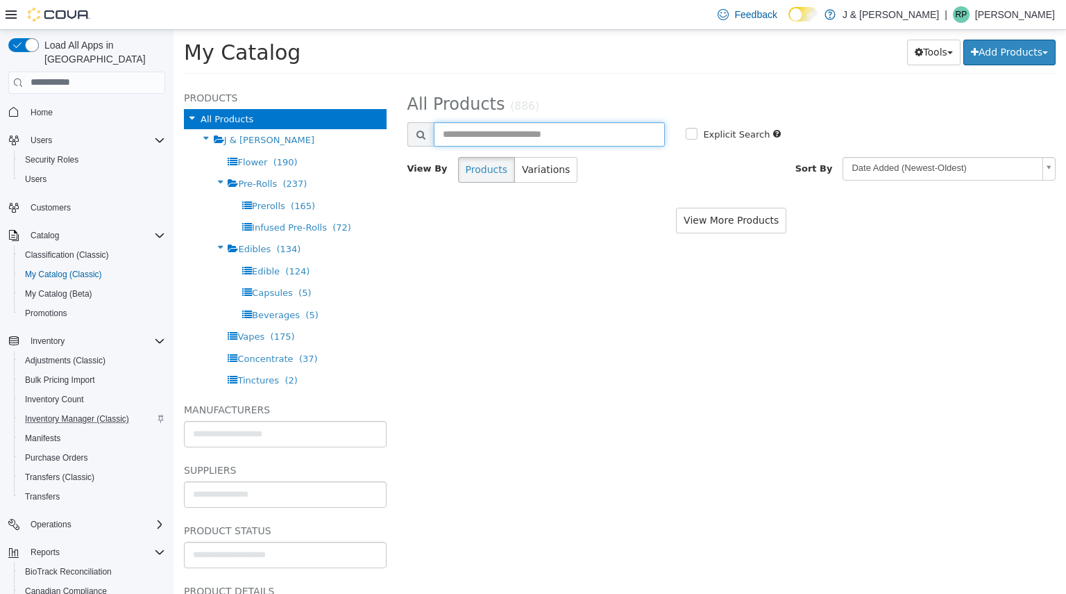
click at [582, 135] on input "text" at bounding box center [550, 134] width 232 height 24
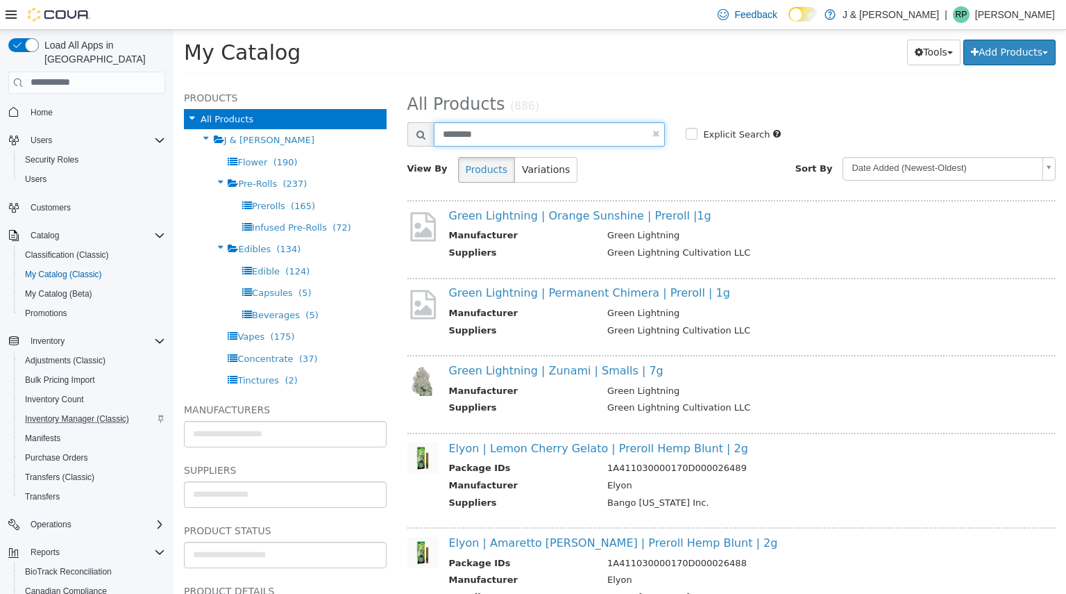
type input "********"
select select "**********"
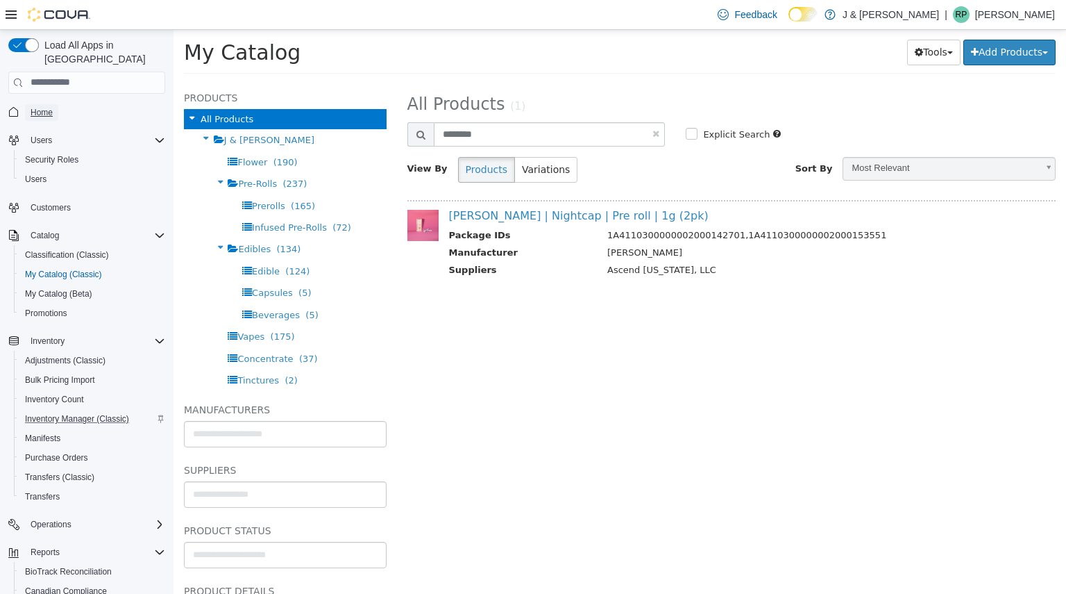
click at [54, 104] on link "Home" at bounding box center [41, 112] width 33 height 17
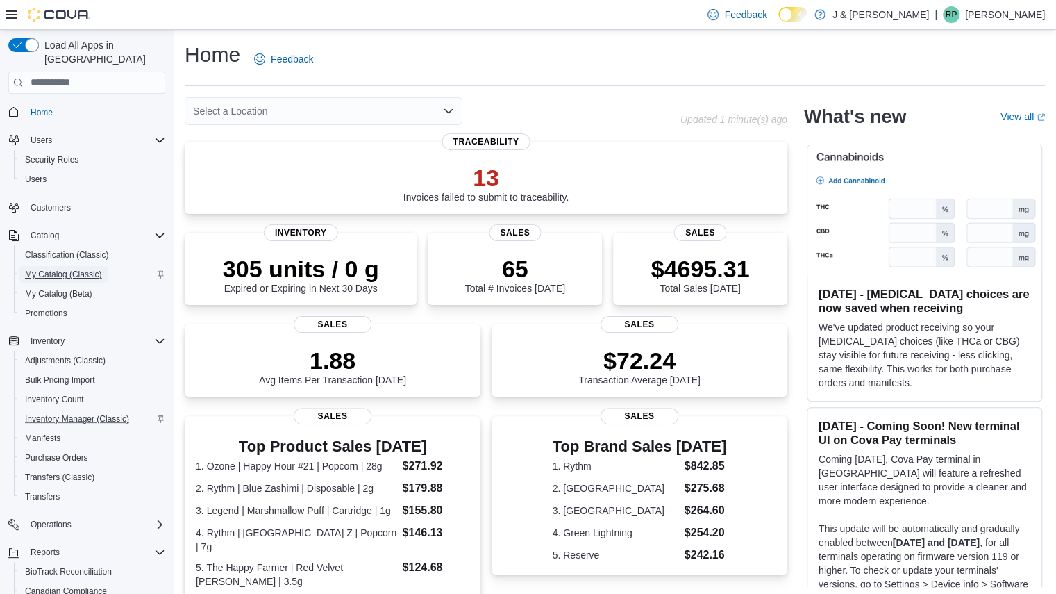
click at [61, 269] on span "My Catalog (Classic)" at bounding box center [63, 274] width 77 height 11
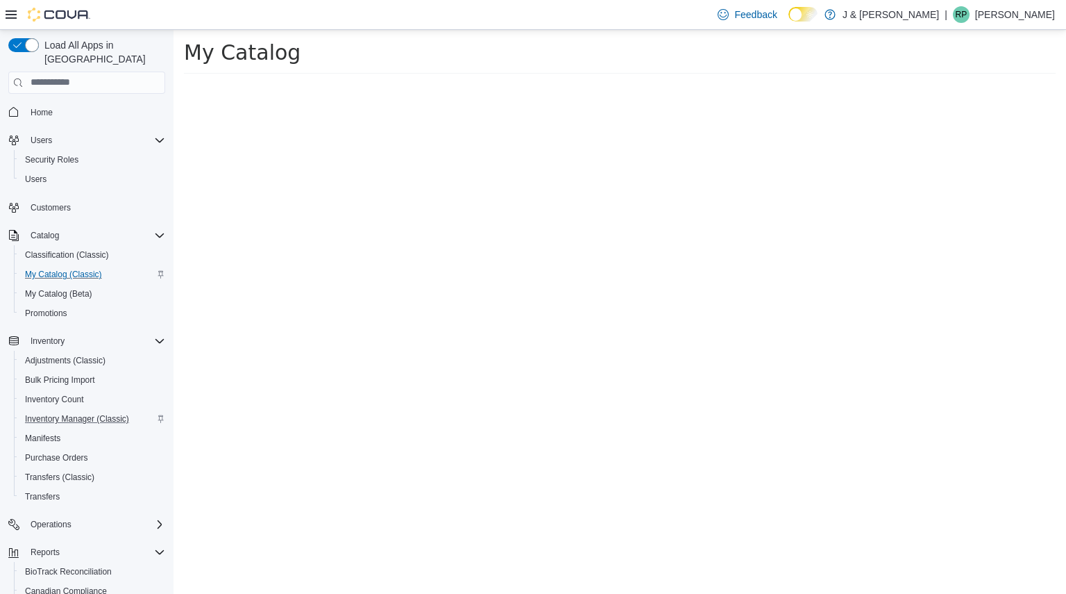
select select "**********"
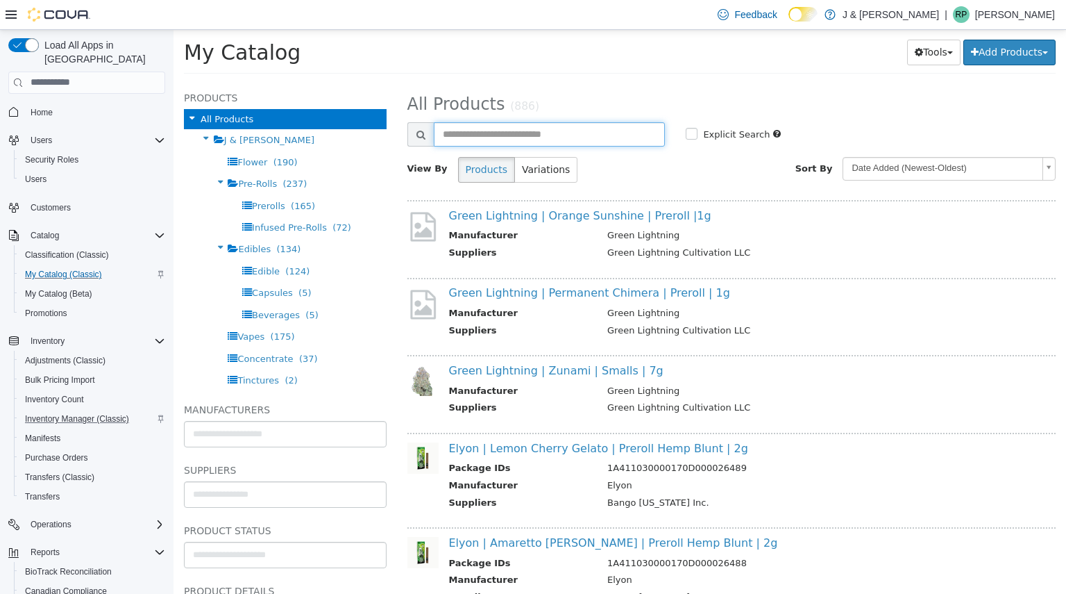
click at [517, 125] on input "text" at bounding box center [550, 134] width 232 height 24
type input "***"
select select "**********"
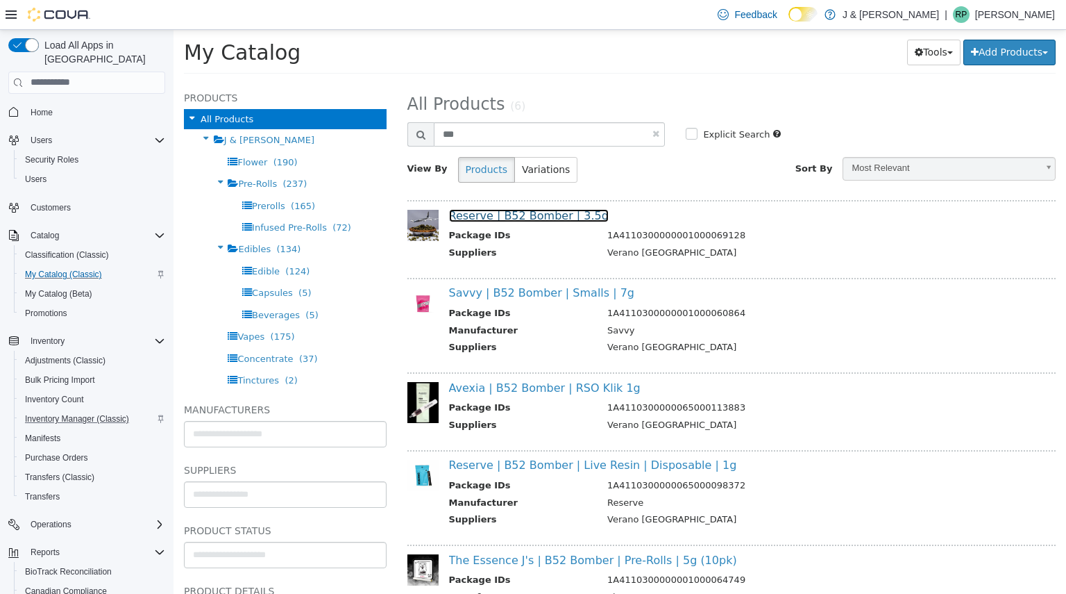
click at [505, 216] on link "Reserve | B52 Bomber | 3.5g" at bounding box center [529, 214] width 160 height 13
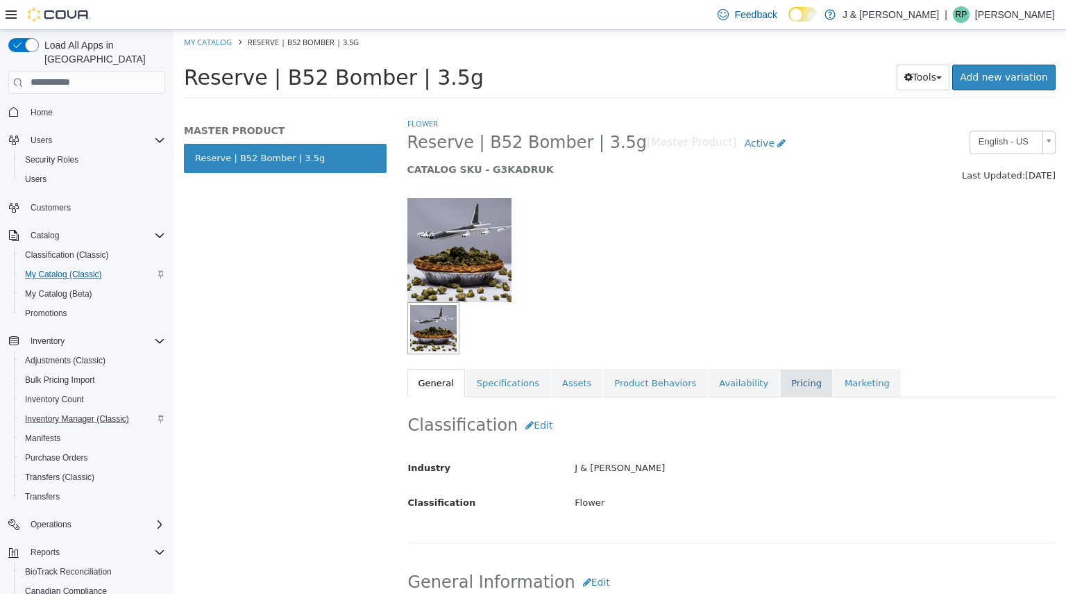
drag, startPoint x: 762, startPoint y: 397, endPoint x: 764, endPoint y: 389, distance: 8.4
click at [764, 389] on div "Flower Reserve | B52 Bomber | 3.5g [Master Product] Active CATALOG SKU - G3KADR…" at bounding box center [732, 256] width 649 height 281
click at [780, 389] on link "Pricing" at bounding box center [806, 382] width 53 height 29
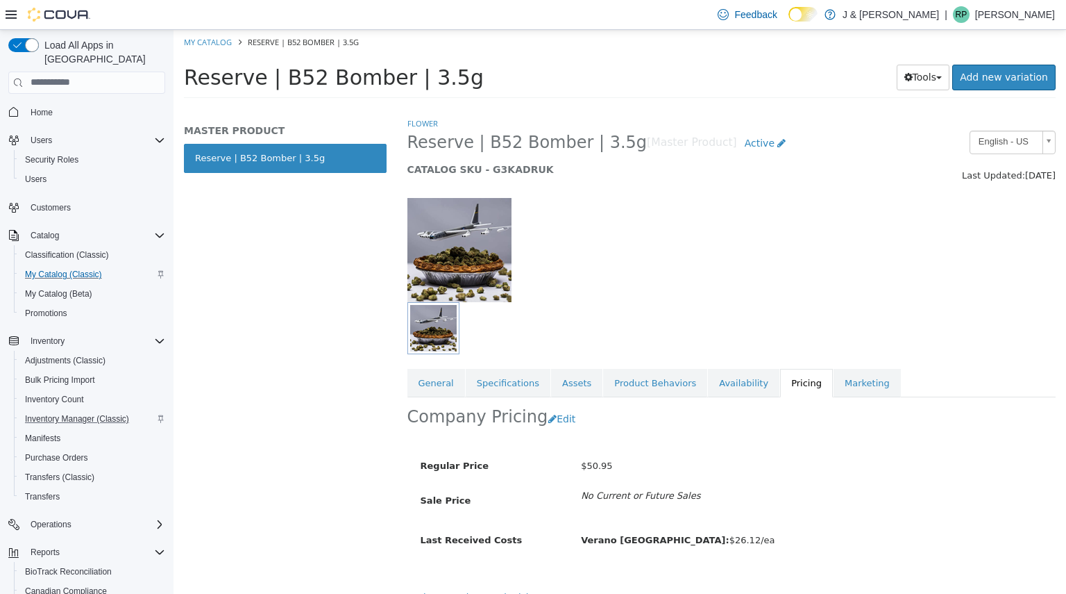
scroll to position [19, 0]
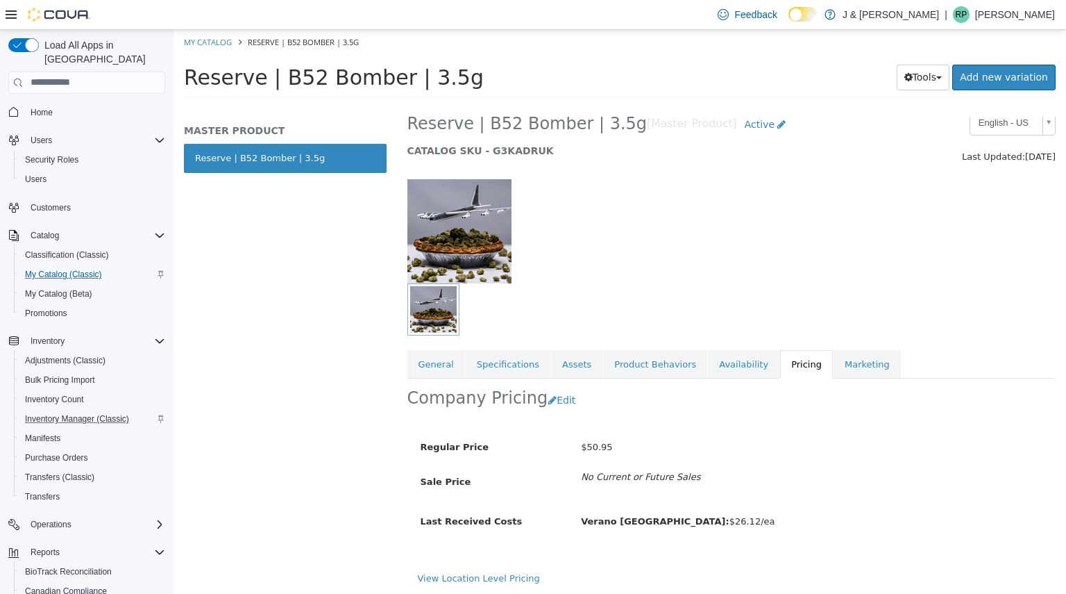
click at [653, 519] on span "Verano NJ: $26.12/ea" at bounding box center [678, 520] width 194 height 10
drag, startPoint x: 630, startPoint y: 520, endPoint x: 678, endPoint y: 520, distance: 47.2
click at [678, 520] on div "Verano NJ: $26.12/ea" at bounding box center [812, 521] width 483 height 24
copy span "$26.12/ea"
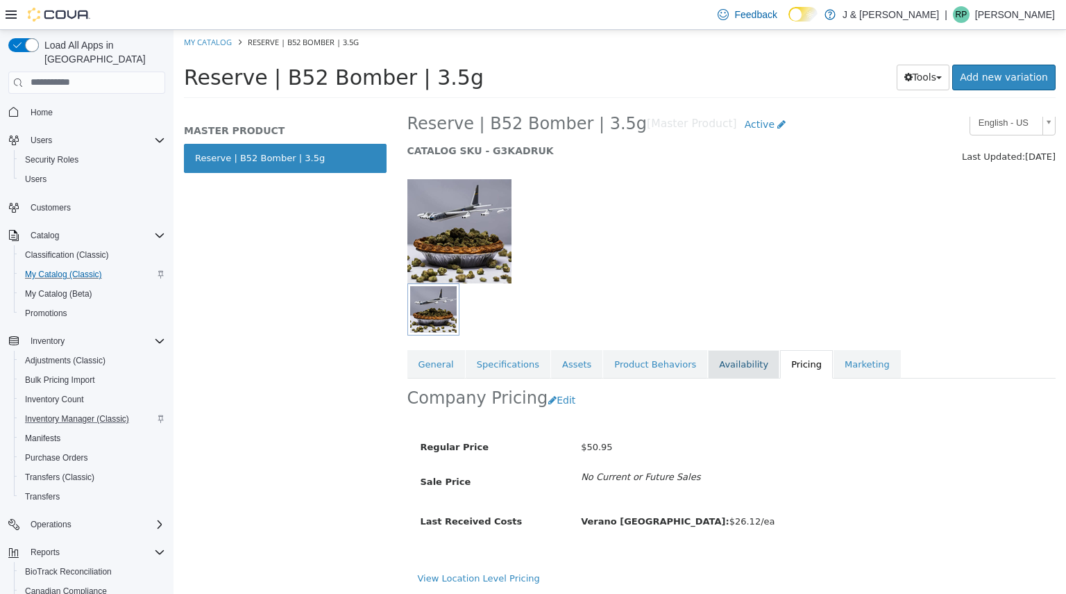
click at [708, 364] on link "Availability" at bounding box center [744, 363] width 72 height 29
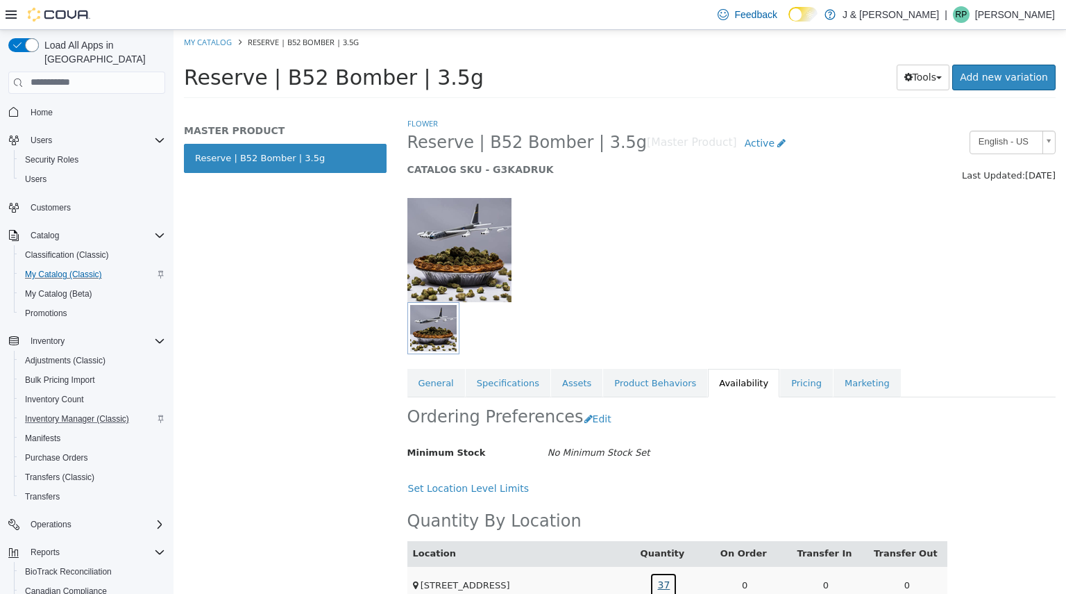
click at [661, 576] on link "37" at bounding box center [664, 584] width 28 height 26
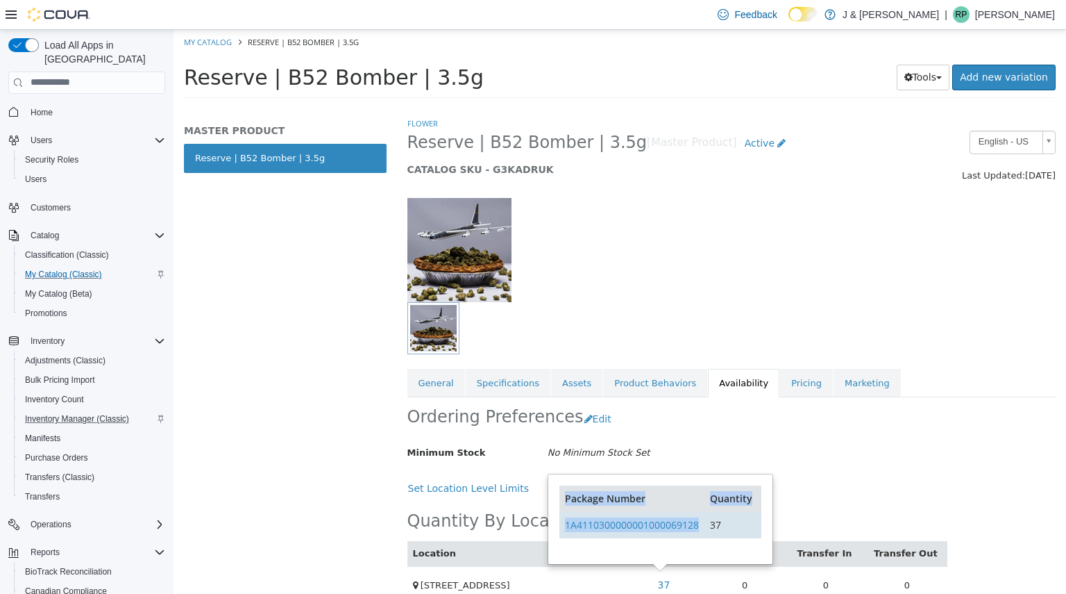
drag, startPoint x: 700, startPoint y: 525, endPoint x: 560, endPoint y: 530, distance: 140.4
click at [560, 530] on td "1A4110300000001000069128" at bounding box center [632, 524] width 145 height 26
copy link "1A4110300000001000069128"
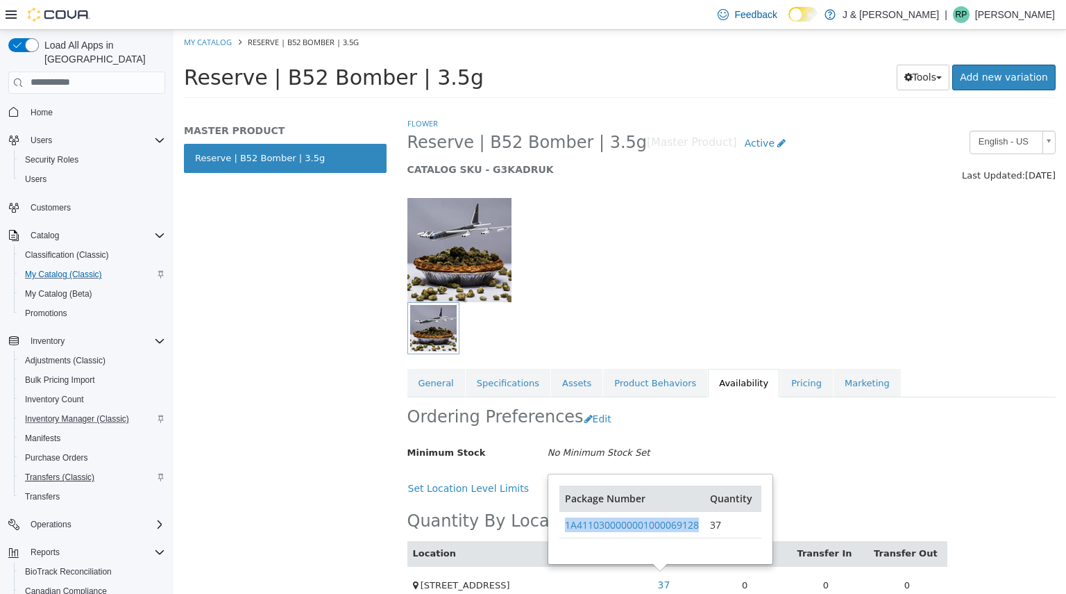
scroll to position [118, 0]
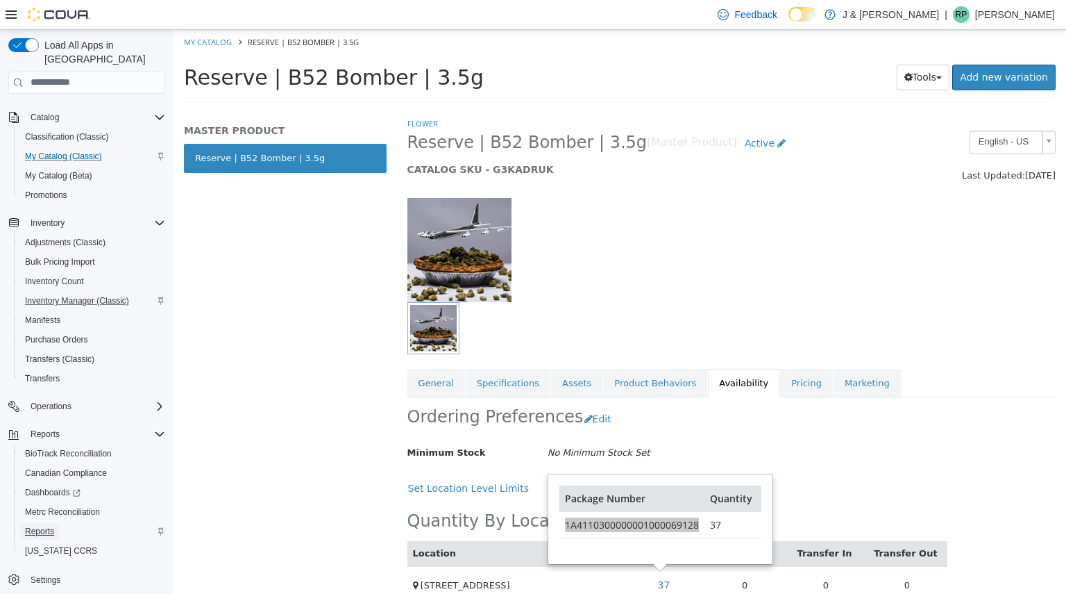
click at [32, 526] on span "Reports" at bounding box center [39, 531] width 29 height 11
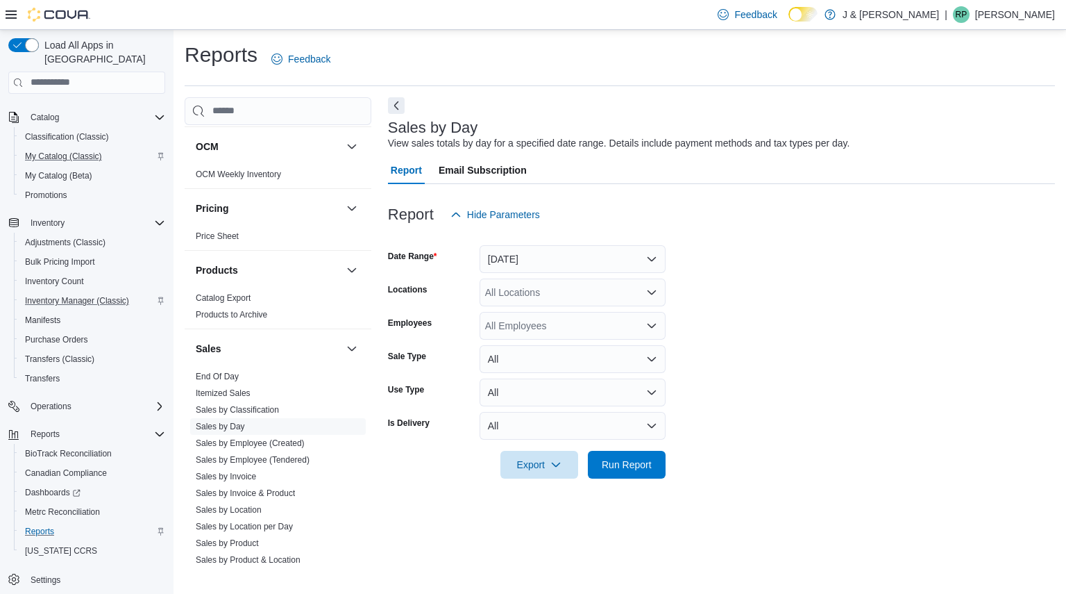
scroll to position [845, 0]
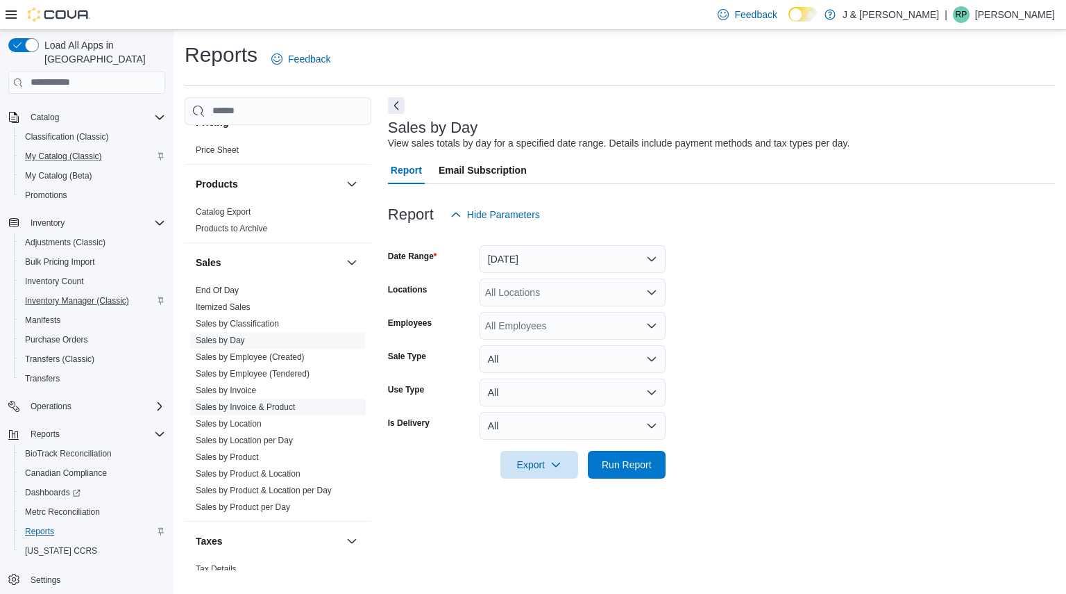
click at [228, 403] on link "Sales by Invoice & Product" at bounding box center [245, 407] width 99 height 10
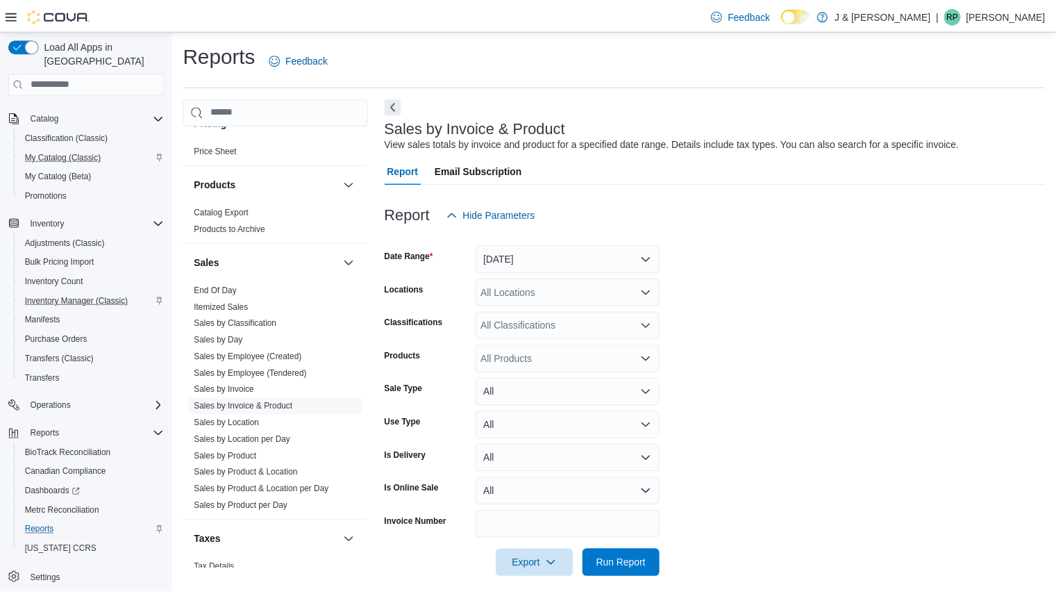
scroll to position [12, 0]
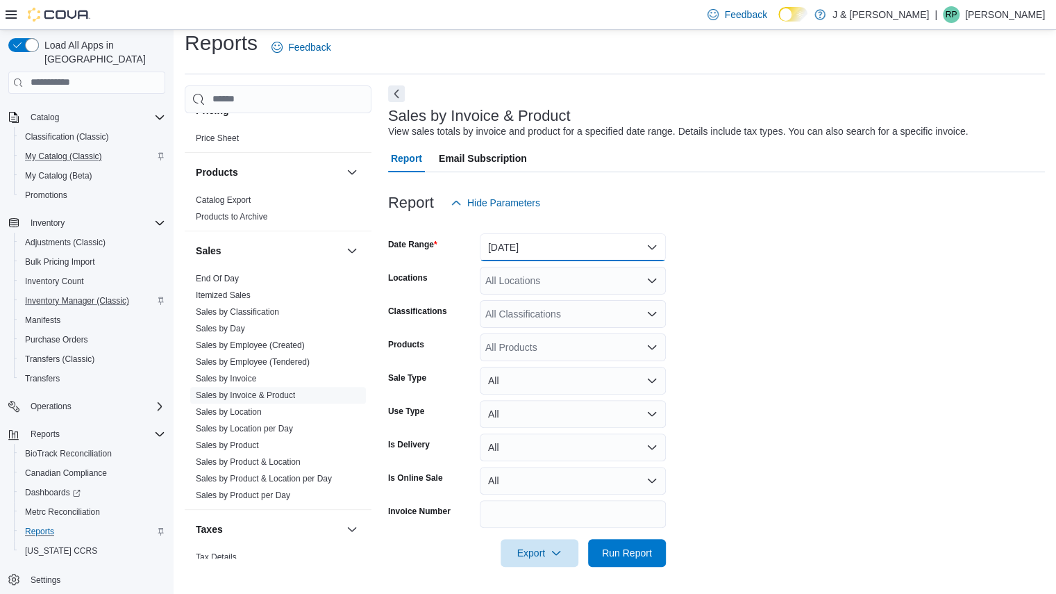
click at [558, 242] on button "Yesterday" at bounding box center [573, 247] width 186 height 28
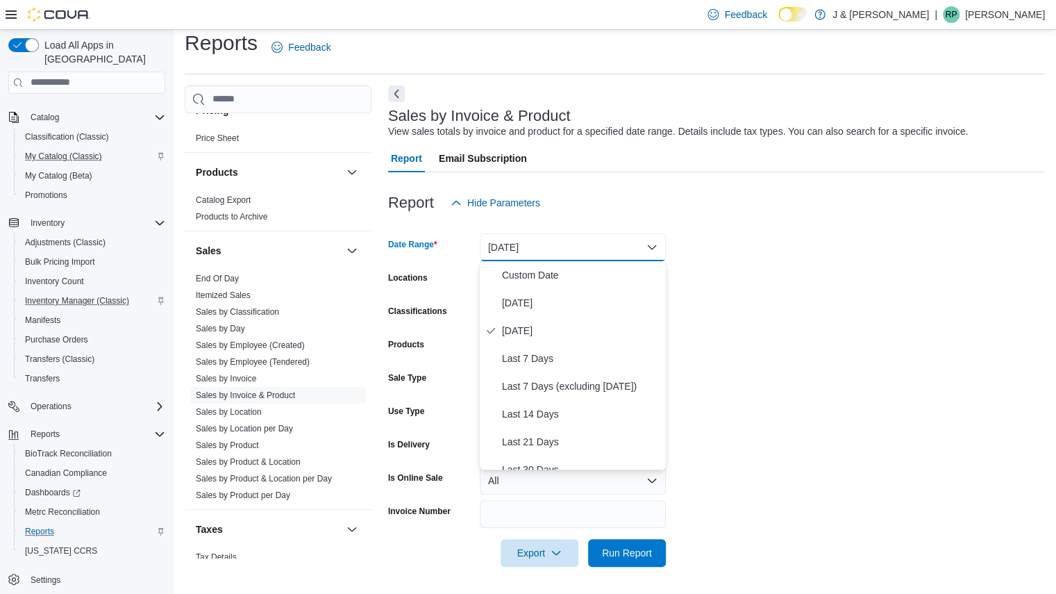
click at [748, 354] on form "Date Range Yesterday Locations All Locations Classifications All Classification…" at bounding box center [716, 392] width 657 height 350
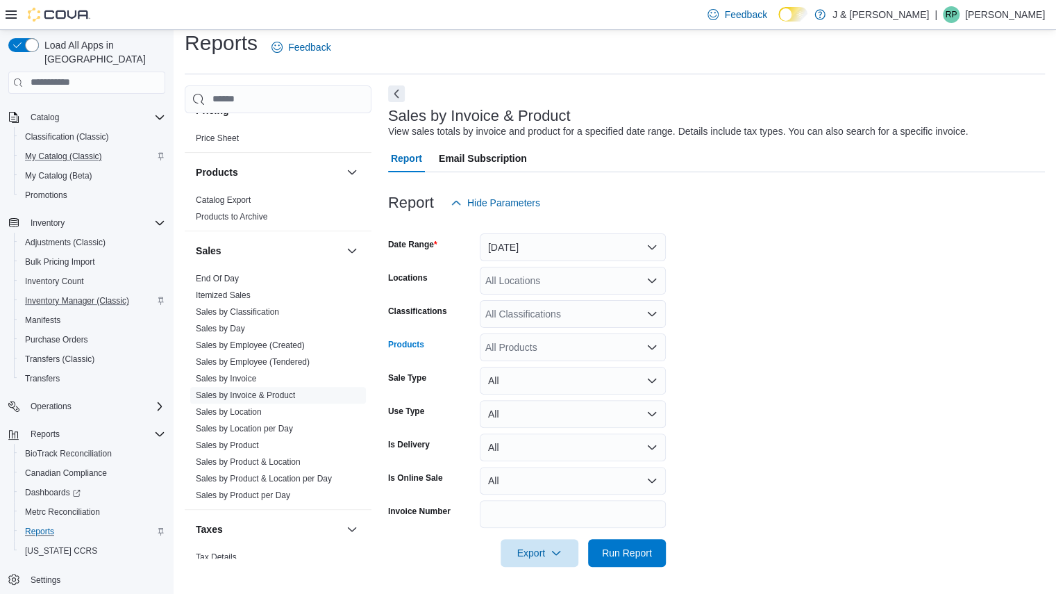
click at [537, 351] on div "All Products" at bounding box center [573, 347] width 186 height 28
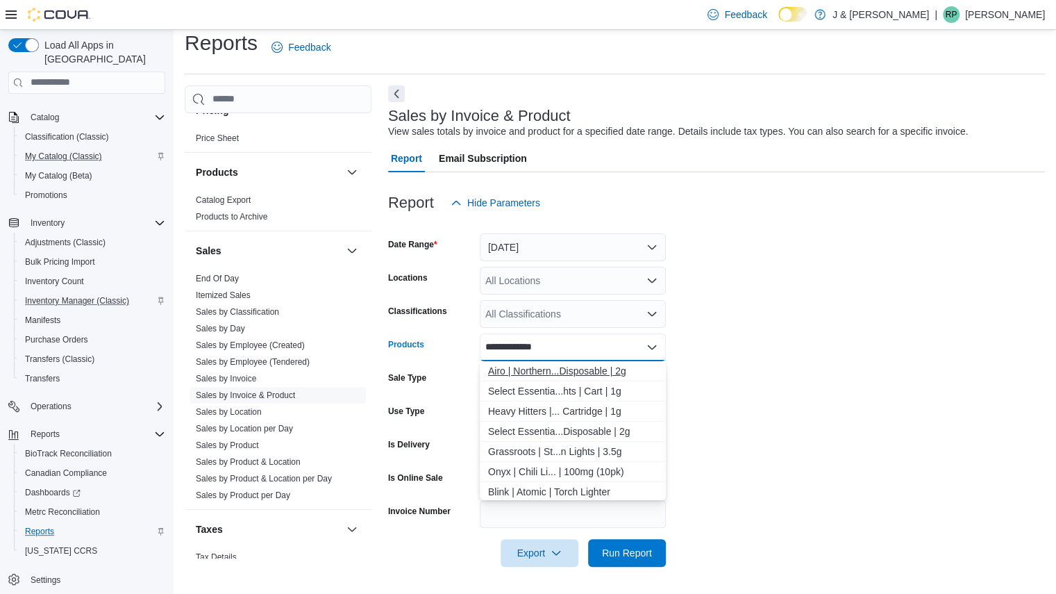
type input "**********"
click at [564, 374] on div "Airo | Northern...Disposable | 2g" at bounding box center [572, 371] width 169 height 14
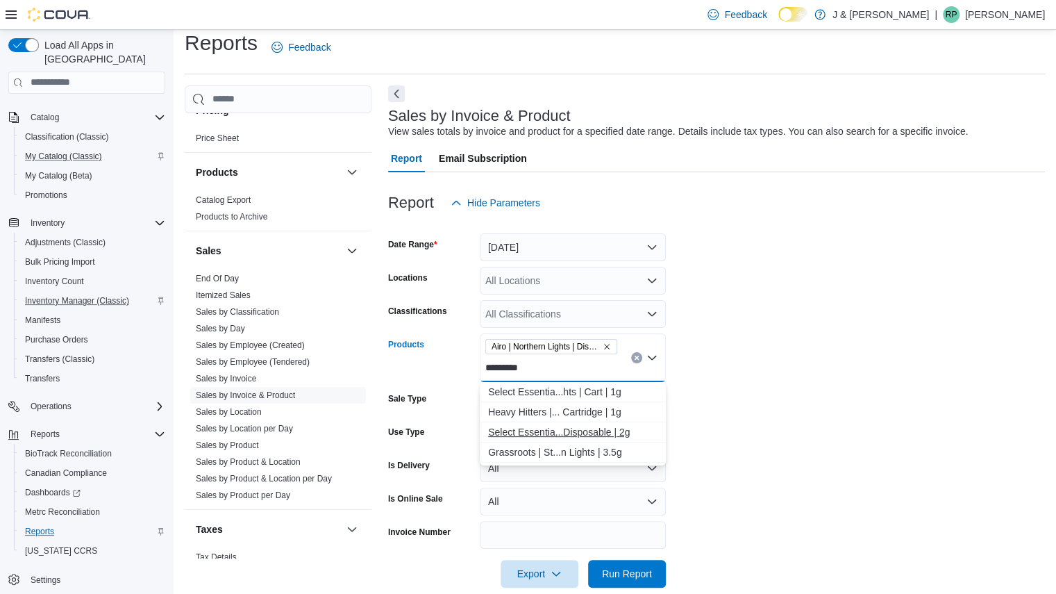
type input "********"
click at [599, 432] on div "Select Essentia...Disposable | 2g" at bounding box center [572, 432] width 169 height 14
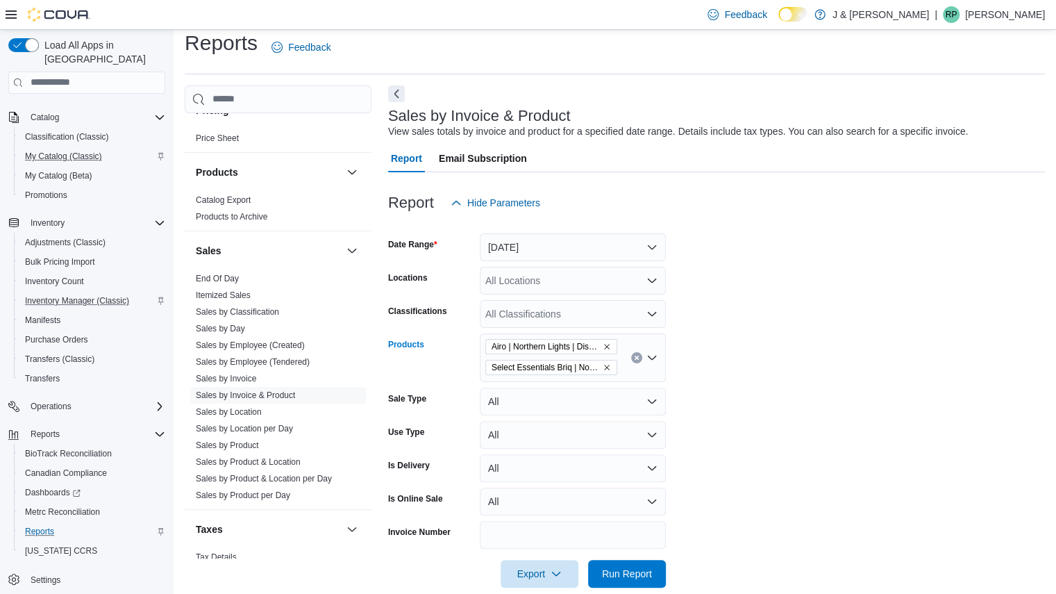
scroll to position [33, 0]
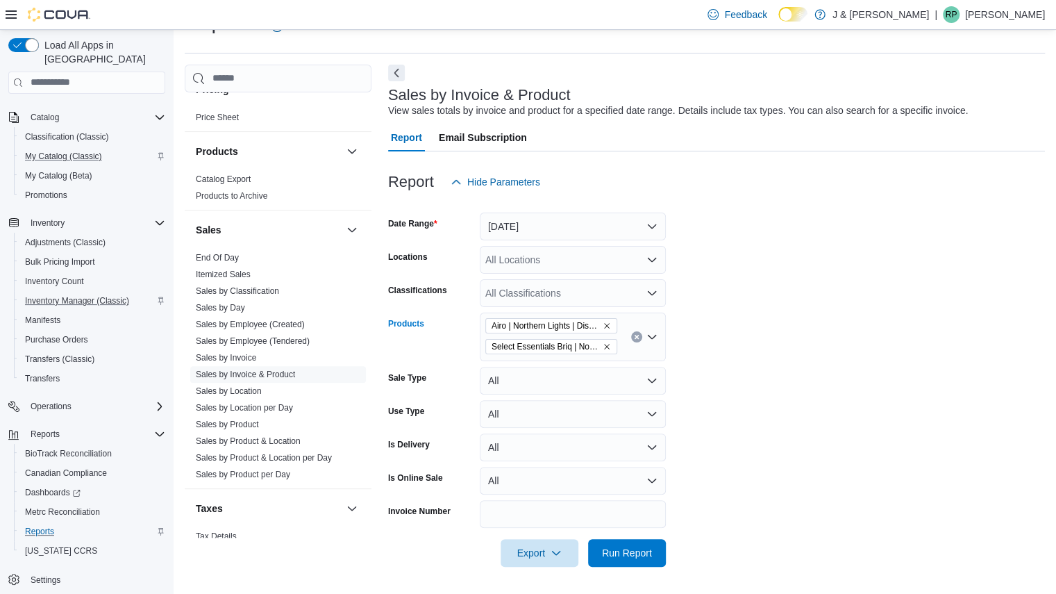
click at [578, 240] on form "Date Range Yesterday Locations All Locations Classifications All Classification…" at bounding box center [716, 381] width 657 height 371
click at [584, 226] on button "Yesterday" at bounding box center [573, 226] width 186 height 28
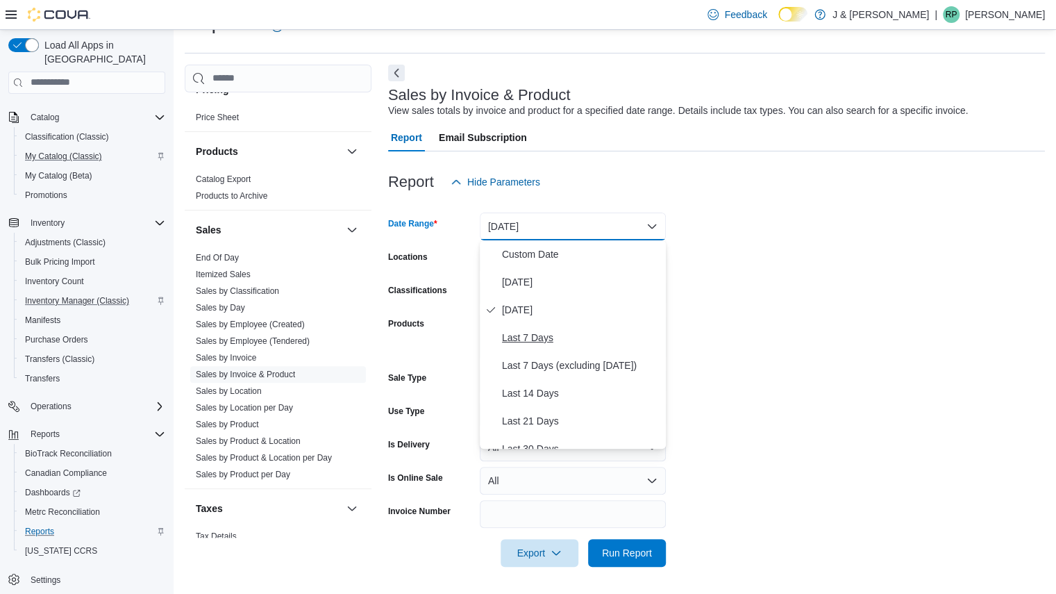
scroll to position [208, 0]
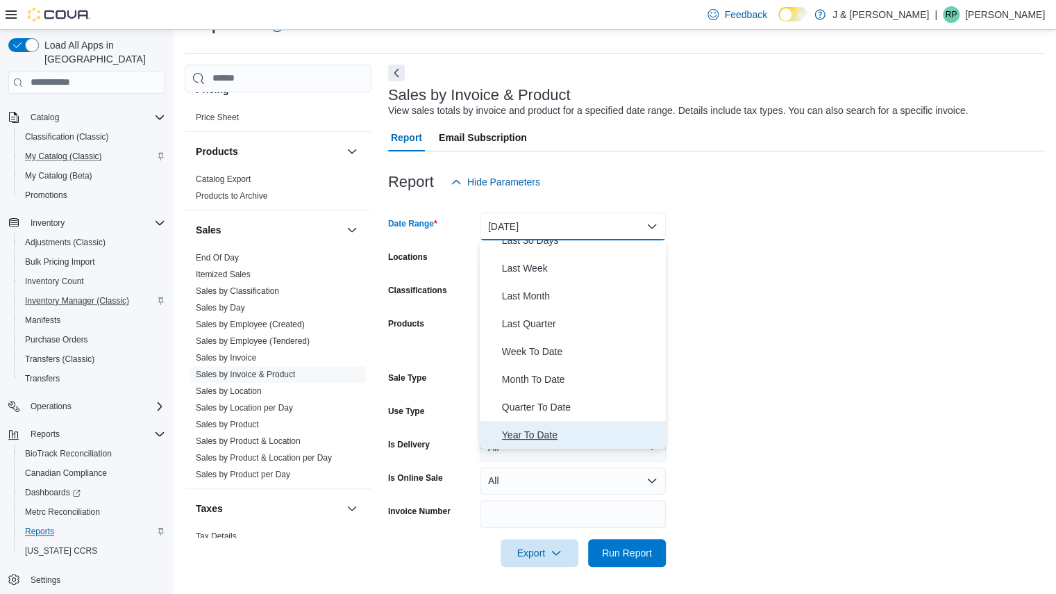
click at [534, 430] on span "Year To Date" at bounding box center [581, 434] width 158 height 17
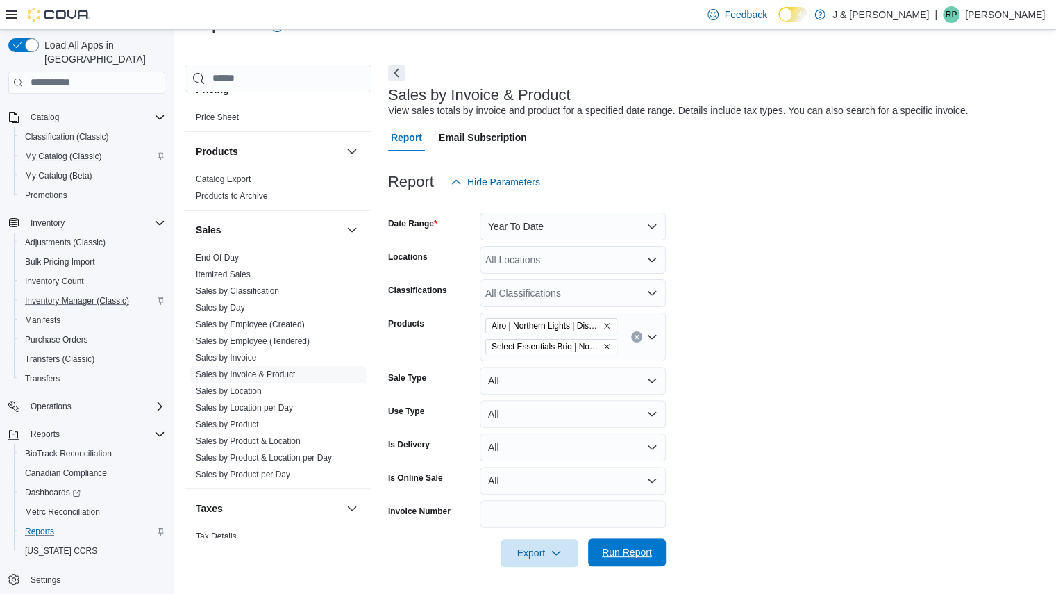
click at [619, 549] on span "Run Report" at bounding box center [627, 552] width 50 height 14
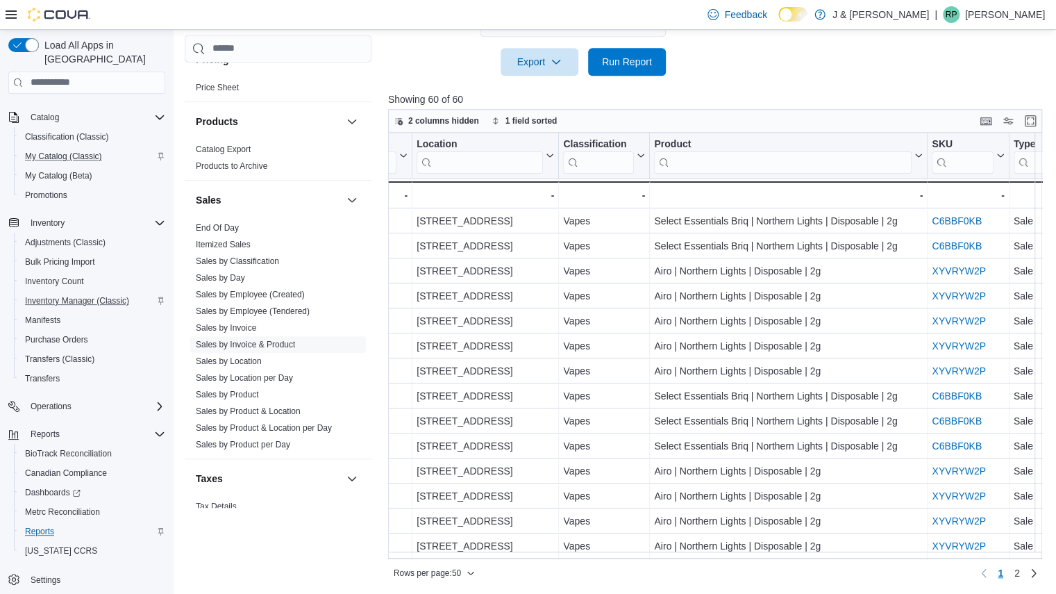
scroll to position [0, 673]
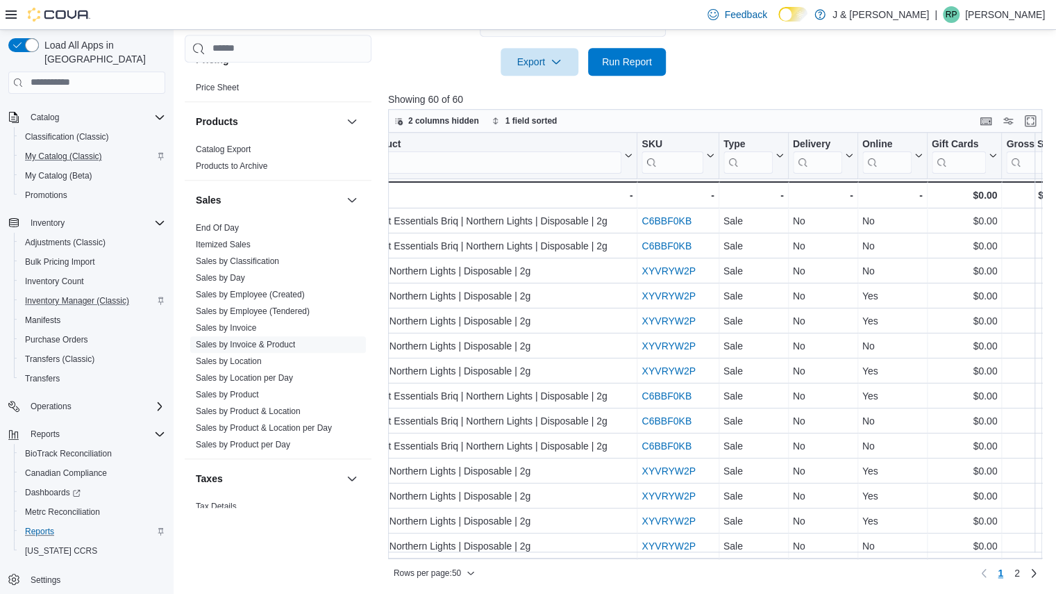
click at [755, 165] on input "search" at bounding box center [747, 162] width 49 height 22
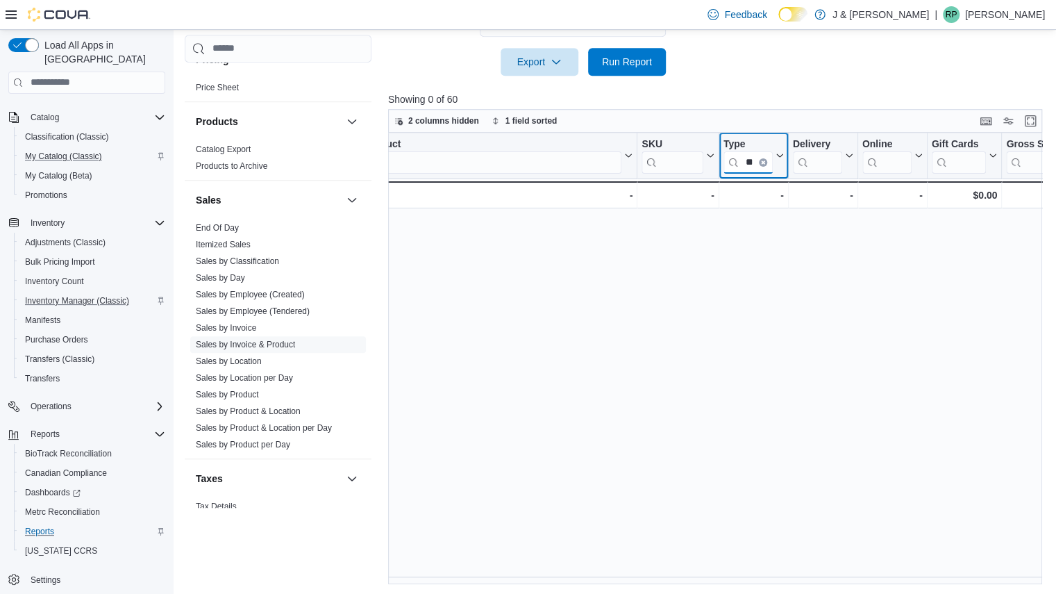
type input "*"
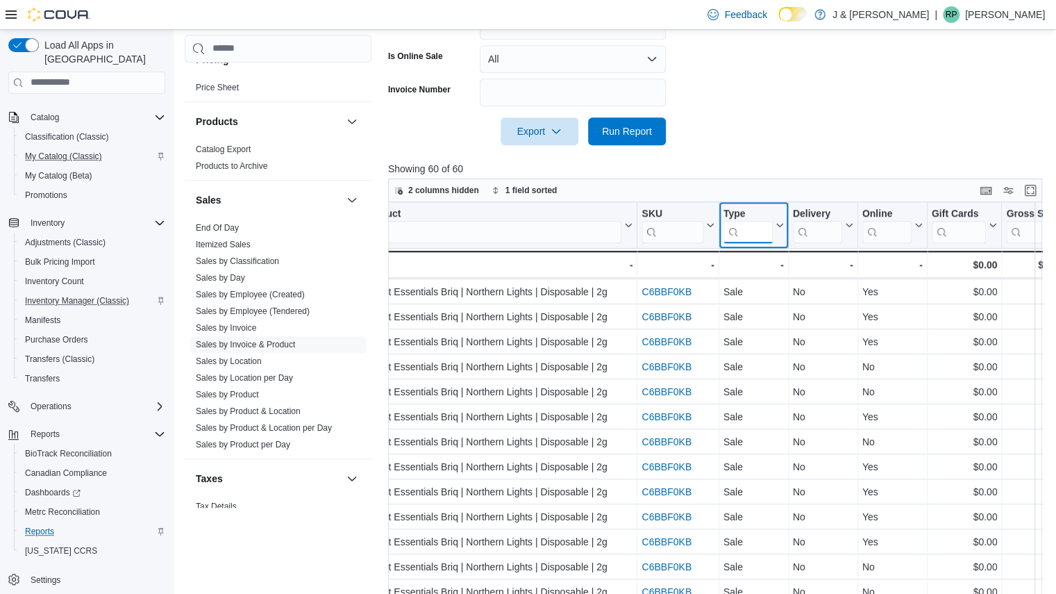
scroll to position [525, 0]
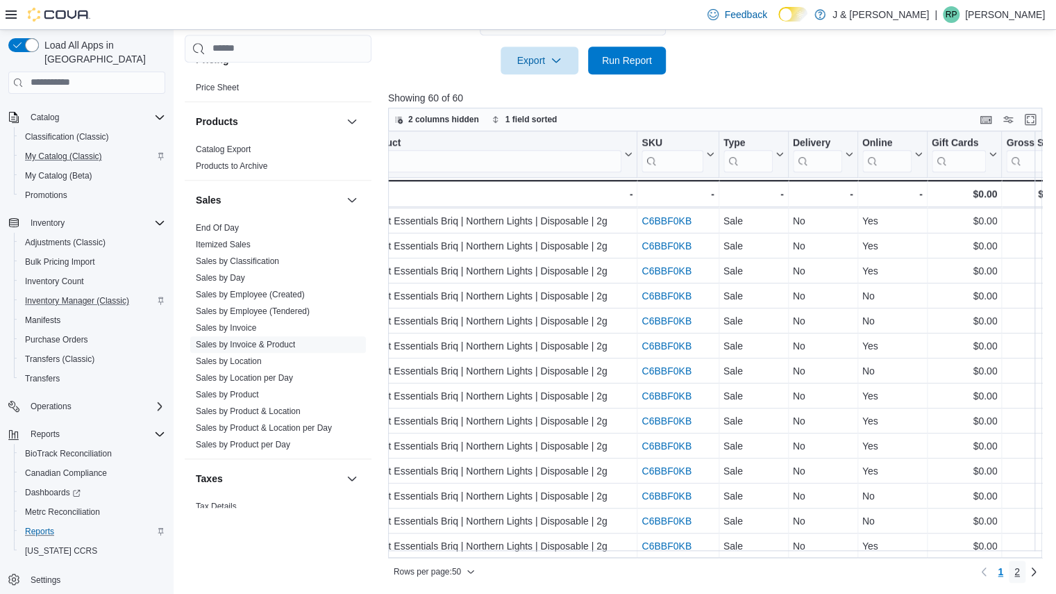
click at [1020, 566] on link "2" at bounding box center [1017, 571] width 17 height 22
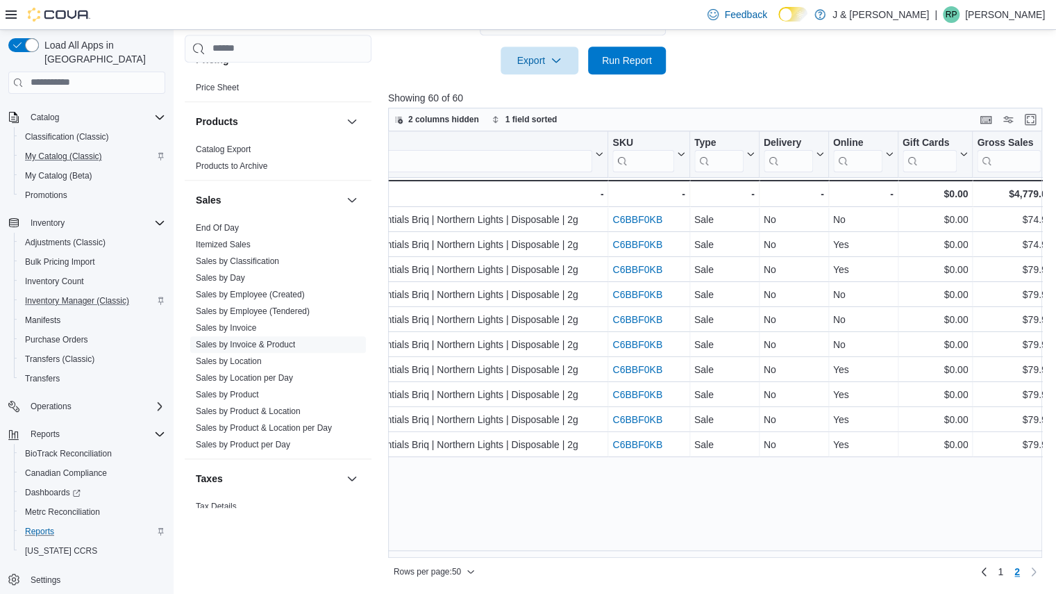
scroll to position [0, 703]
click at [1003, 573] on span "1" at bounding box center [1001, 571] width 6 height 14
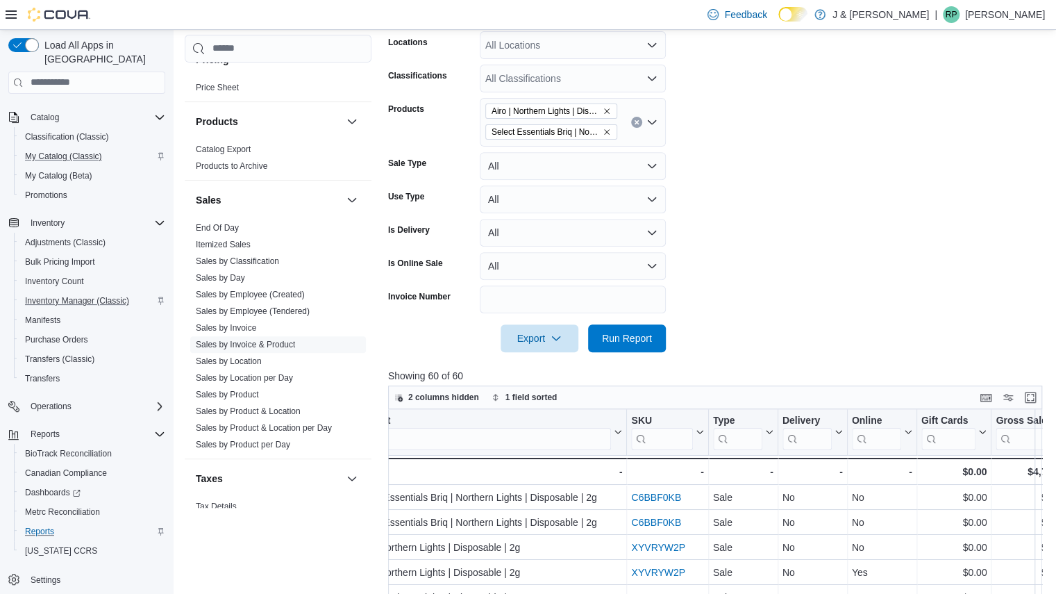
scroll to position [357, 0]
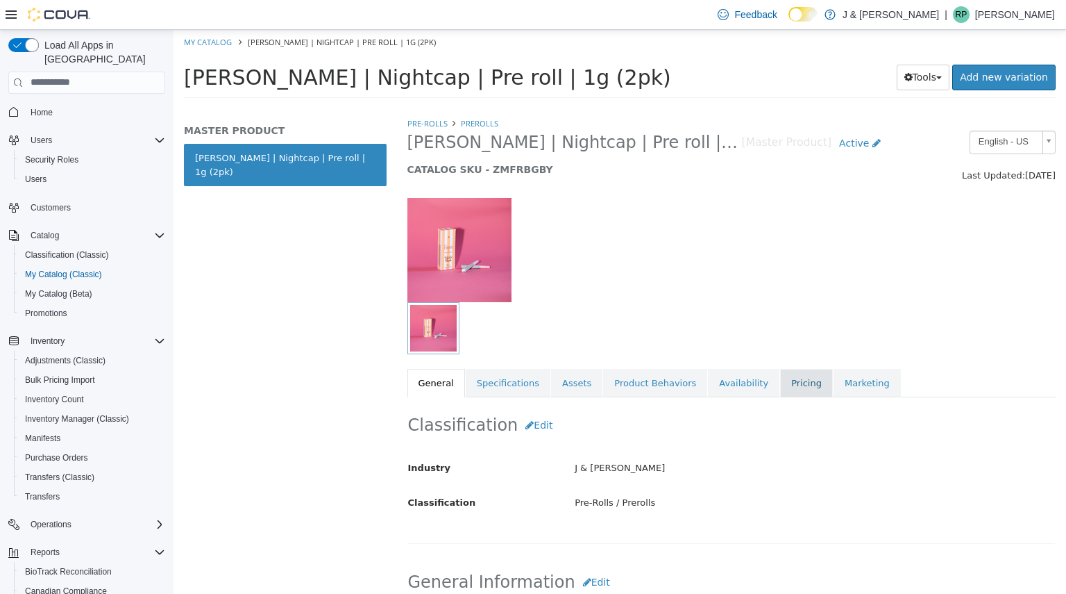
click at [780, 380] on link "Pricing" at bounding box center [806, 382] width 53 height 29
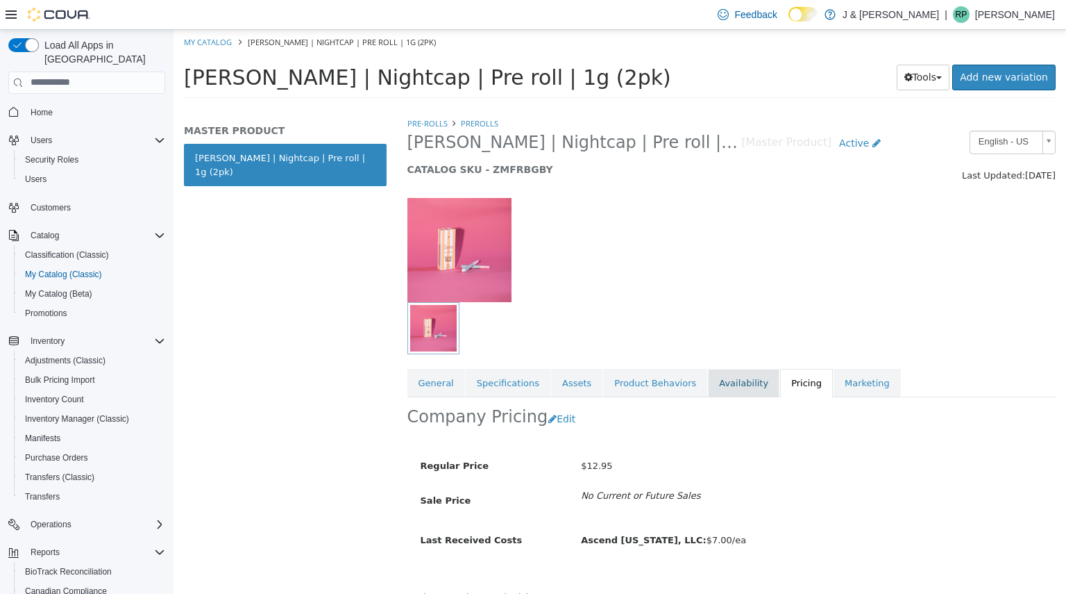
click at [721, 378] on link "Availability" at bounding box center [744, 382] width 72 height 29
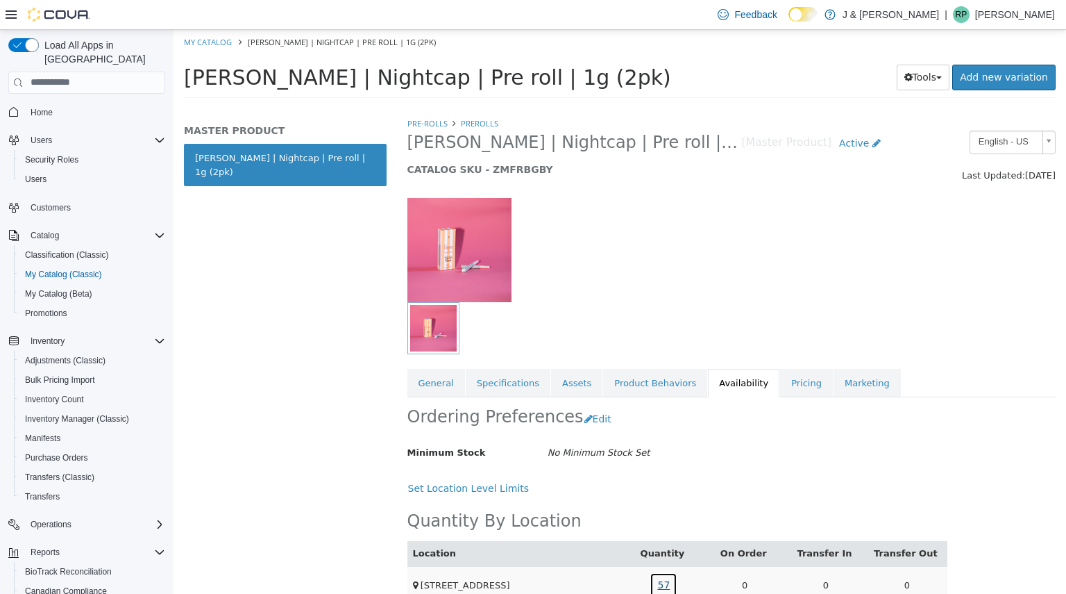
click at [658, 581] on link "57" at bounding box center [664, 584] width 28 height 26
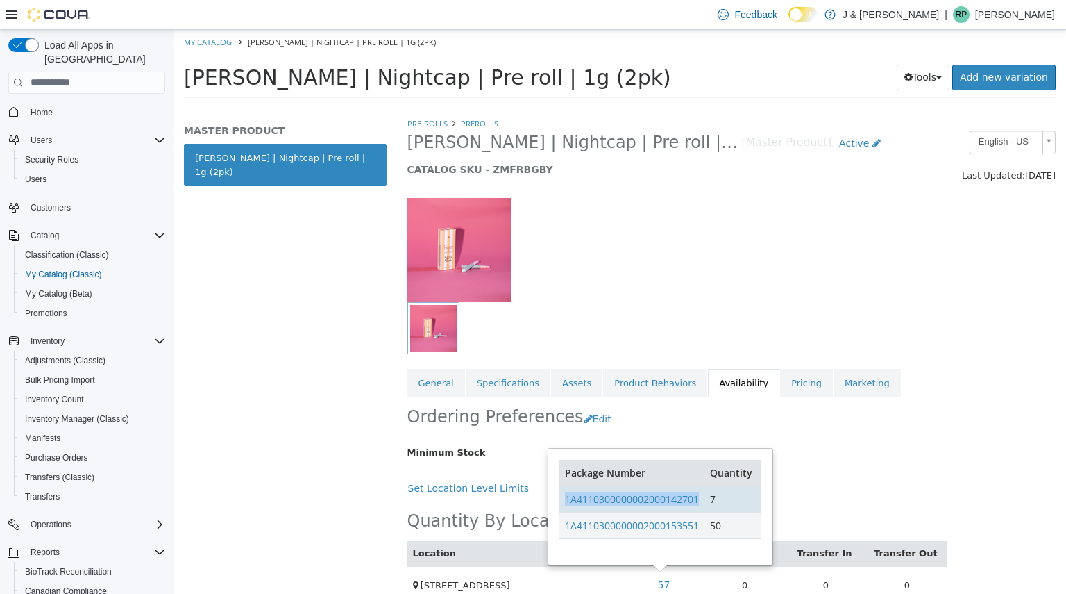
drag, startPoint x: 705, startPoint y: 498, endPoint x: 564, endPoint y: 498, distance: 140.9
click at [564, 498] on tr "1A4110300000002000142701 7" at bounding box center [660, 498] width 201 height 26
copy link "1A4110300000002000142701"
click at [702, 497] on td "1A4110300000002000142701" at bounding box center [632, 498] width 145 height 26
drag, startPoint x: 701, startPoint y: 499, endPoint x: 562, endPoint y: 505, distance: 139.7
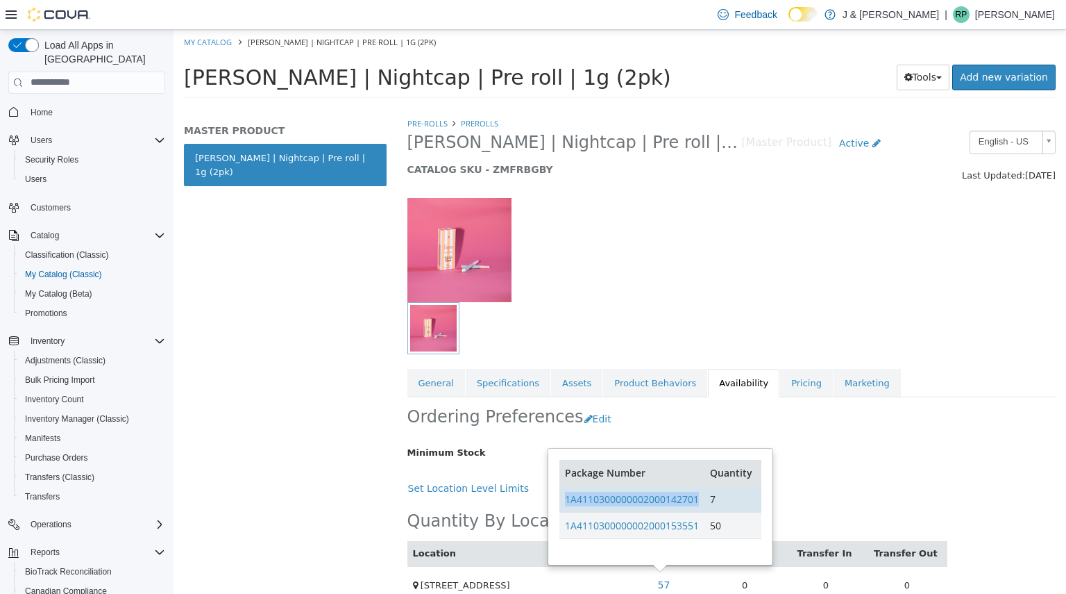
click at [562, 505] on td "1A4110300000002000142701" at bounding box center [632, 498] width 145 height 26
copy link "1A4110300000002000142701"
click at [26, 104] on link "Home" at bounding box center [41, 112] width 33 height 17
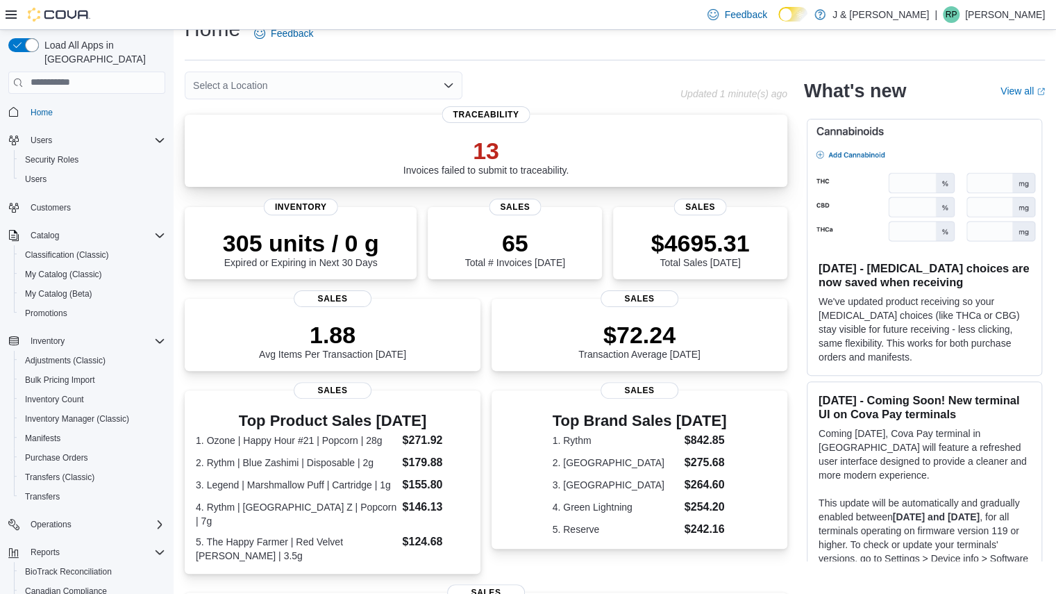
scroll to position [24, 0]
click at [730, 237] on p "$4695.31" at bounding box center [700, 243] width 99 height 28
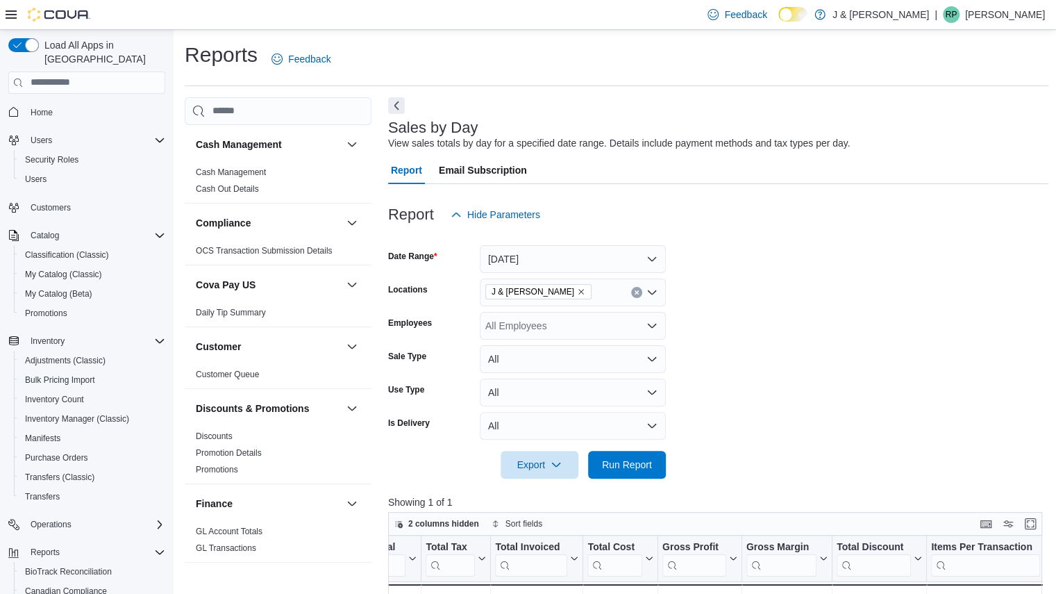
click at [76, 109] on div "Home" at bounding box center [86, 112] width 157 height 26
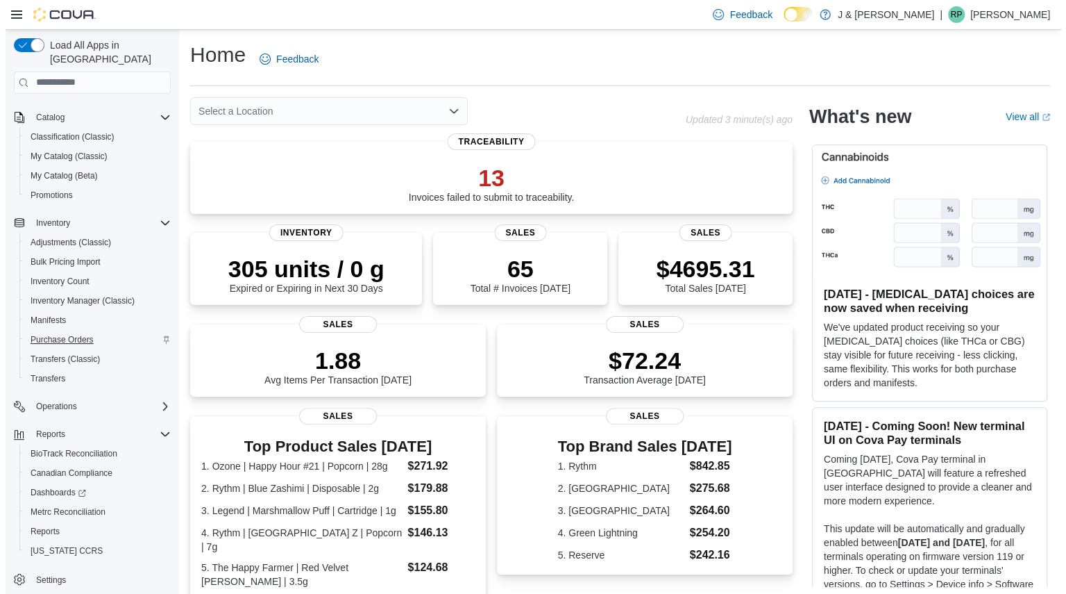
scroll to position [118, 0]
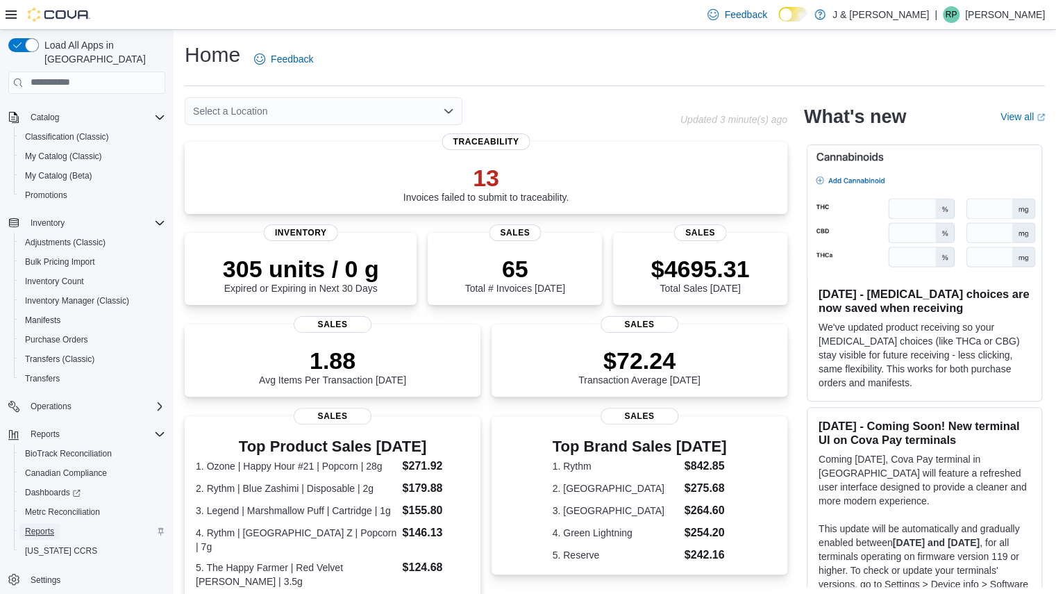
click at [49, 526] on span "Reports" at bounding box center [39, 531] width 29 height 11
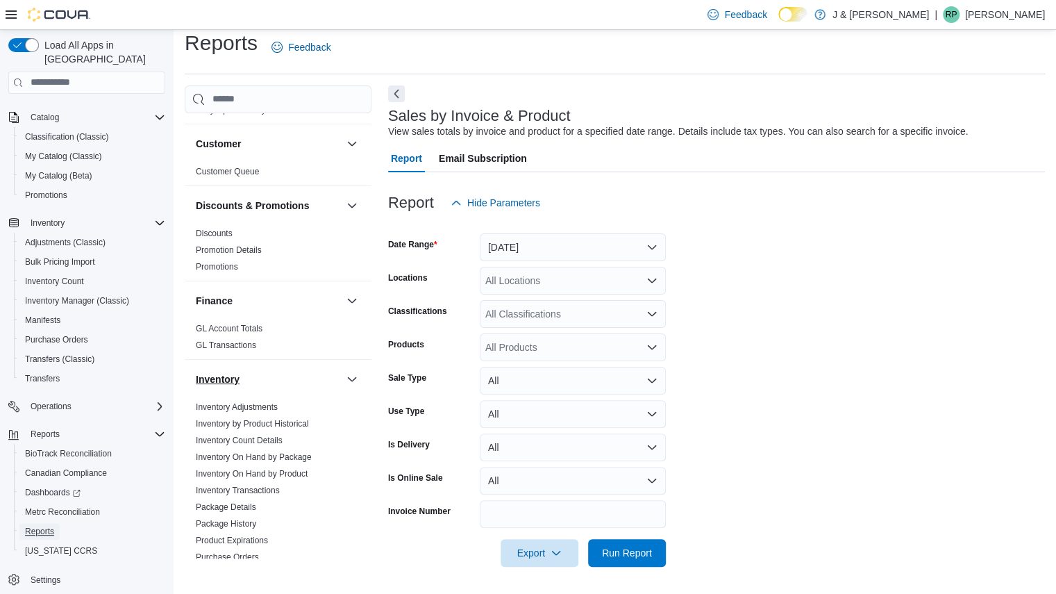
scroll to position [192, 0]
click at [238, 234] on span "Discounts" at bounding box center [278, 232] width 176 height 17
click at [222, 228] on link "Discounts" at bounding box center [214, 233] width 37 height 10
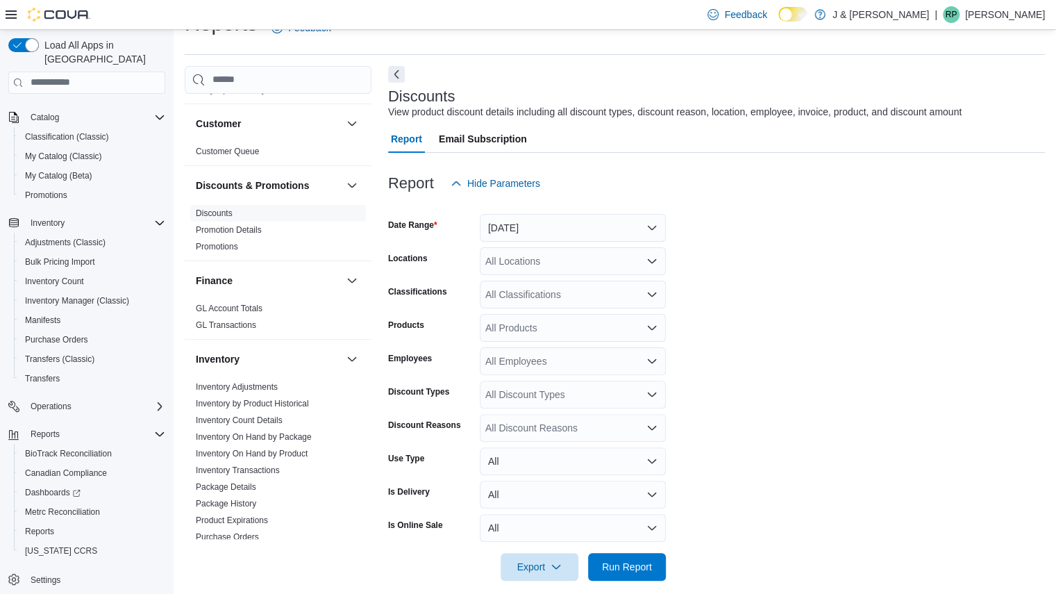
scroll to position [32, 0]
click at [518, 224] on button "Yesterday" at bounding box center [573, 227] width 186 height 28
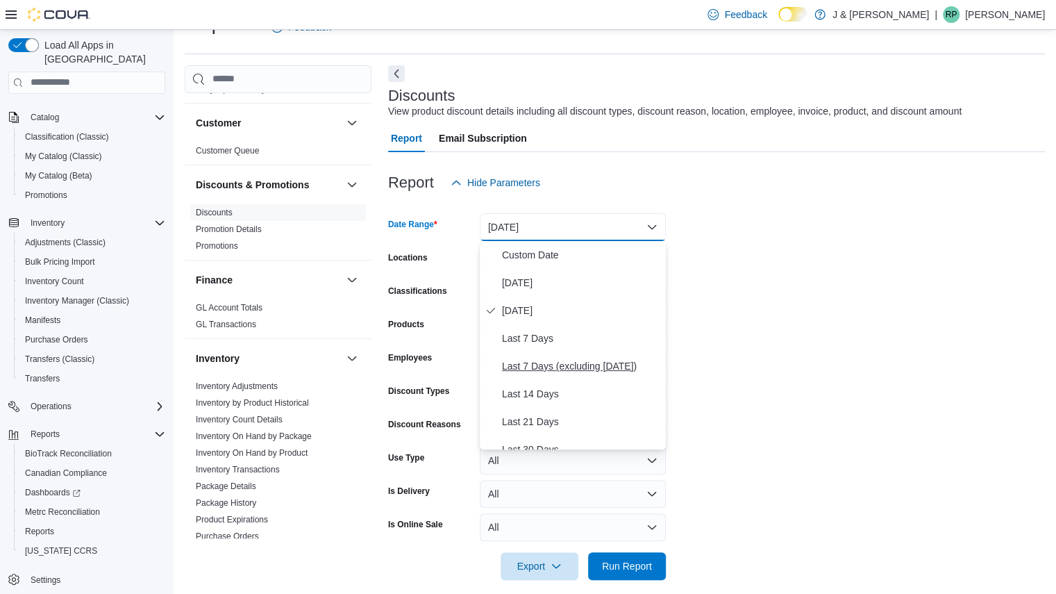
scroll to position [208, 0]
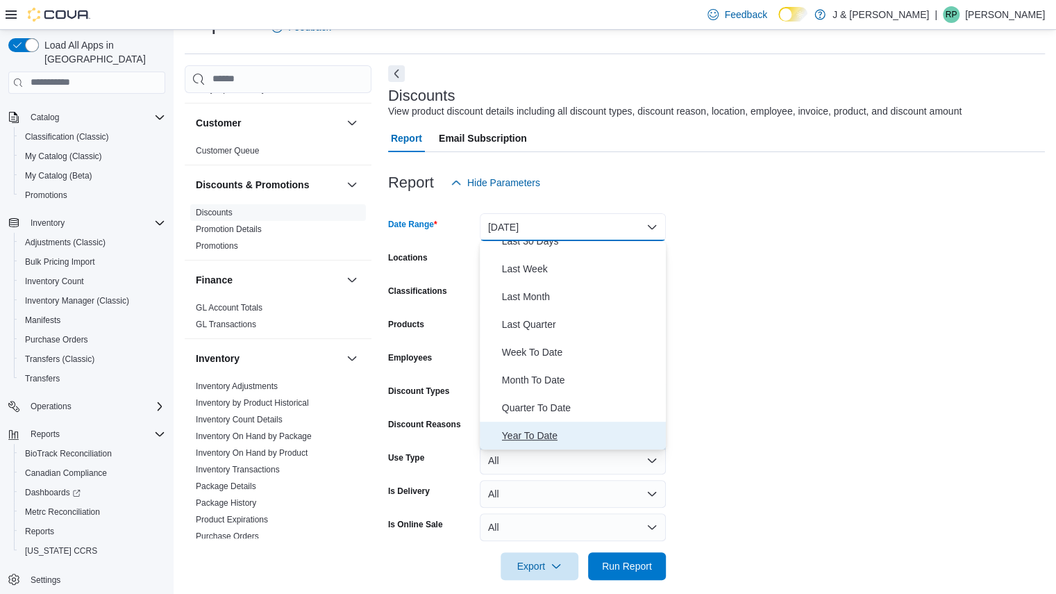
click at [525, 433] on span "Year To Date" at bounding box center [581, 435] width 158 height 17
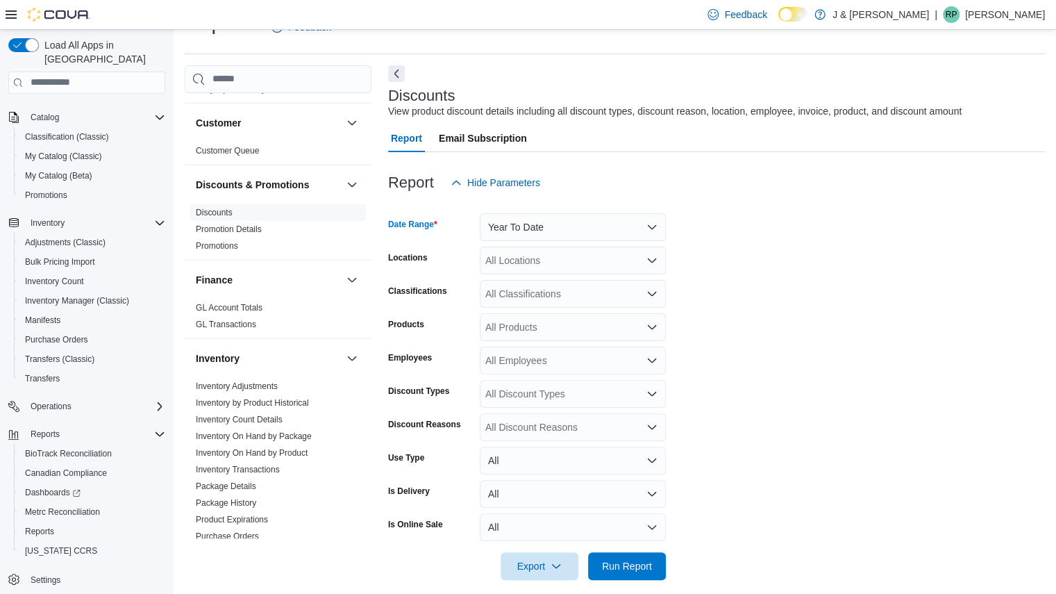
click at [546, 337] on div "All Products" at bounding box center [573, 327] width 186 height 28
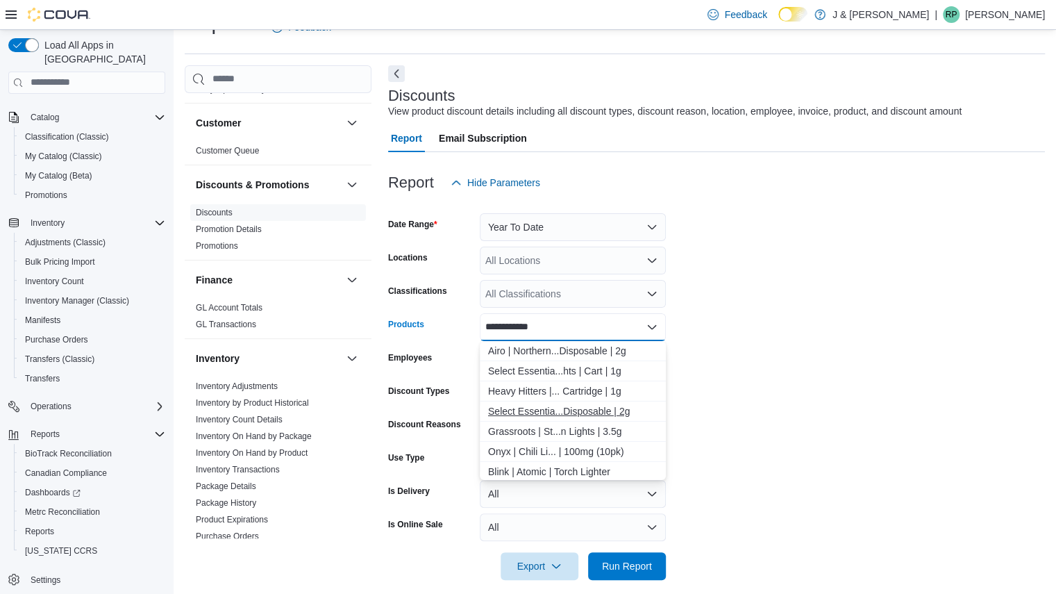
type input "**********"
click at [538, 412] on div "Select Essentia...Disposable | 2g" at bounding box center [572, 411] width 169 height 14
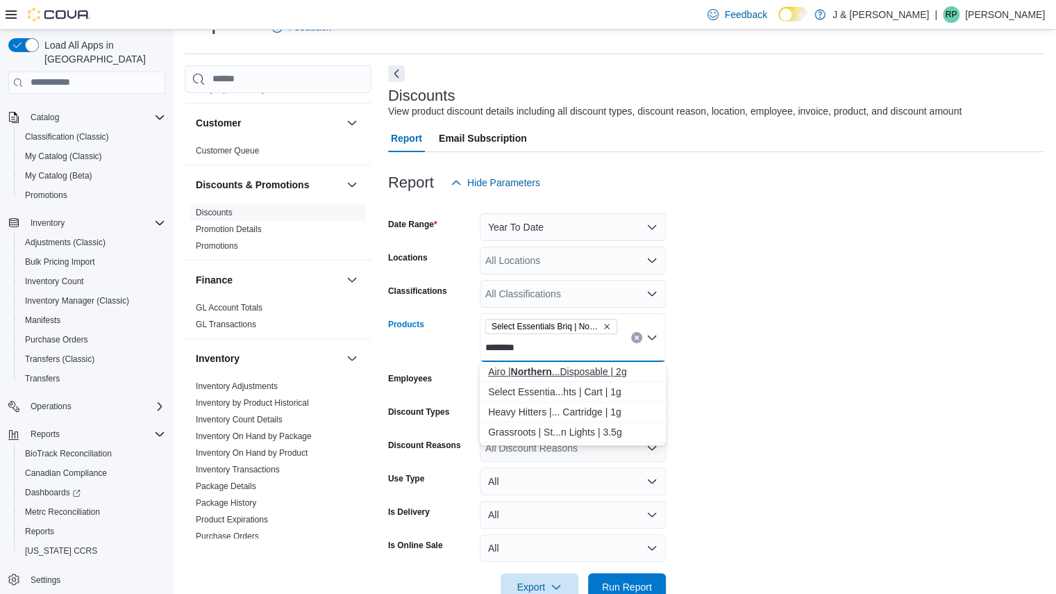
type input "********"
click at [544, 373] on strong "Northern" at bounding box center [530, 371] width 41 height 11
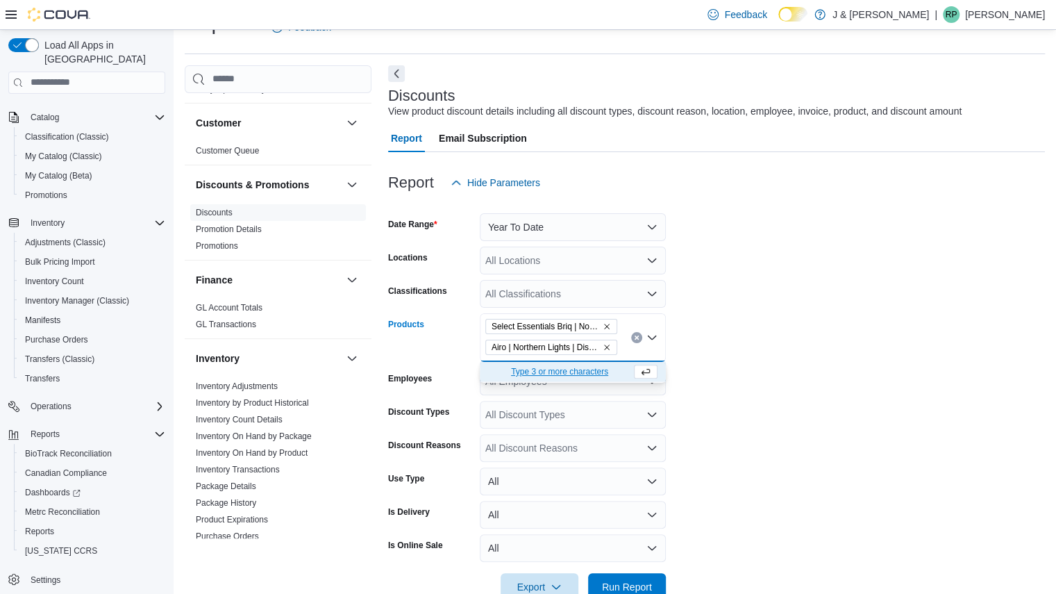
click at [746, 406] on form "Date Range Year To Date Locations All Locations Classifications All Classificat…" at bounding box center [716, 398] width 657 height 404
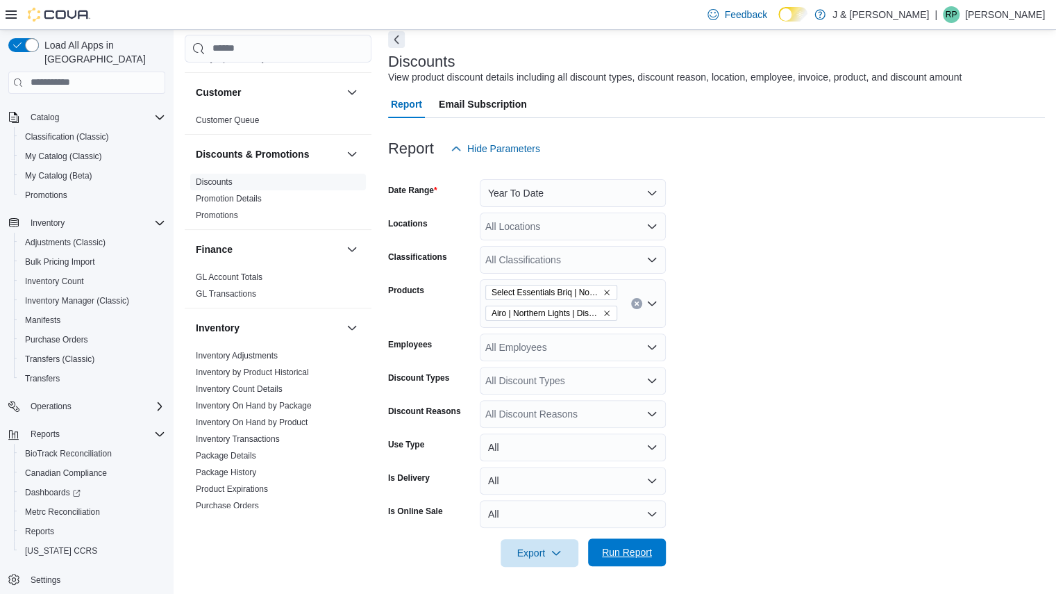
click at [611, 544] on span "Run Report" at bounding box center [626, 552] width 61 height 28
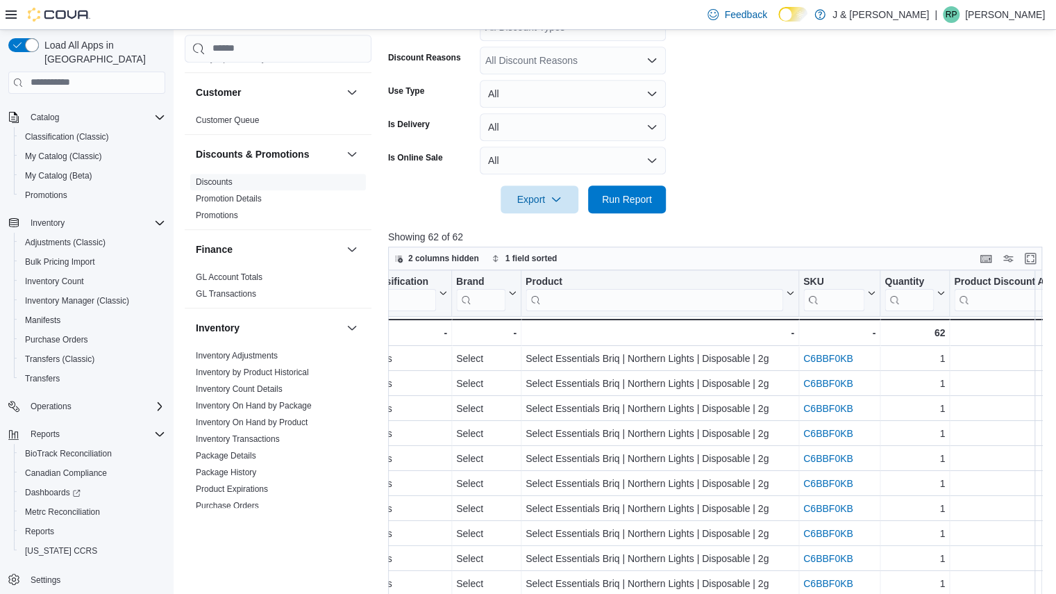
scroll to position [0, 1066]
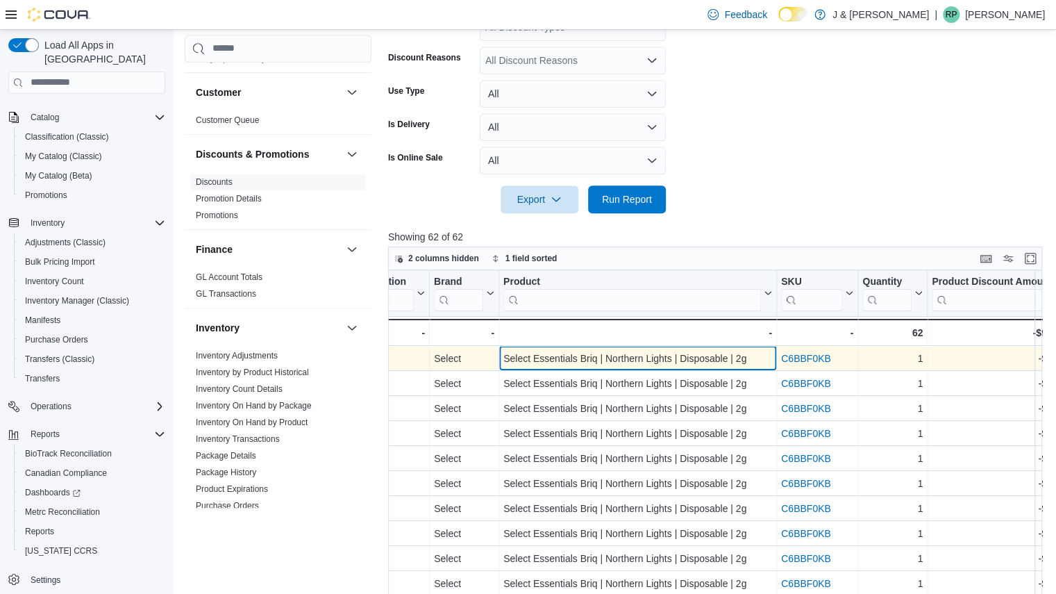
click at [610, 362] on div "Select Essentials Briq | Northern Lights | Disposable | 2g" at bounding box center [637, 358] width 269 height 17
copy div "Select Essentials Briq | Northern Lights | Disposable | 2g"
click at [542, 354] on div "Select Essentials Briq | Northern Lights | Disposable | 2g" at bounding box center [637, 358] width 269 height 17
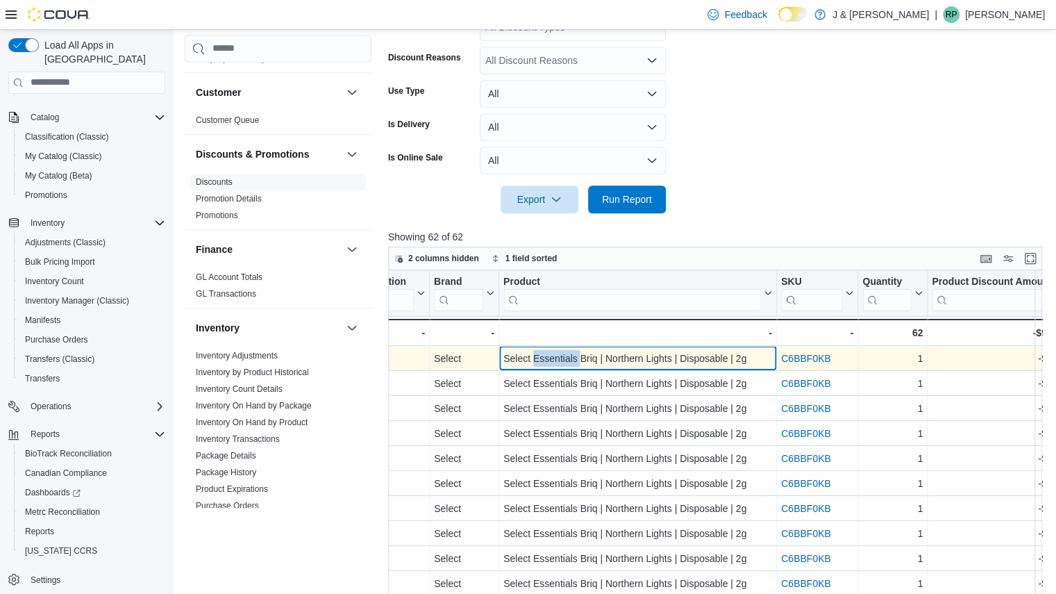
click at [542, 354] on div "Select Essentials Briq | Northern Lights | Disposable | 2g" at bounding box center [637, 358] width 269 height 17
drag, startPoint x: 503, startPoint y: 356, endPoint x: 746, endPoint y: 358, distance: 242.3
click at [746, 358] on div "Select Essentials Briq | Northern Lights | Disposable | 2g" at bounding box center [637, 358] width 269 height 17
copy div "Select Essentials Briq | Northern Lights | Disposable | 2g"
click at [805, 353] on link "C6BBF0KB" at bounding box center [806, 358] width 50 height 11
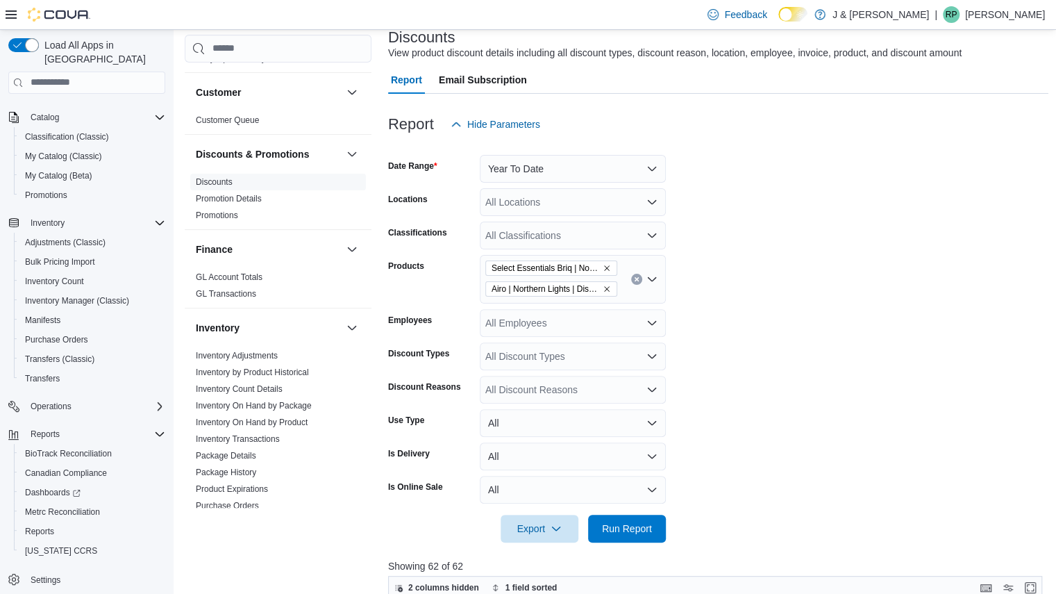
scroll to position [90, 0]
click at [605, 267] on icon "Remove Select Essentials Briq | Northern Lights | Disposable | 2g from selectio…" at bounding box center [607, 269] width 8 height 8
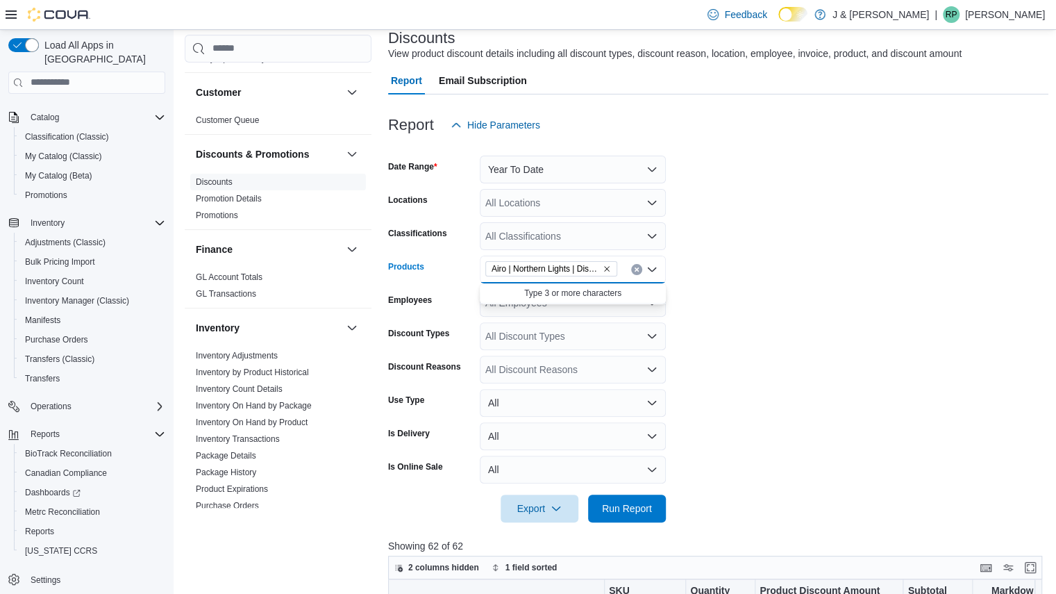
click at [607, 270] on icon "Remove Airo | Northern Lights | Disposable | 2g from selection in this group" at bounding box center [607, 269] width 8 height 8
click at [437, 244] on div "Classifications" at bounding box center [431, 236] width 86 height 28
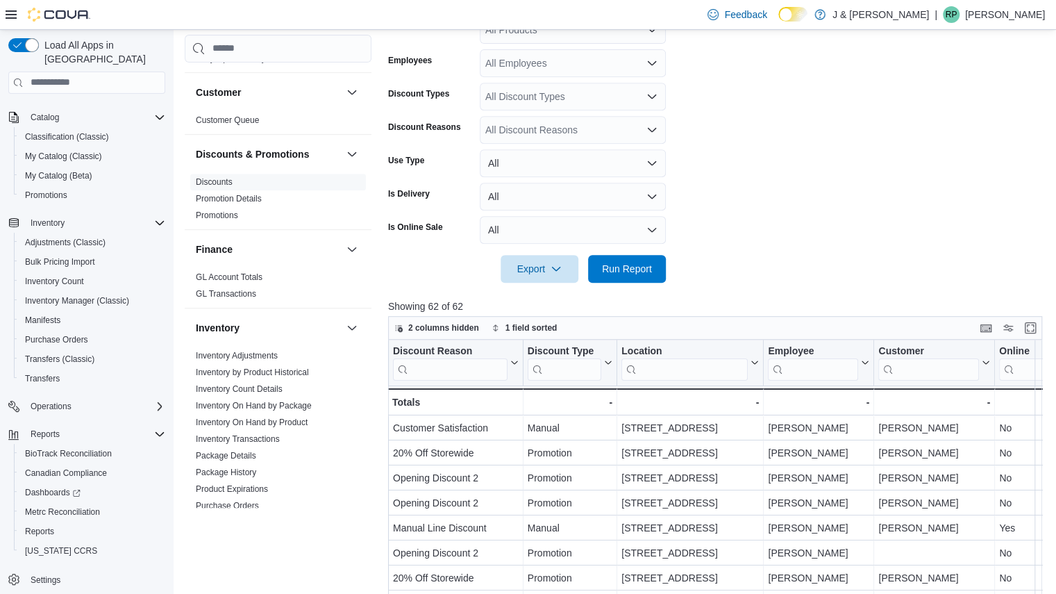
scroll to position [112, 0]
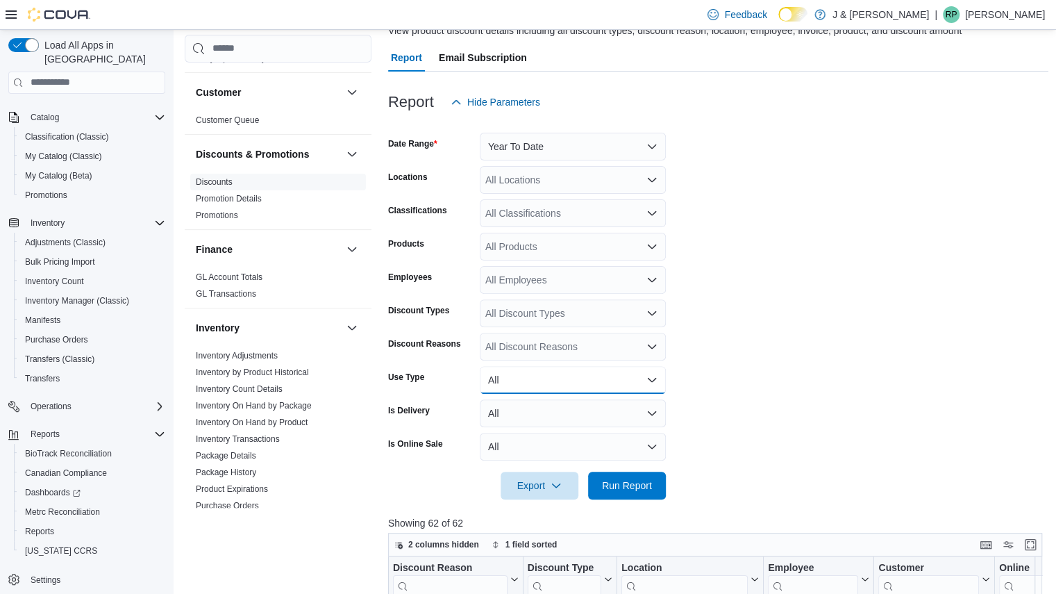
click at [543, 377] on button "All" at bounding box center [573, 380] width 186 height 28
click at [532, 346] on div "All Discount Reasons" at bounding box center [573, 347] width 186 height 28
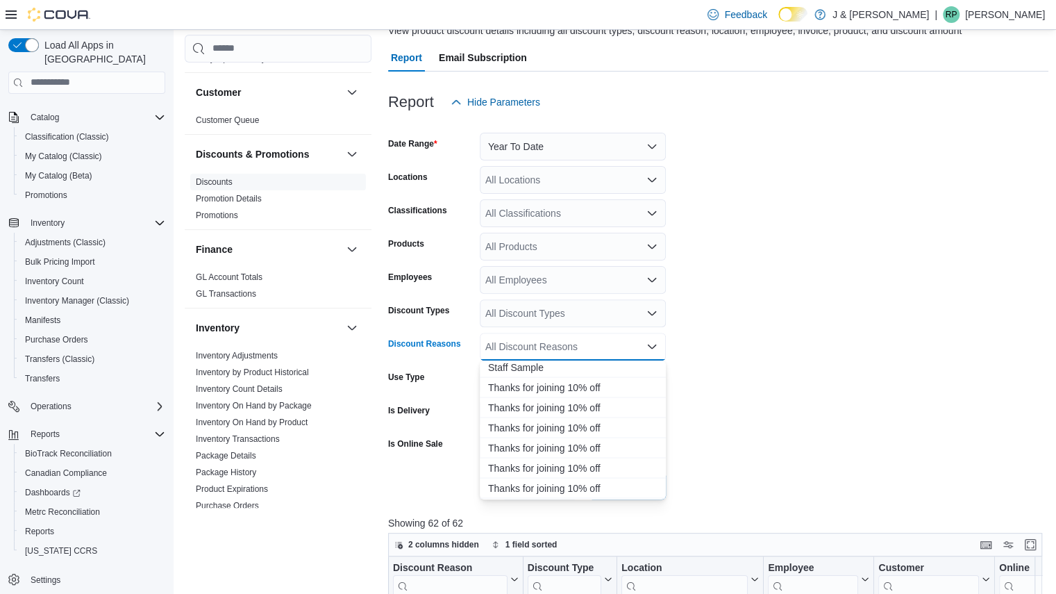
scroll to position [1673, 0]
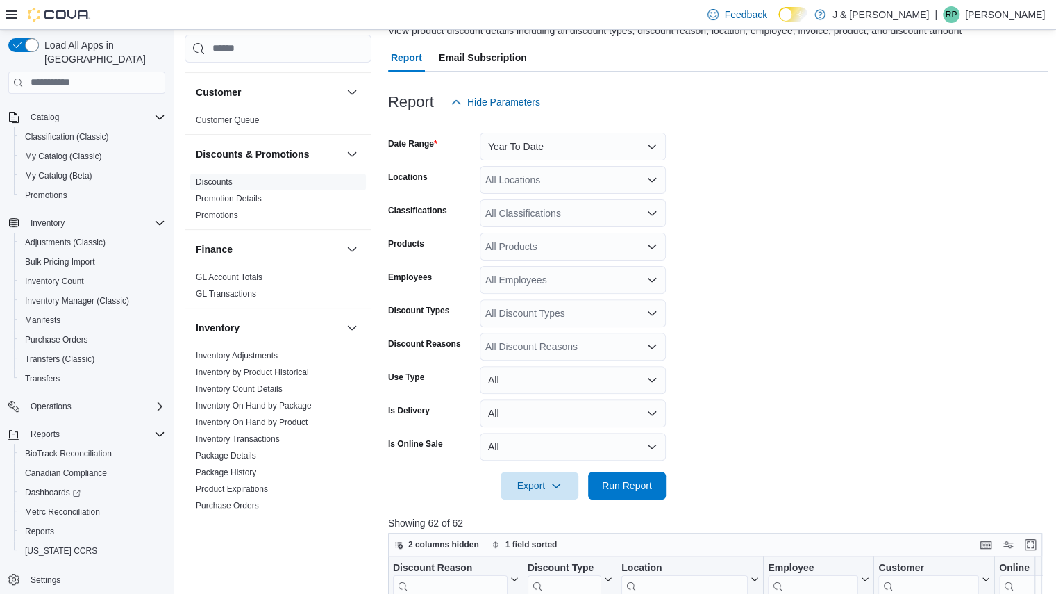
click at [755, 428] on form "Date Range Year To Date Locations All Locations Classifications All Classificat…" at bounding box center [718, 307] width 661 height 383
click at [544, 309] on div "All Discount Types" at bounding box center [573, 313] width 186 height 28
click at [501, 359] on span "Manual" at bounding box center [572, 357] width 169 height 14
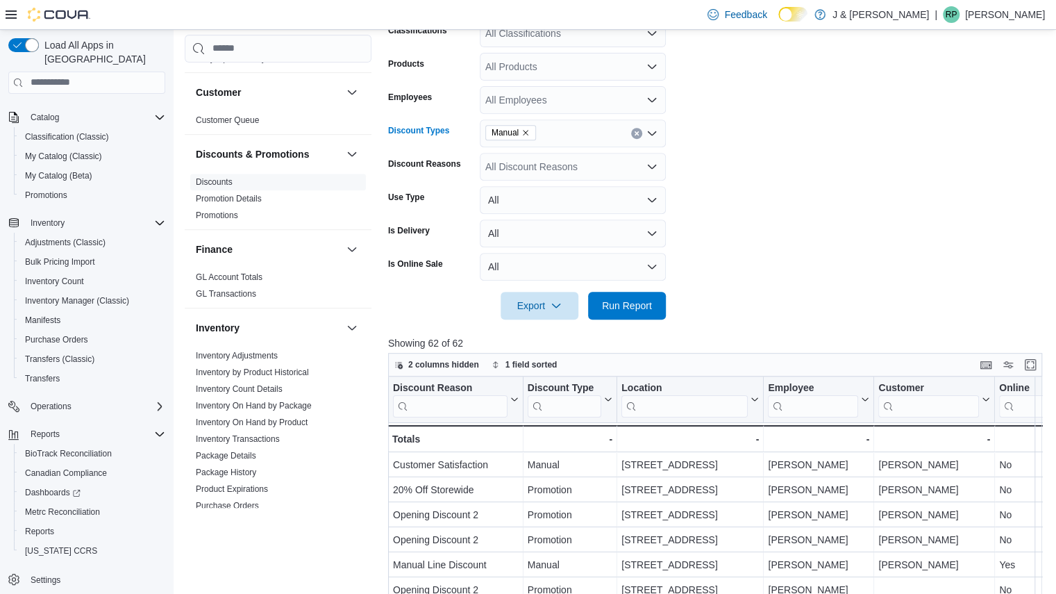
scroll to position [303, 0]
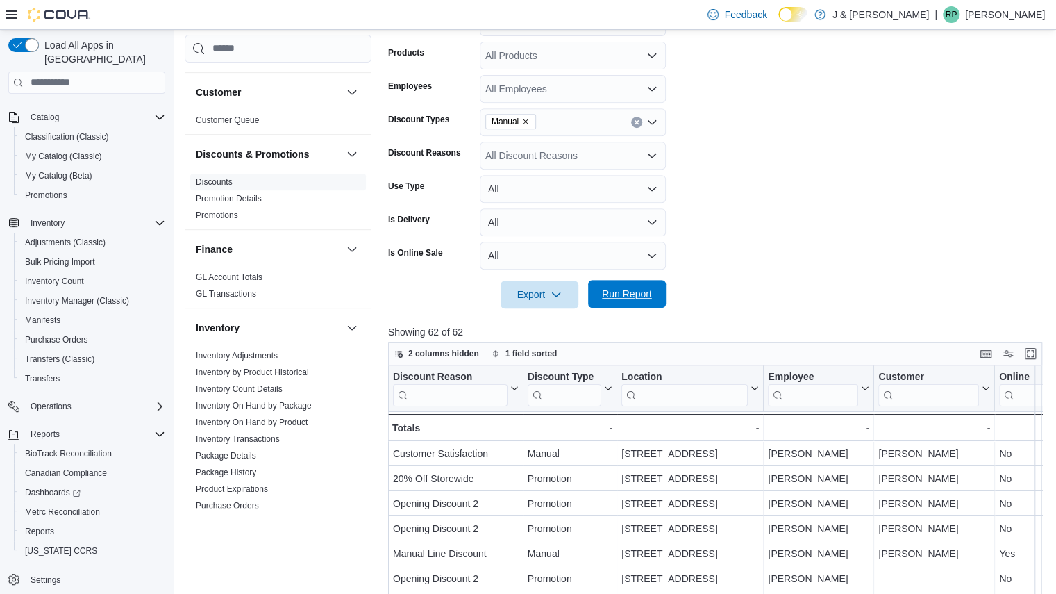
click at [646, 288] on span "Run Report" at bounding box center [627, 294] width 50 height 14
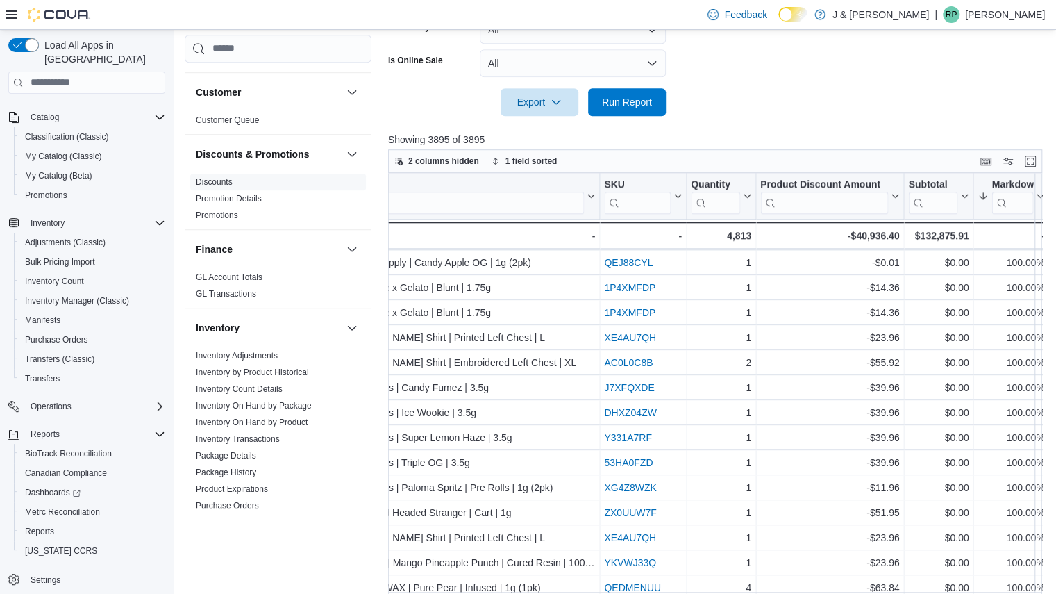
scroll to position [537, 0]
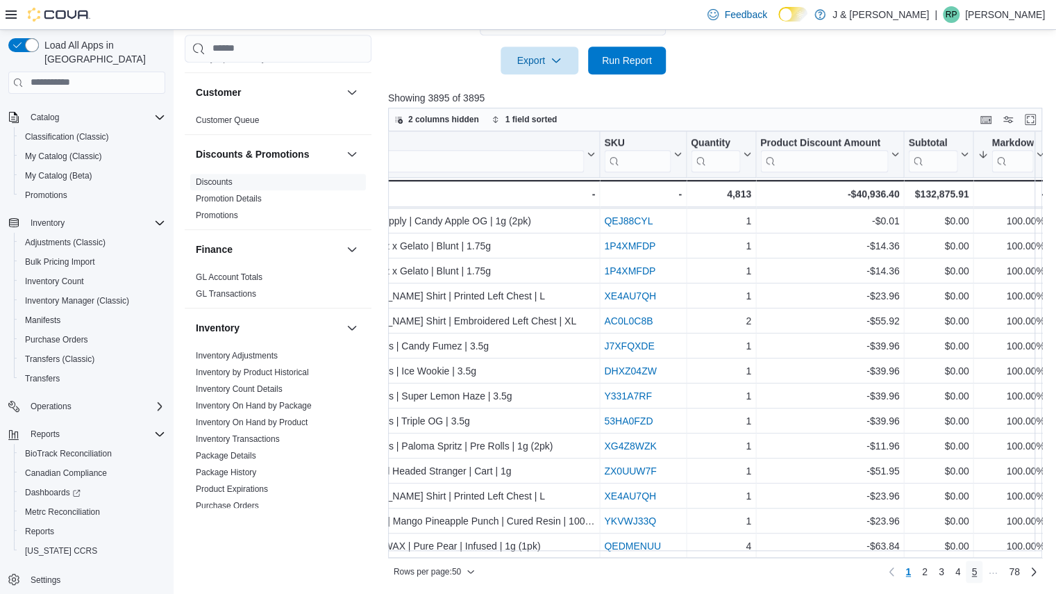
click at [977, 572] on span "5" at bounding box center [974, 571] width 6 height 14
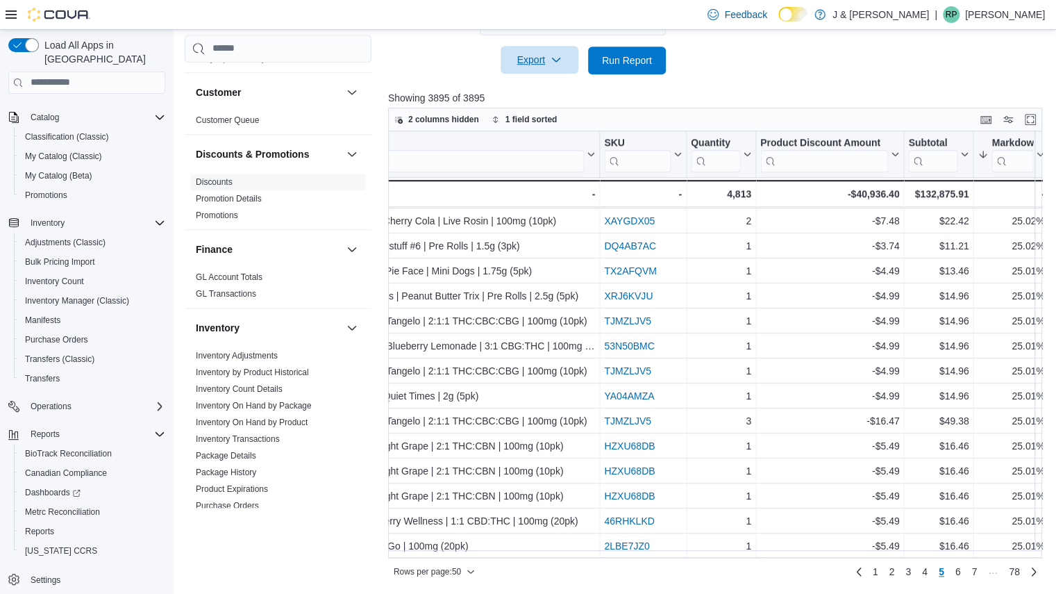
click at [527, 53] on span "Export" at bounding box center [539, 60] width 61 height 28
click at [538, 89] on span "Export to Excel" at bounding box center [541, 88] width 62 height 11
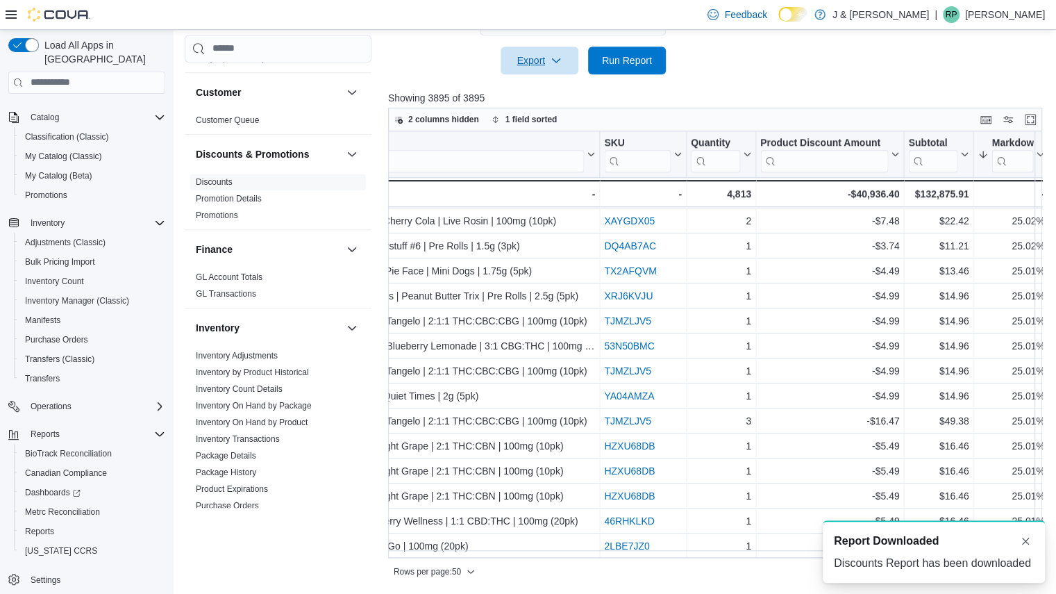
scroll to position [0, 0]
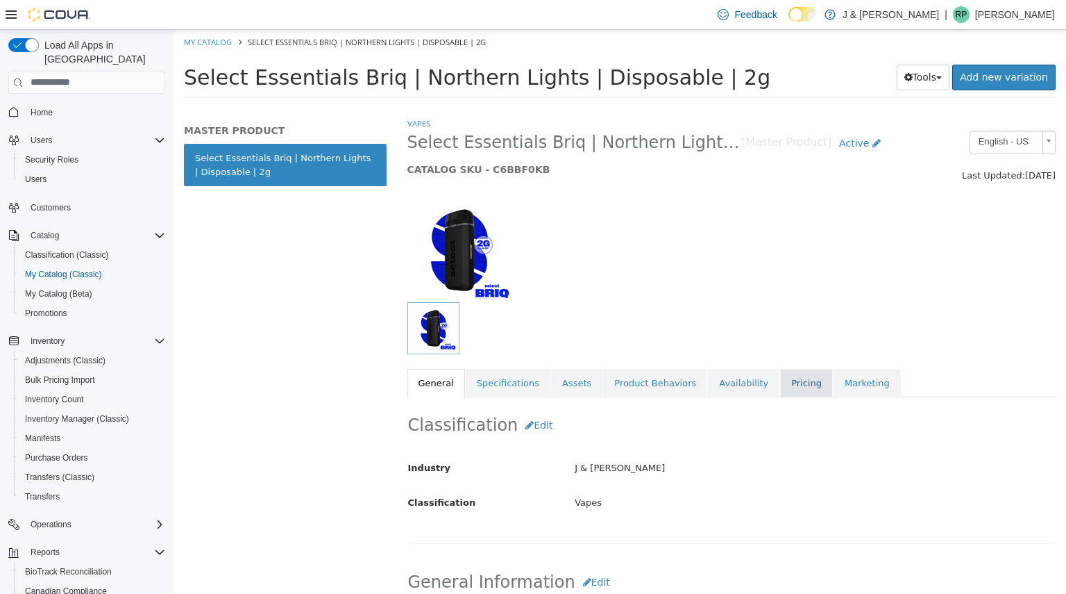
click at [780, 385] on link "Pricing" at bounding box center [806, 382] width 53 height 29
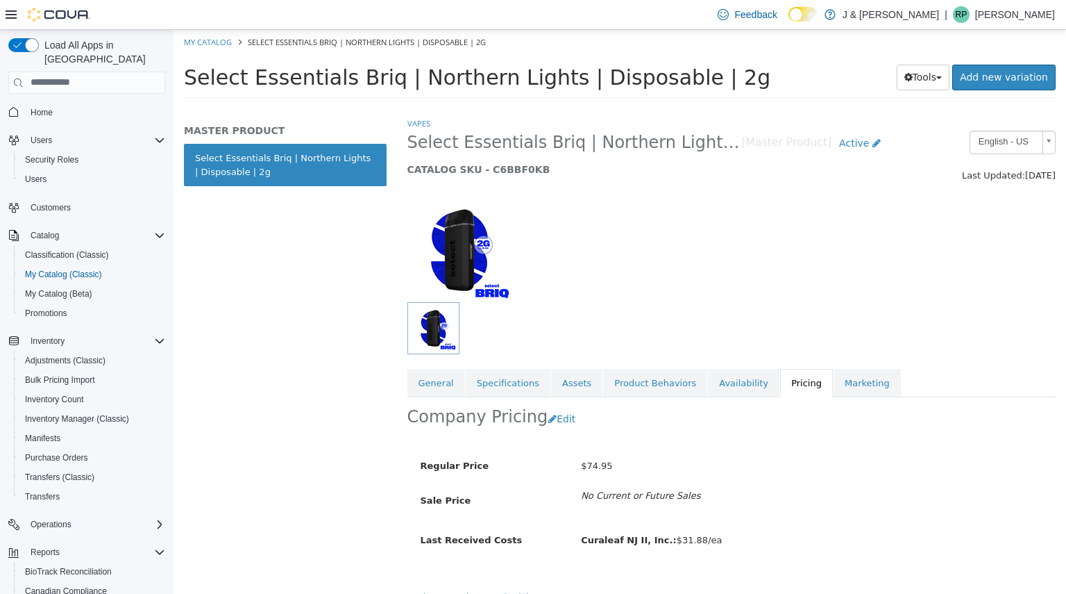
scroll to position [19, 0]
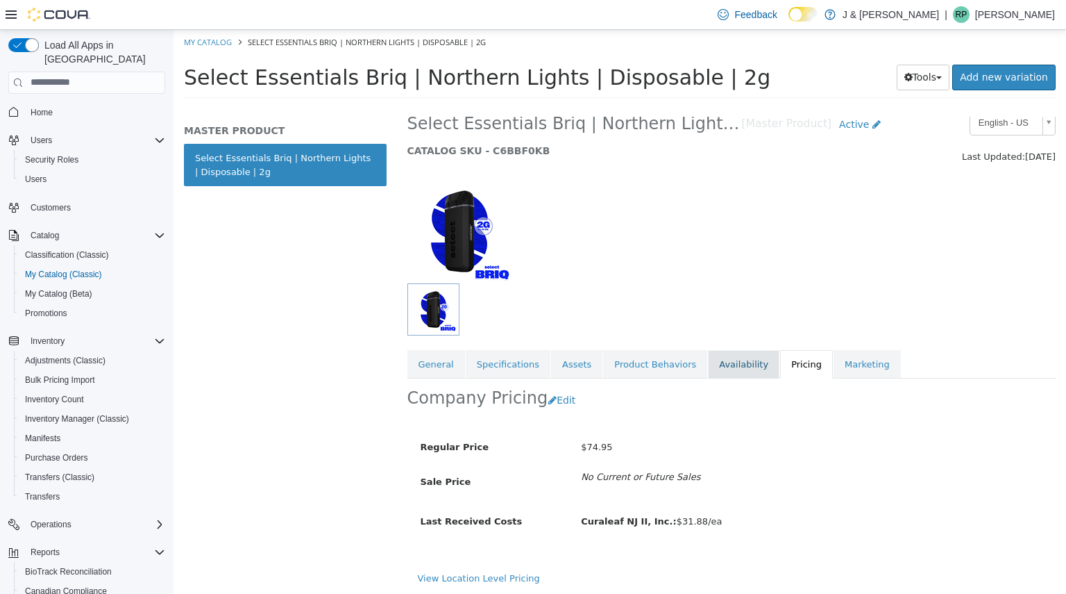
click at [708, 352] on link "Availability" at bounding box center [744, 363] width 72 height 29
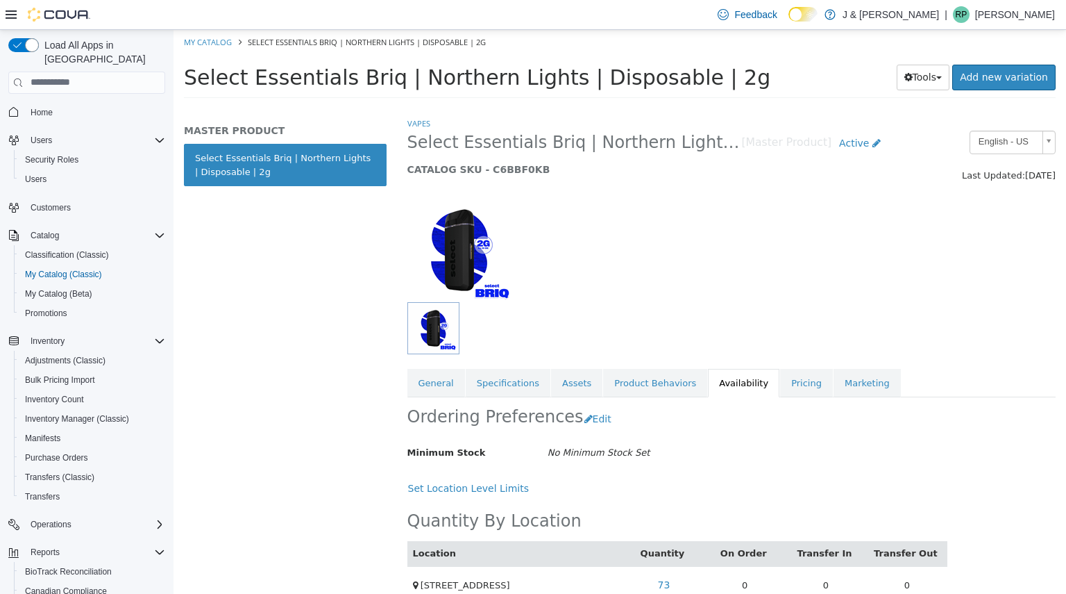
scroll to position [22, 0]
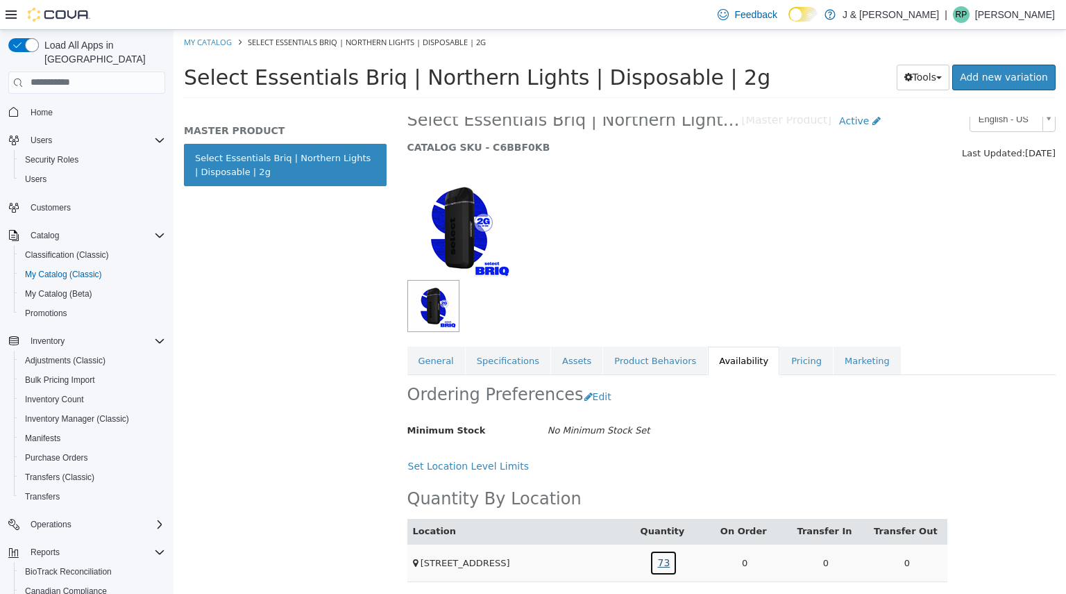
click at [657, 553] on link "73" at bounding box center [664, 562] width 28 height 26
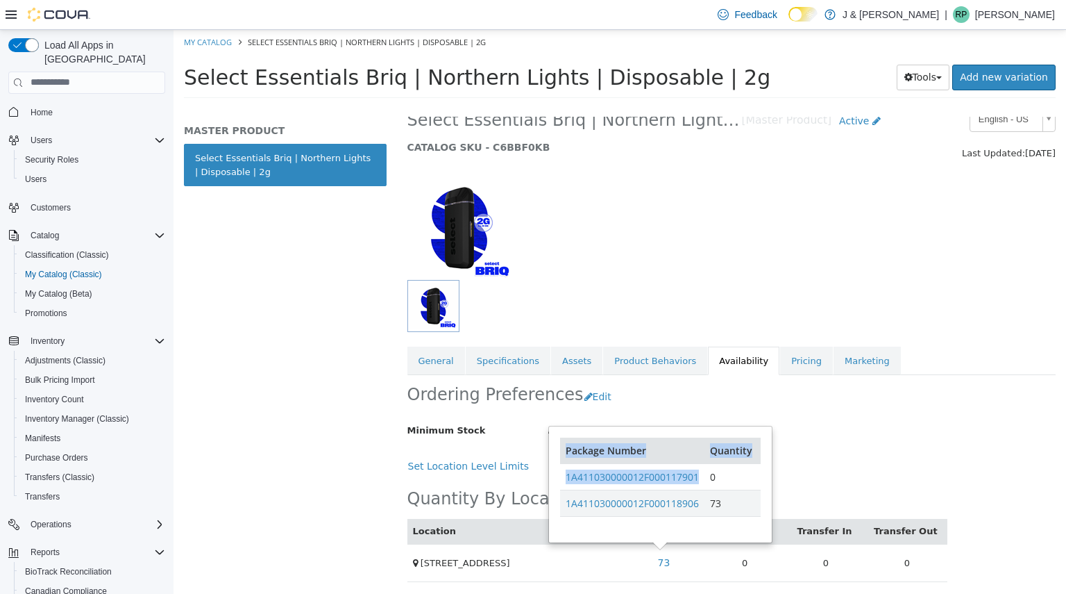
drag, startPoint x: 701, startPoint y: 475, endPoint x: 559, endPoint y: 474, distance: 142.3
click at [559, 474] on div "Package Number Quantity 1A411030000012F000117901 0 1A411030000012F000118906 73" at bounding box center [660, 483] width 221 height 115
click at [703, 476] on td "1A411030000012F000117901" at bounding box center [632, 476] width 144 height 26
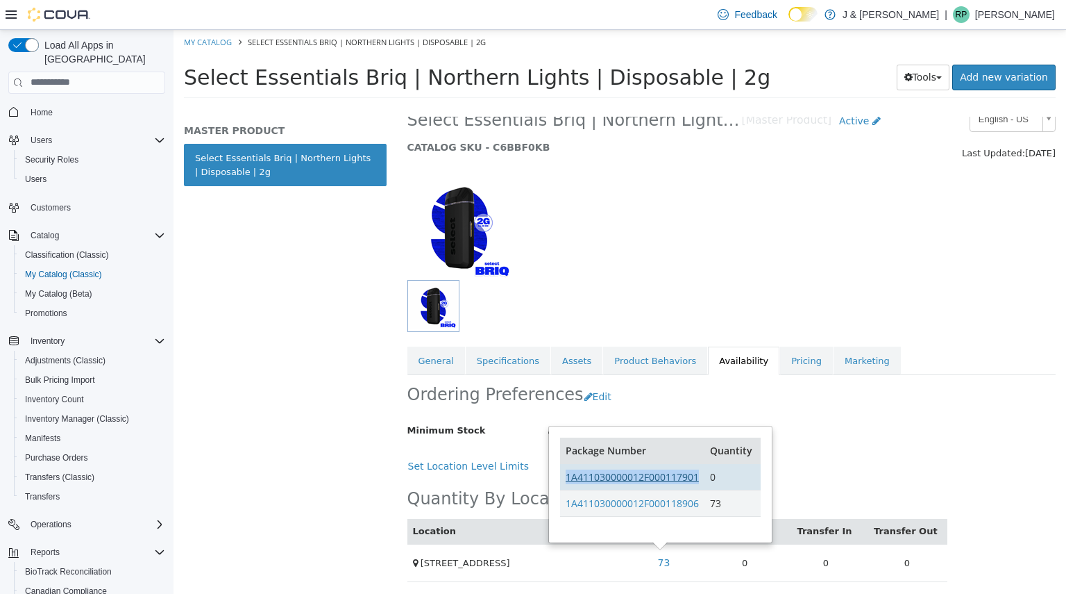
drag, startPoint x: 703, startPoint y: 475, endPoint x: 569, endPoint y: 479, distance: 133.4
click at [569, 479] on td "1A411030000012F000117901" at bounding box center [632, 476] width 144 height 26
copy link "A411030000012F000117901"
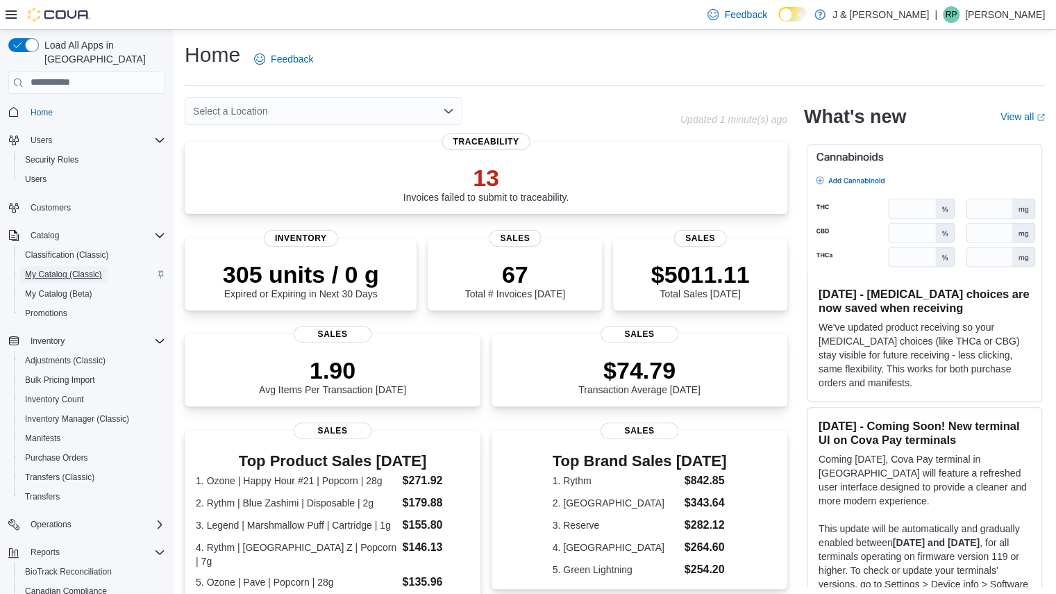
click at [60, 269] on span "My Catalog (Classic)" at bounding box center [63, 274] width 77 height 11
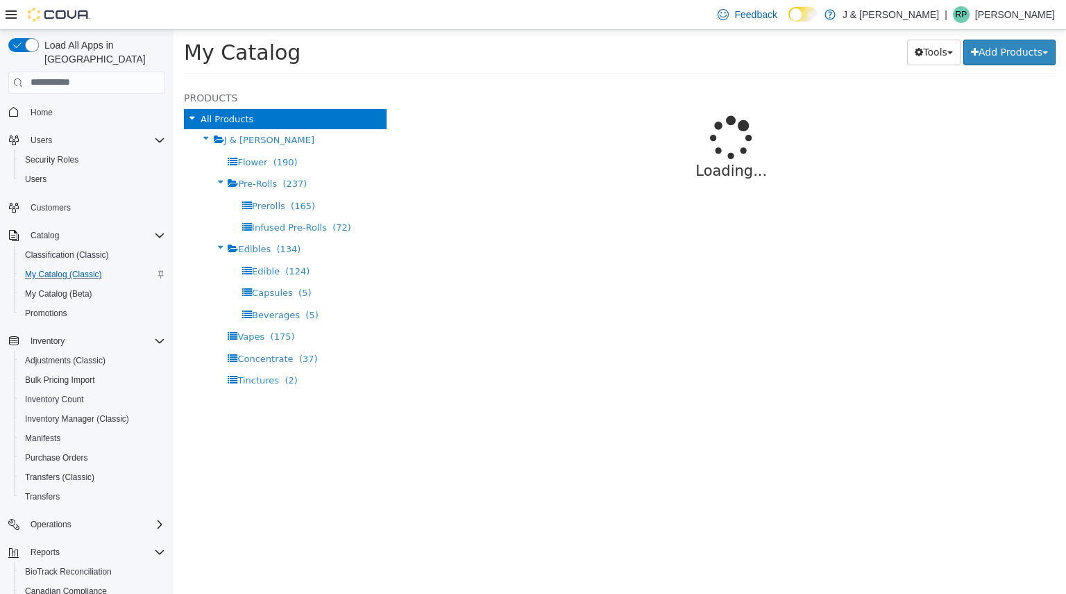
select select "**********"
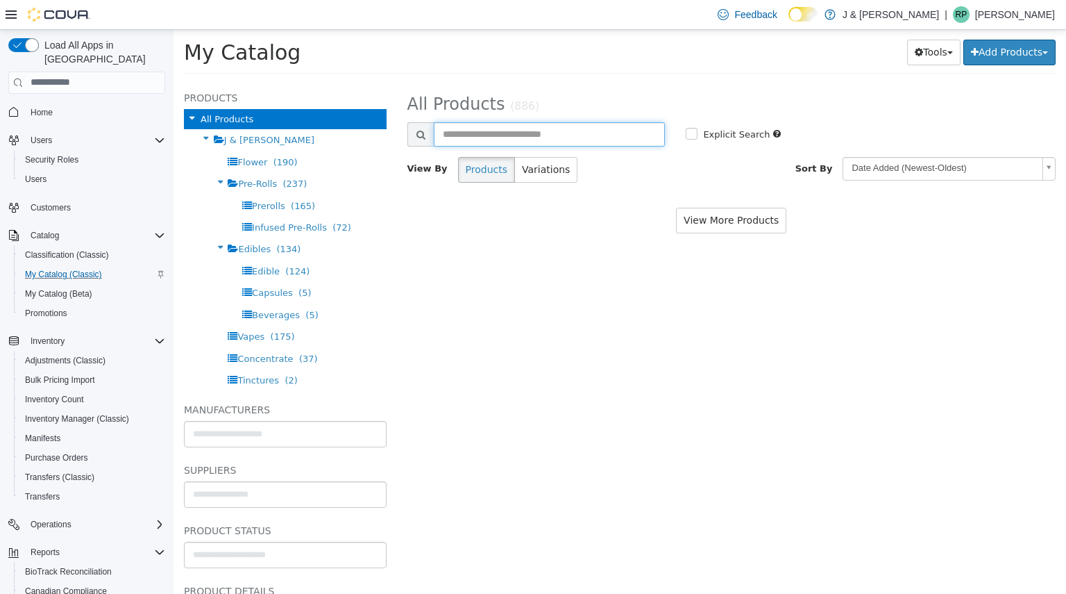
click at [544, 135] on input "text" at bounding box center [550, 134] width 232 height 24
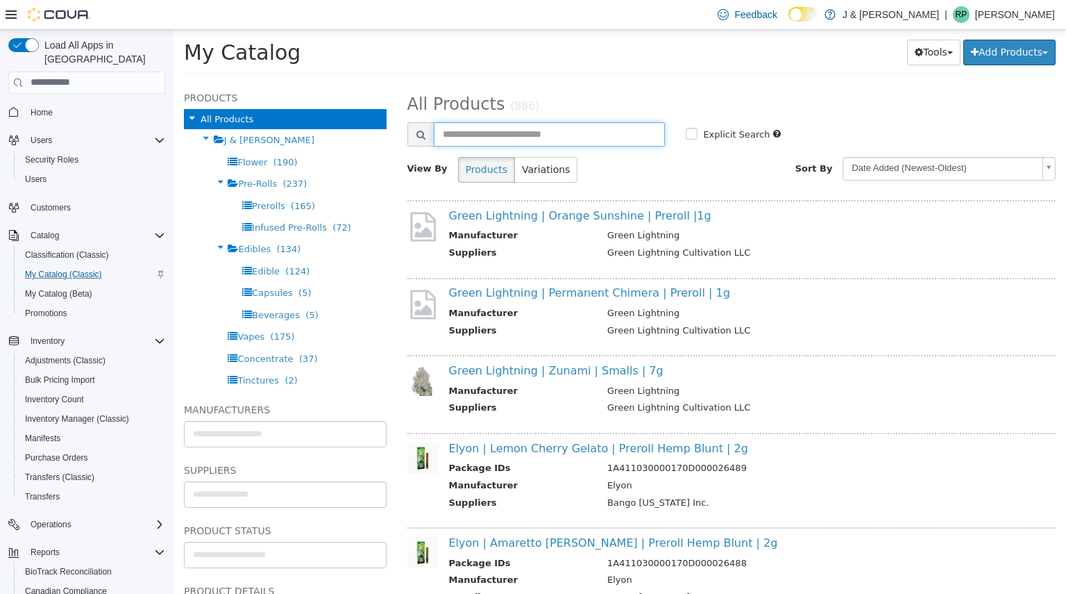
paste input "********"
type input "********"
select select "**********"
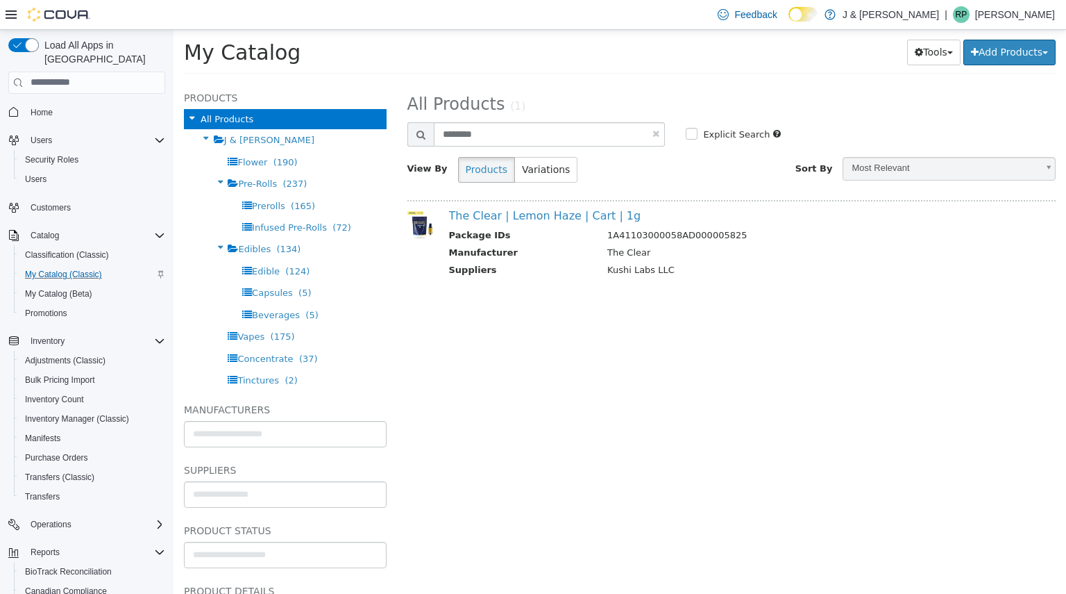
click at [517, 206] on div "The Clear | Lemon Haze | Cart | 1g Package IDs 1A41103000058AD000005825 Manufac…" at bounding box center [732, 242] width 649 height 87
click at [515, 212] on link "The Clear | Lemon Haze | Cart | 1g" at bounding box center [545, 214] width 192 height 13
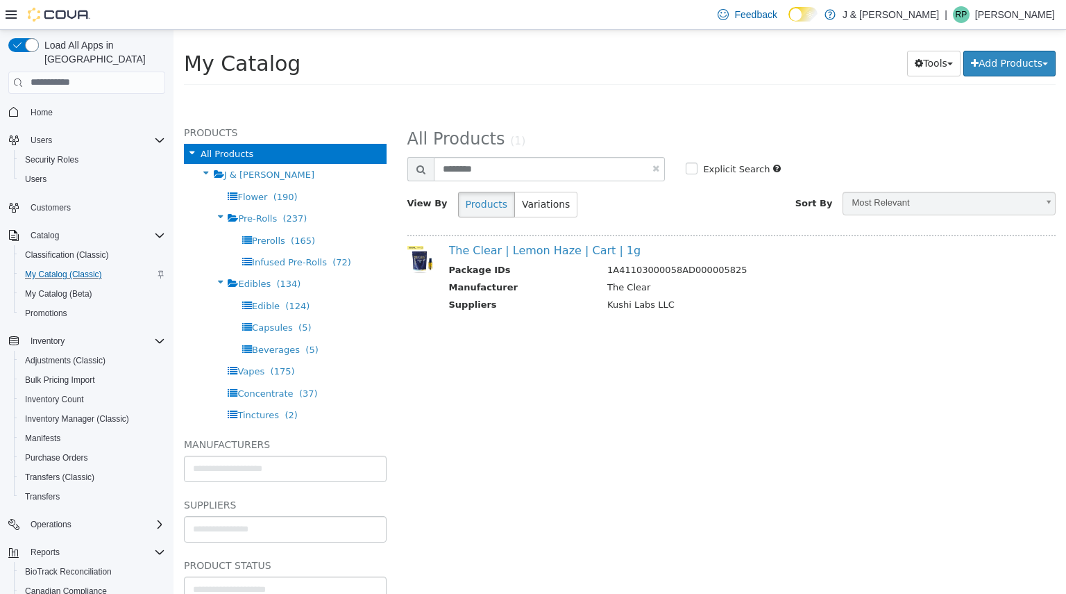
click at [685, 269] on td "1A41103000058AD000005825" at bounding box center [819, 270] width 445 height 17
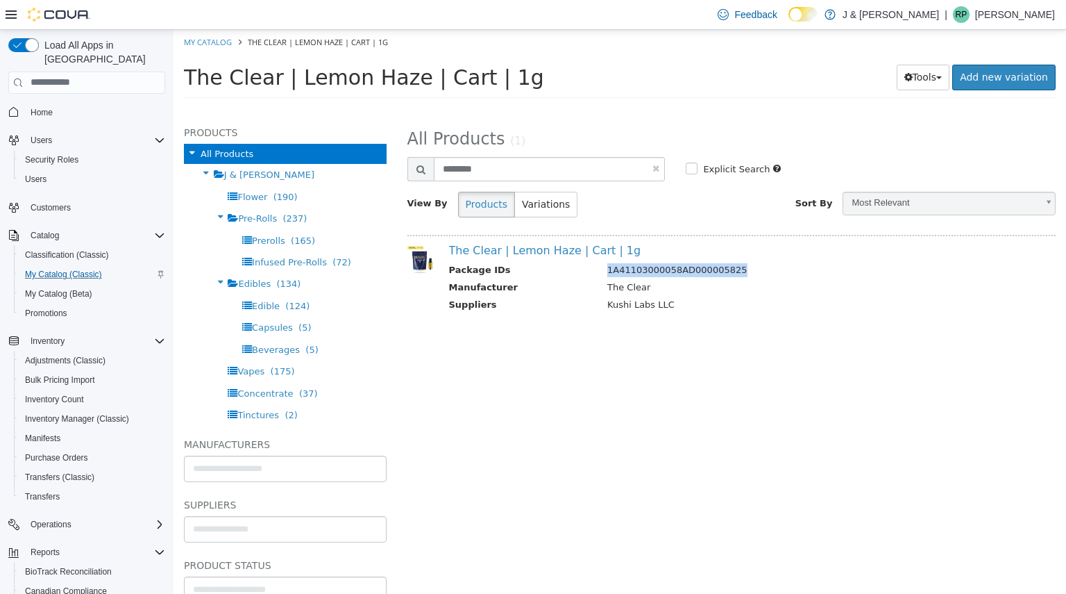
copy td "1A41103000058AD000005825"
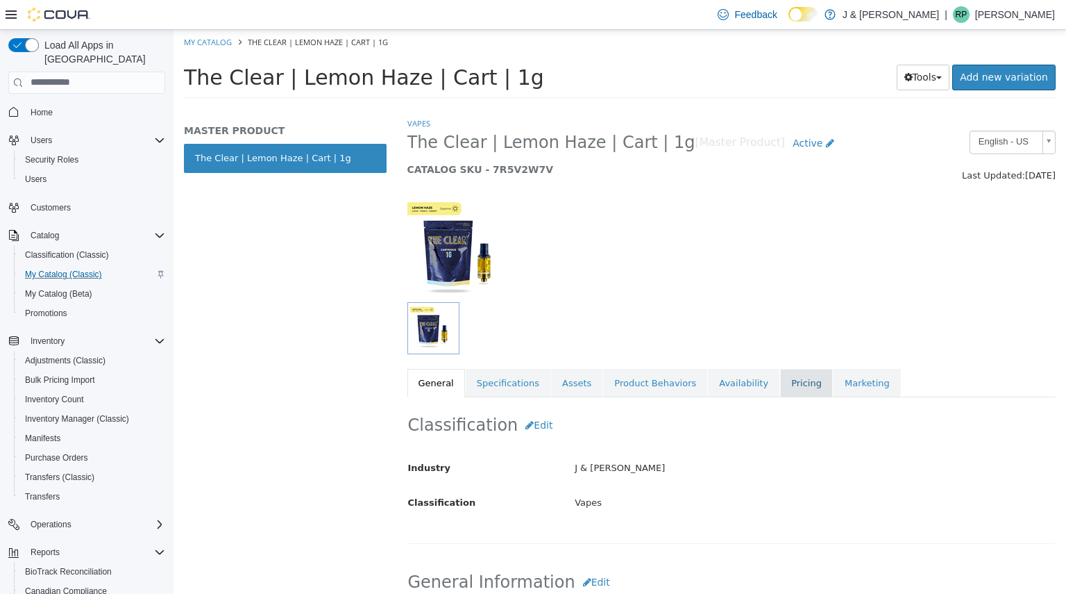
click at [780, 373] on link "Pricing" at bounding box center [806, 382] width 53 height 29
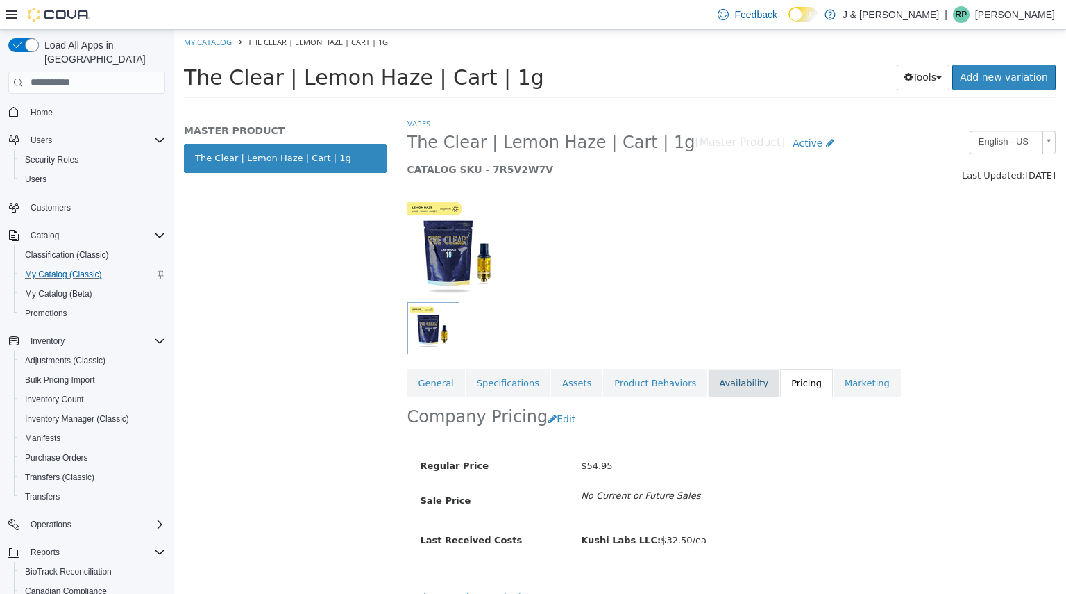
click at [708, 378] on link "Availability" at bounding box center [744, 382] width 72 height 29
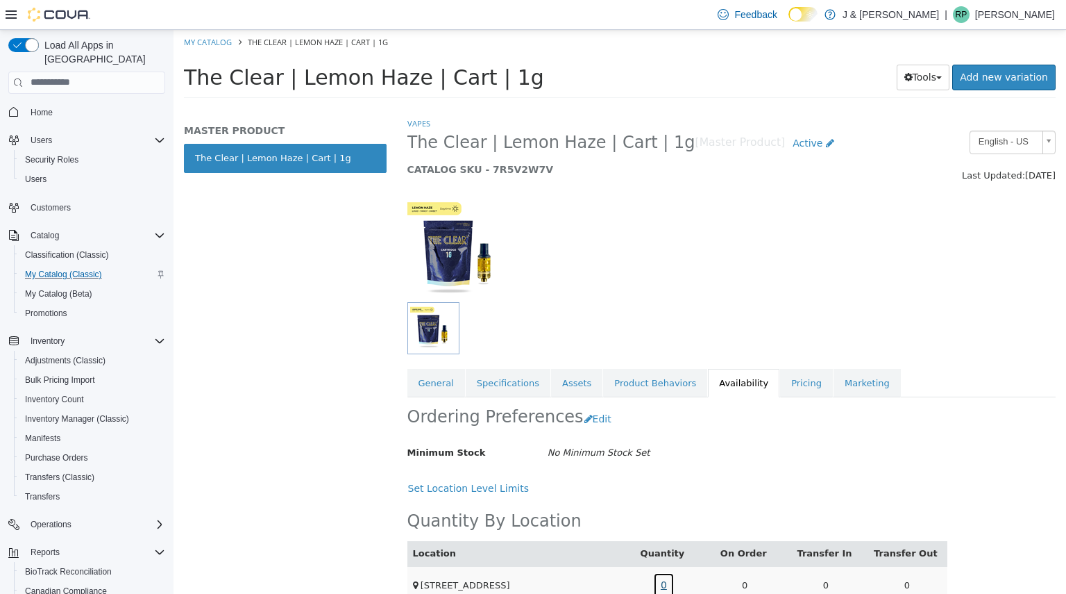
click at [658, 576] on link "0" at bounding box center [664, 584] width 22 height 26
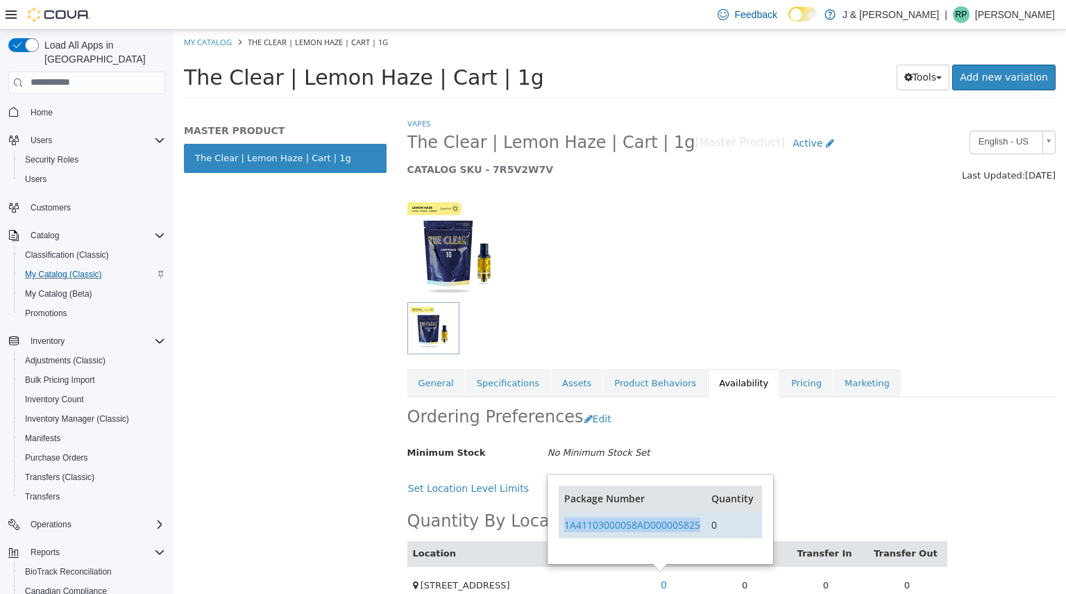
drag, startPoint x: 701, startPoint y: 523, endPoint x: 562, endPoint y: 528, distance: 138.3
click at [562, 528] on td "1A41103000058AD000005825" at bounding box center [632, 524] width 147 height 26
copy link "1A41103000058AD000005825"
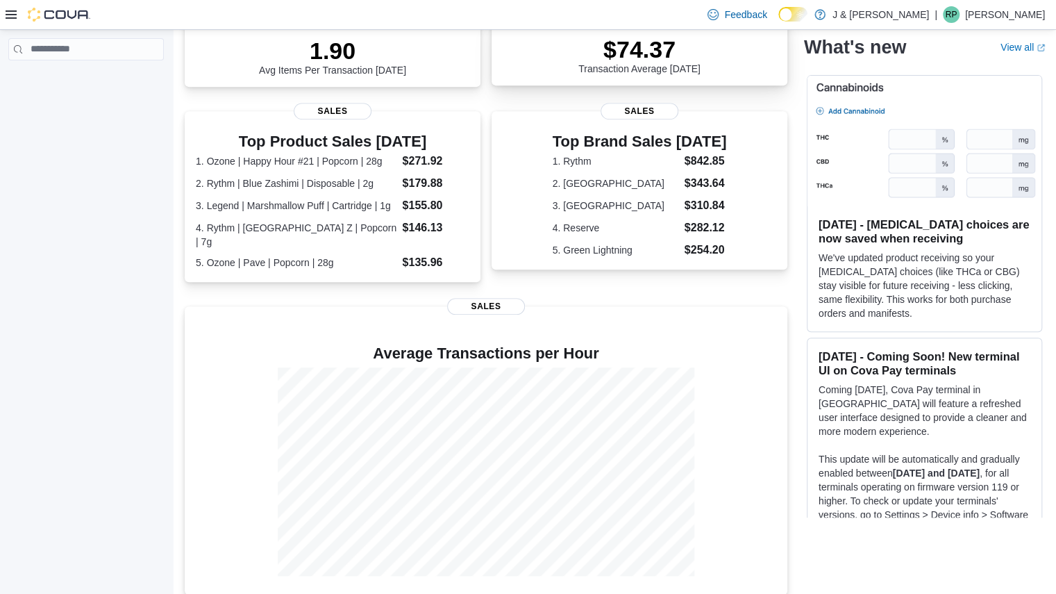
scroll to position [319, 0]
